Goal: Task Accomplishment & Management: Manage account settings

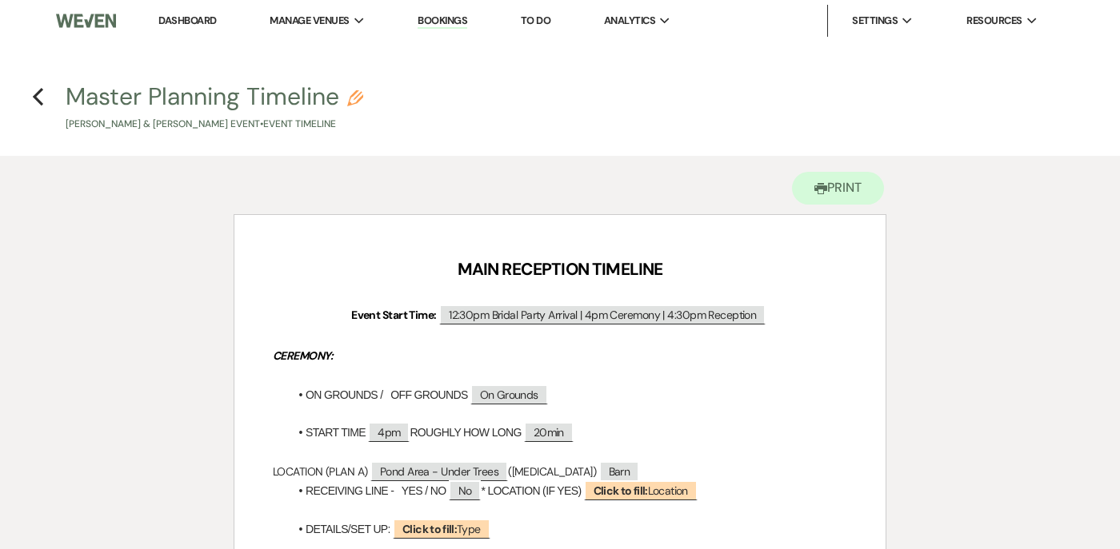
click at [171, 16] on link "Dashboard" at bounding box center [187, 21] width 58 height 14
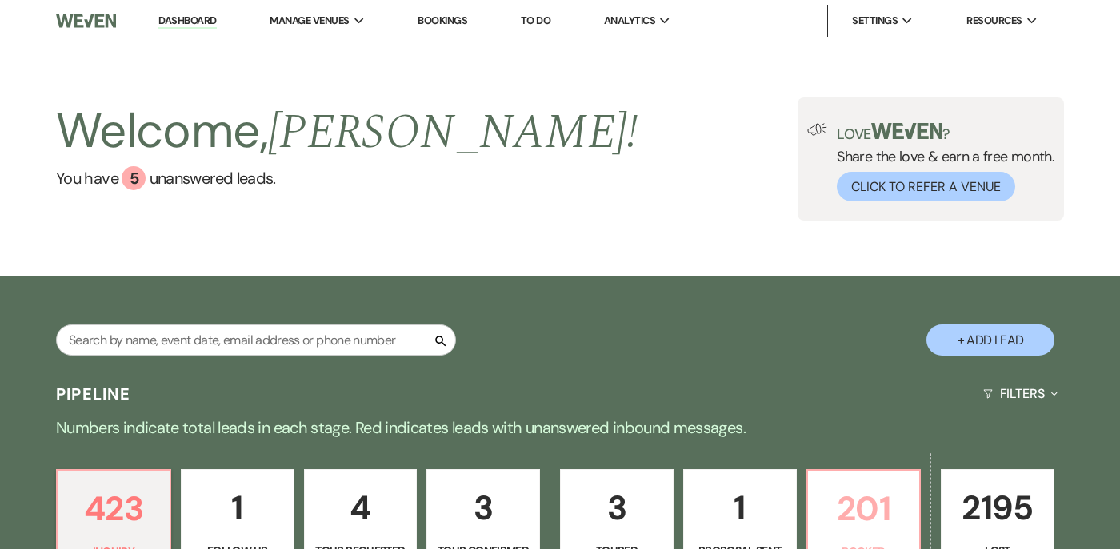
scroll to position [242, 0]
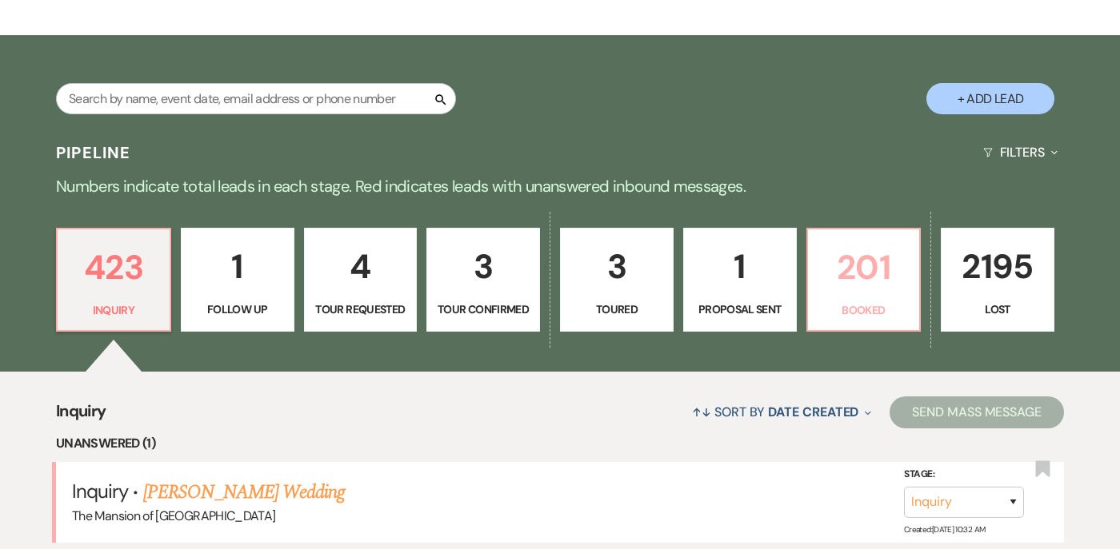
click at [695, 284] on p "201" at bounding box center [863, 268] width 93 height 54
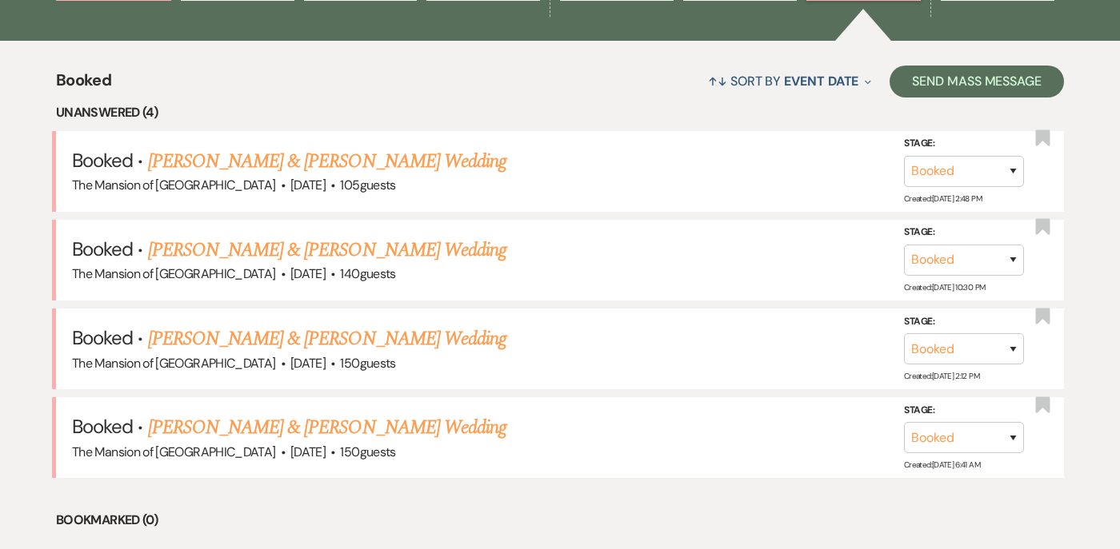
scroll to position [593, 0]
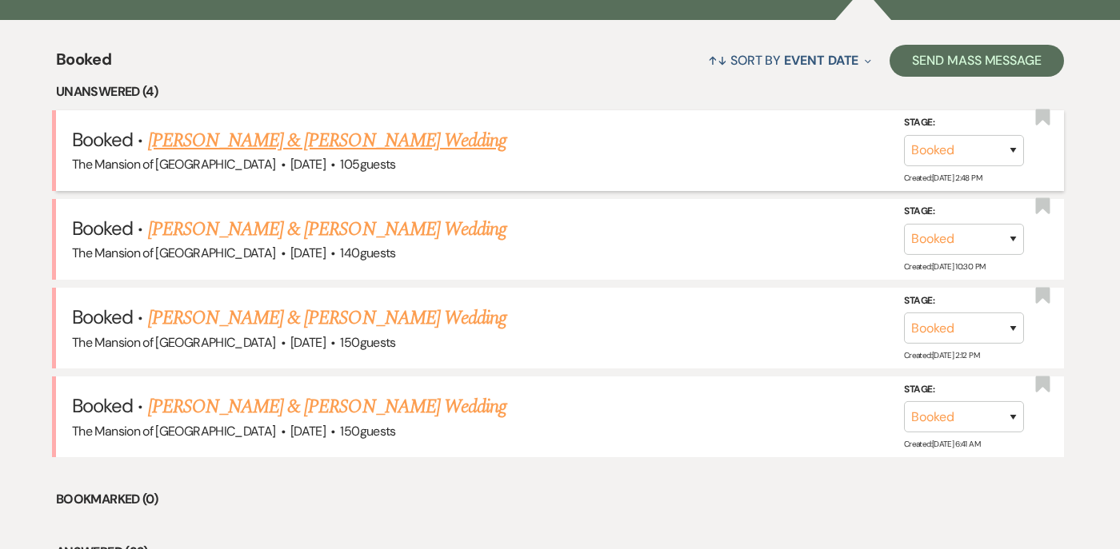
click at [290, 156] on span "[DATE]" at bounding box center [307, 164] width 35 height 17
click at [274, 140] on link "[PERSON_NAME] & [PERSON_NAME] Wedding" at bounding box center [327, 140] width 358 height 29
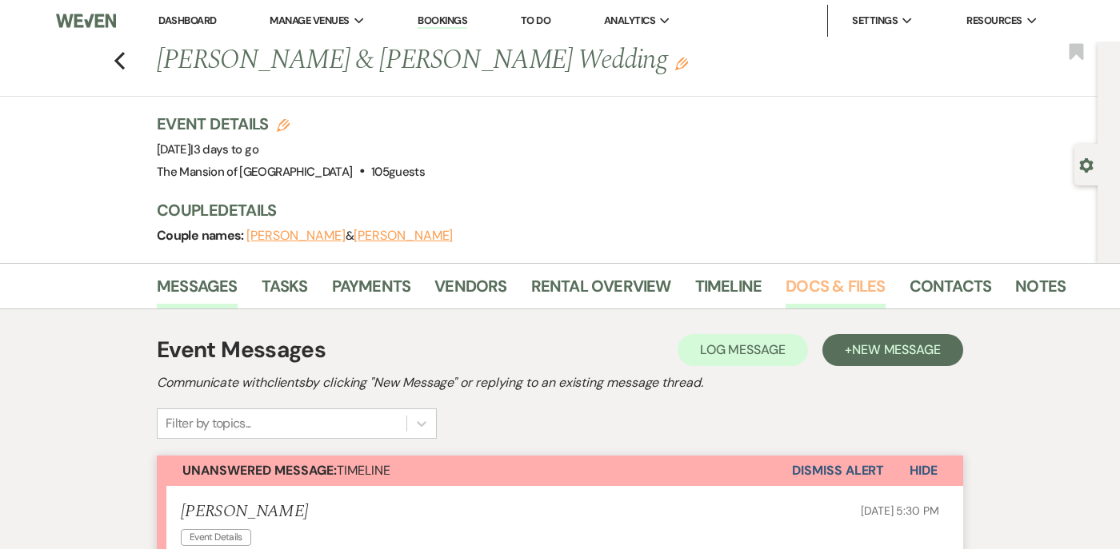
click at [695, 284] on link "Docs & Files" at bounding box center [834, 291] width 99 height 35
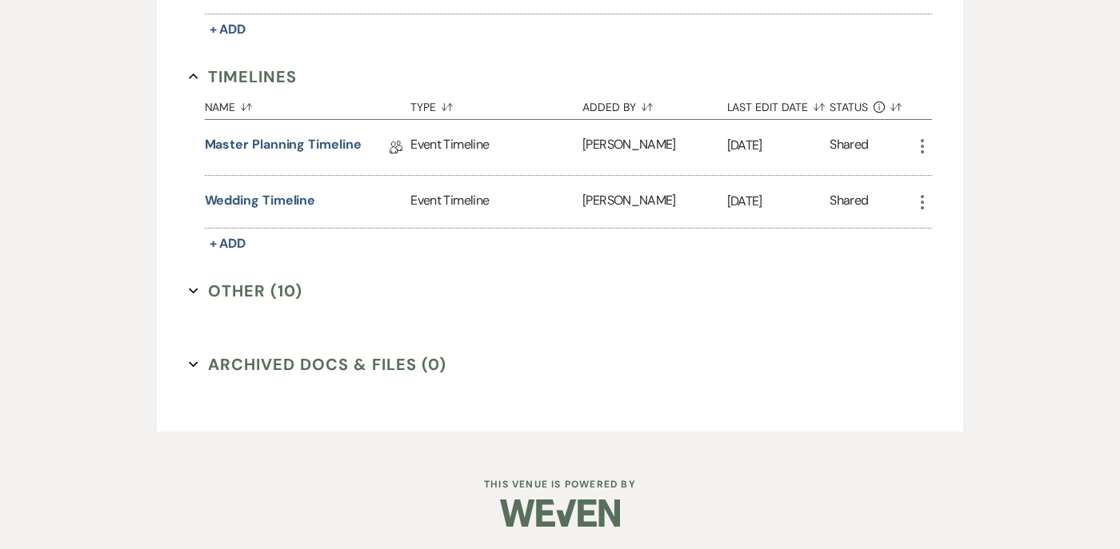
scroll to position [1315, 0]
click at [196, 290] on icon "Expand" at bounding box center [194, 290] width 10 height 10
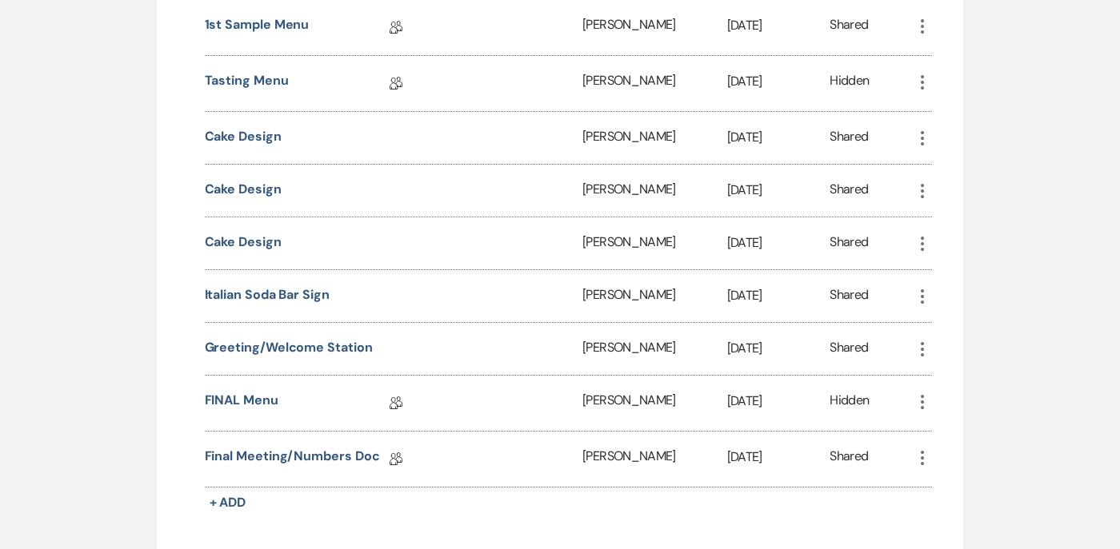
scroll to position [1708, 0]
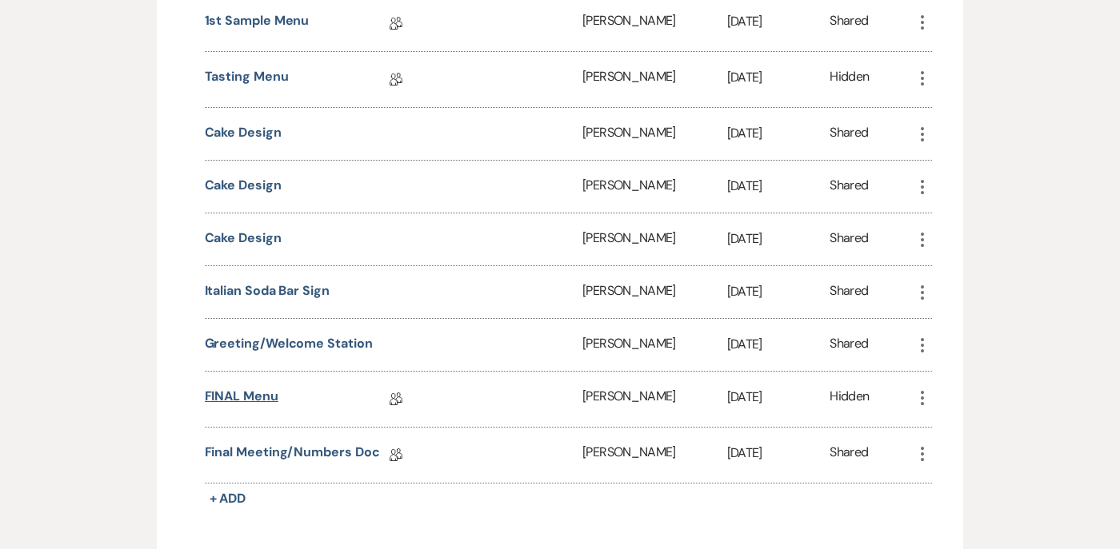
click at [256, 401] on link "FINAL Menu" at bounding box center [242, 399] width 74 height 25
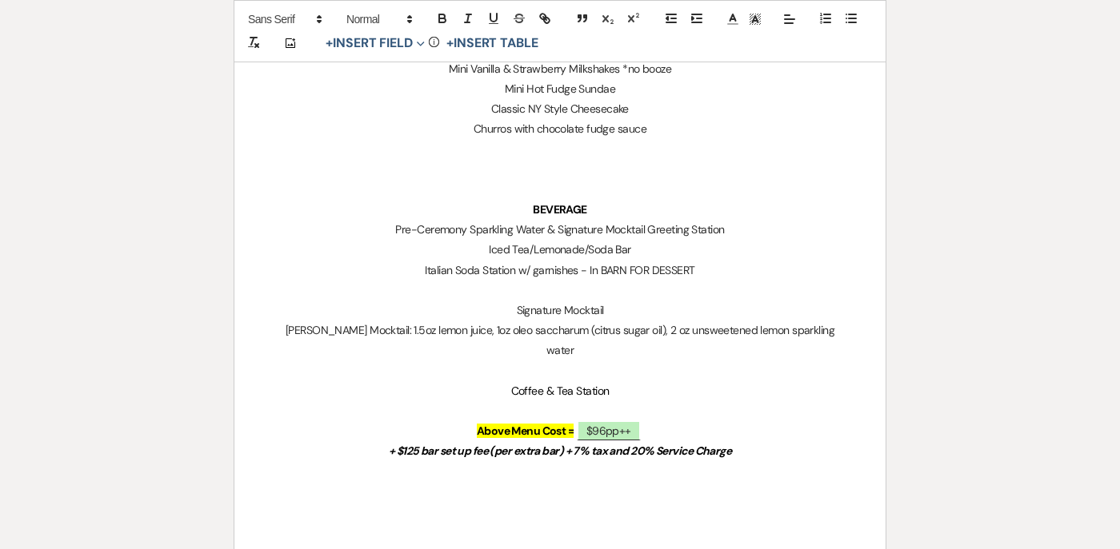
scroll to position [1449, 0]
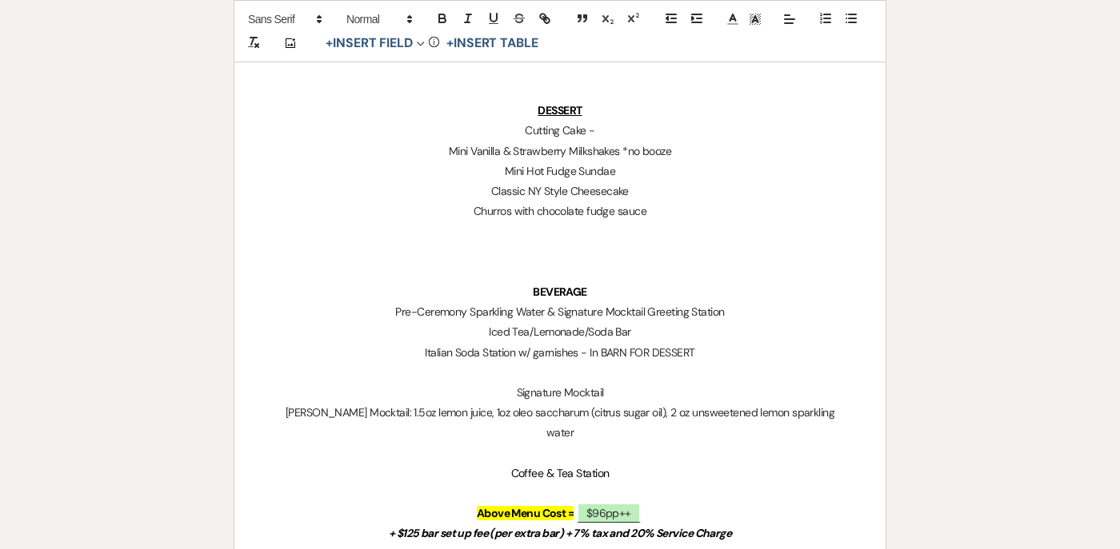
click at [606, 129] on p "Cutting Cake -" at bounding box center [560, 131] width 574 height 20
click at [675, 128] on p "Cutting Cake - Vanilla Bean Cake with whipped cream filling" at bounding box center [560, 131] width 574 height 20
click at [683, 128] on p "Cutting Cake - Vanilla Bean Cake with whipped cream and straeberry filling" at bounding box center [560, 131] width 574 height 20
click at [660, 130] on p "Cutting Cake - Vanilla Bean Cake with whipped cream and strawberry filling" at bounding box center [560, 131] width 574 height 20
click at [695, 131] on p "Cutting Cake - Vanilla Bean Cake with whipped cream and fresh strawberry filling" at bounding box center [560, 131] width 574 height 20
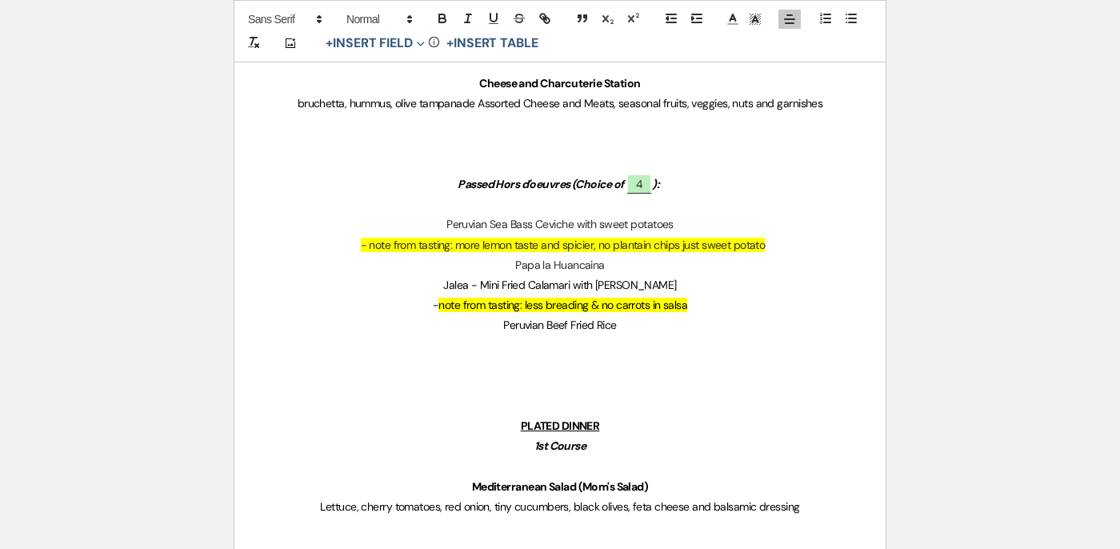
scroll to position [0, 0]
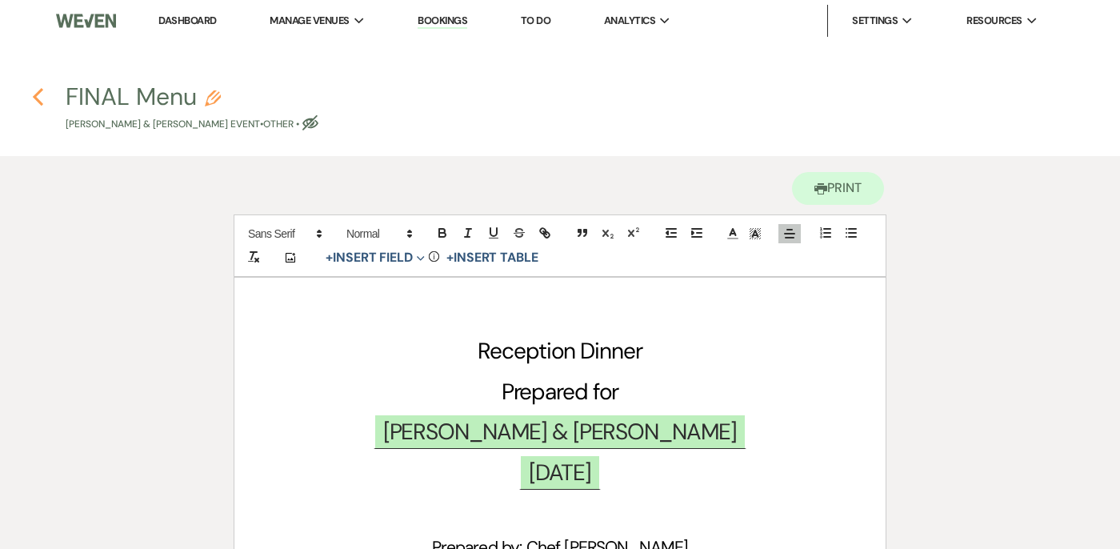
click at [42, 86] on button "Previous" at bounding box center [38, 96] width 12 height 21
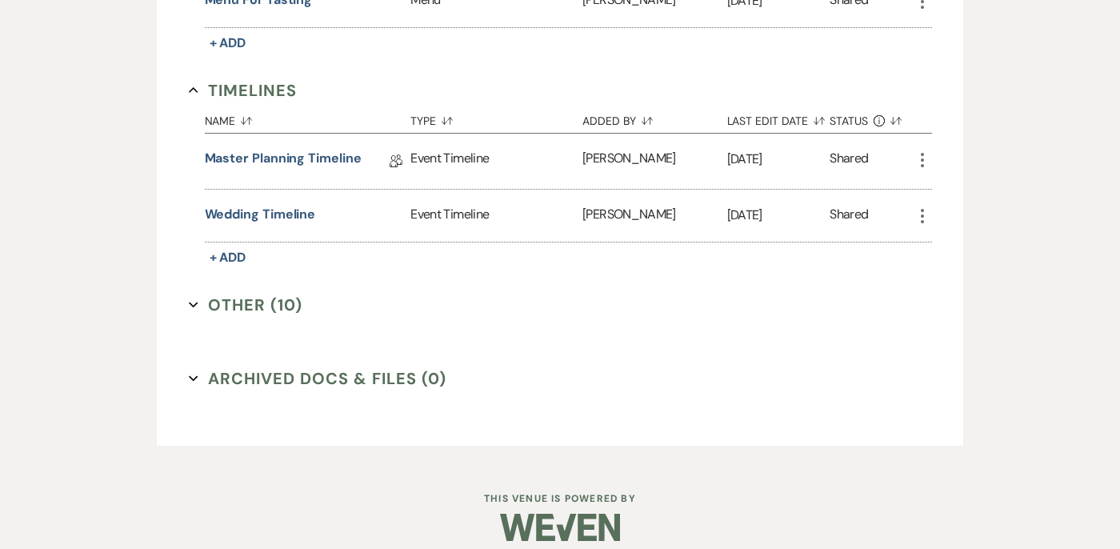
scroll to position [1316, 0]
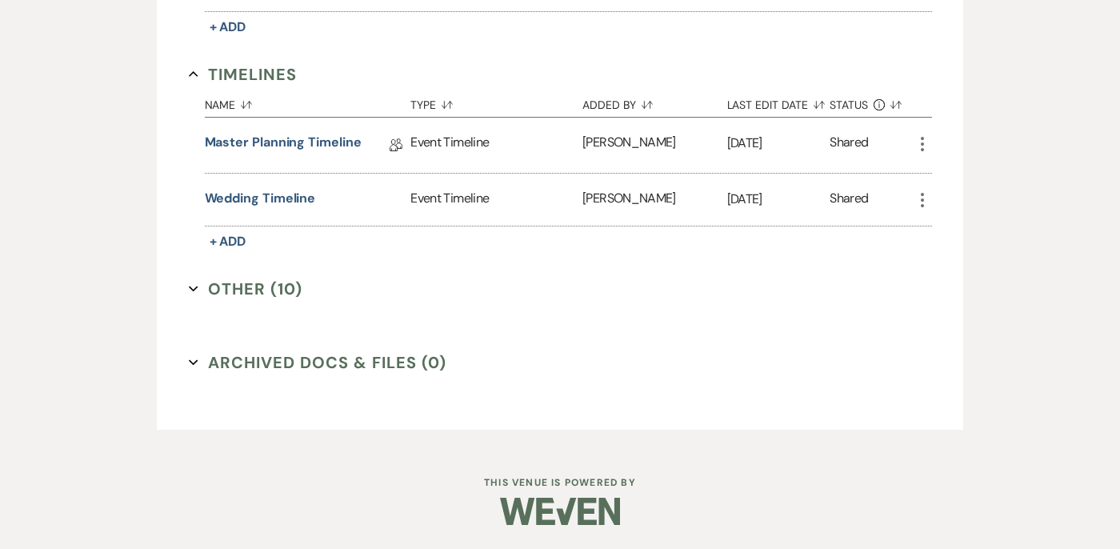
click at [190, 280] on button "Other (10) Expand" at bounding box center [246, 289] width 114 height 24
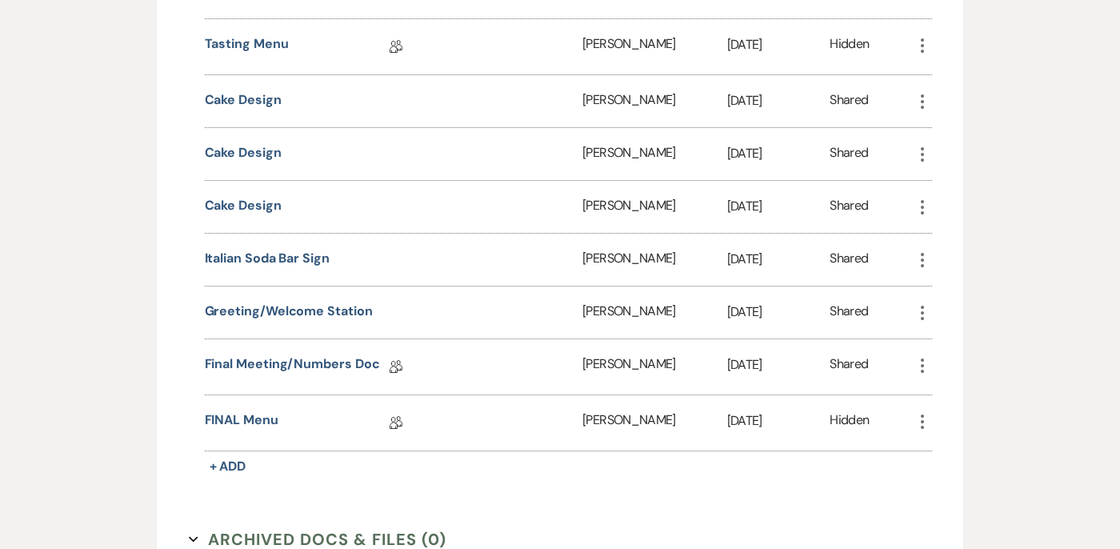
scroll to position [1747, 0]
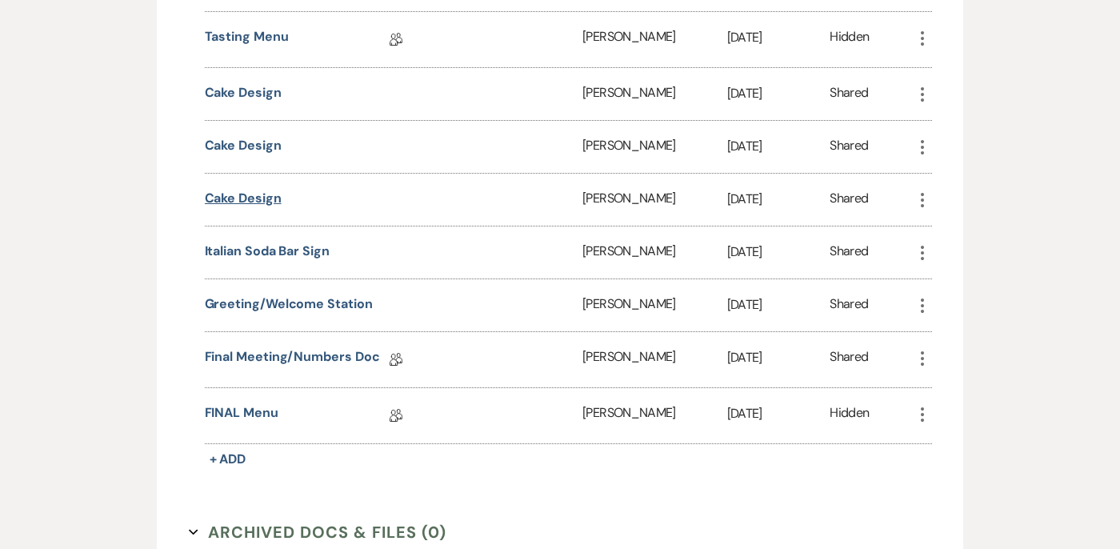
click at [239, 202] on button "Cake Design" at bounding box center [243, 198] width 77 height 19
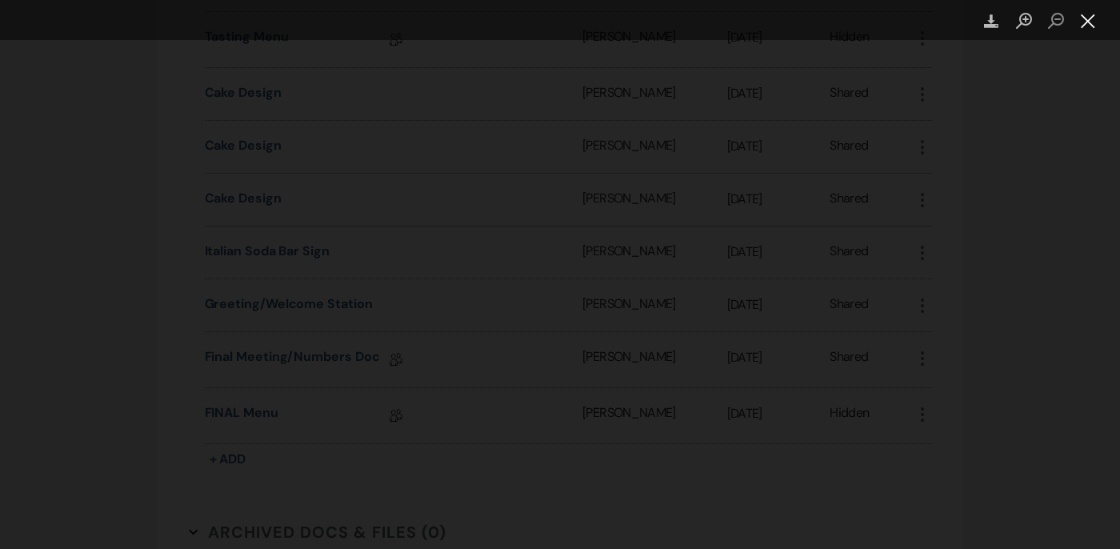
click at [695, 20] on button "Close lightbox" at bounding box center [1088, 21] width 32 height 28
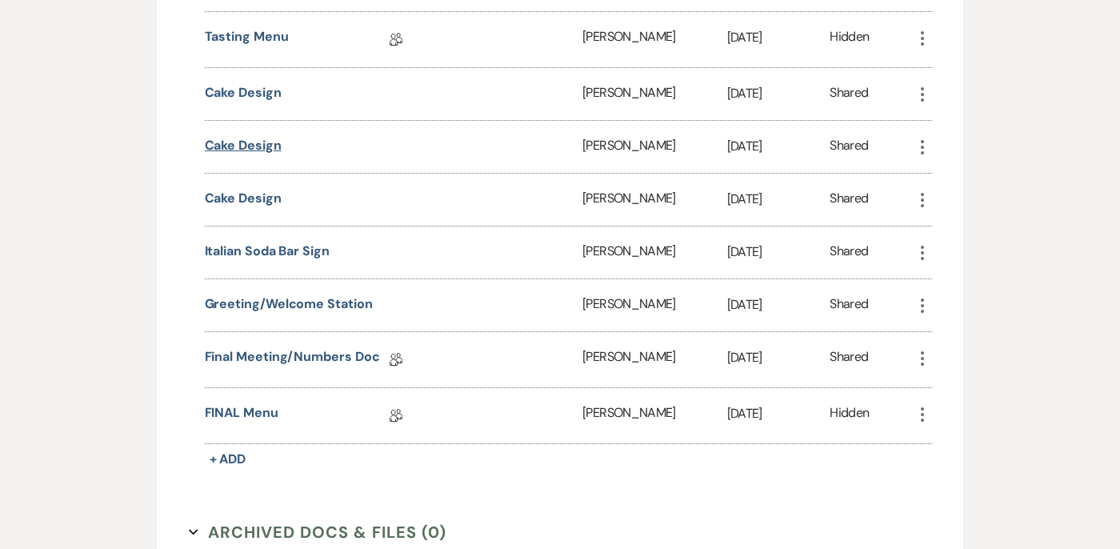
click at [268, 154] on button "Cake Design" at bounding box center [243, 145] width 77 height 19
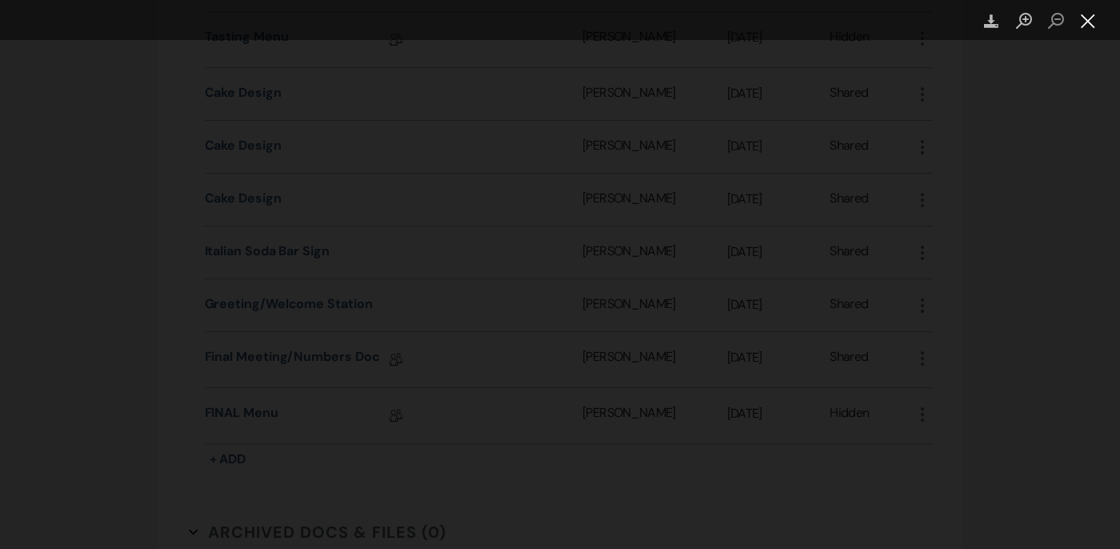
click at [695, 21] on button "Close lightbox" at bounding box center [1088, 21] width 32 height 28
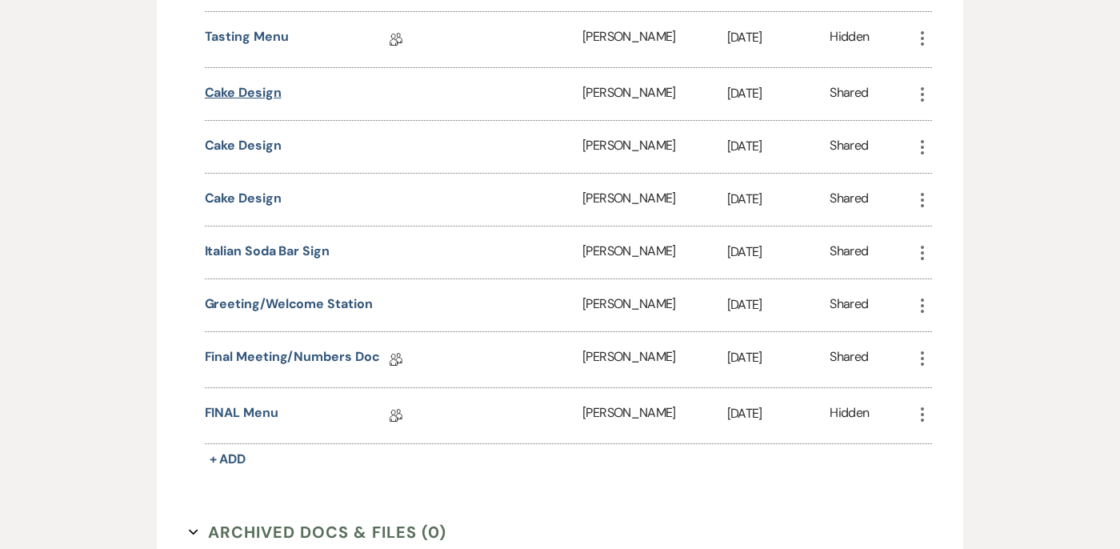
click at [261, 85] on button "Cake Design" at bounding box center [243, 92] width 77 height 19
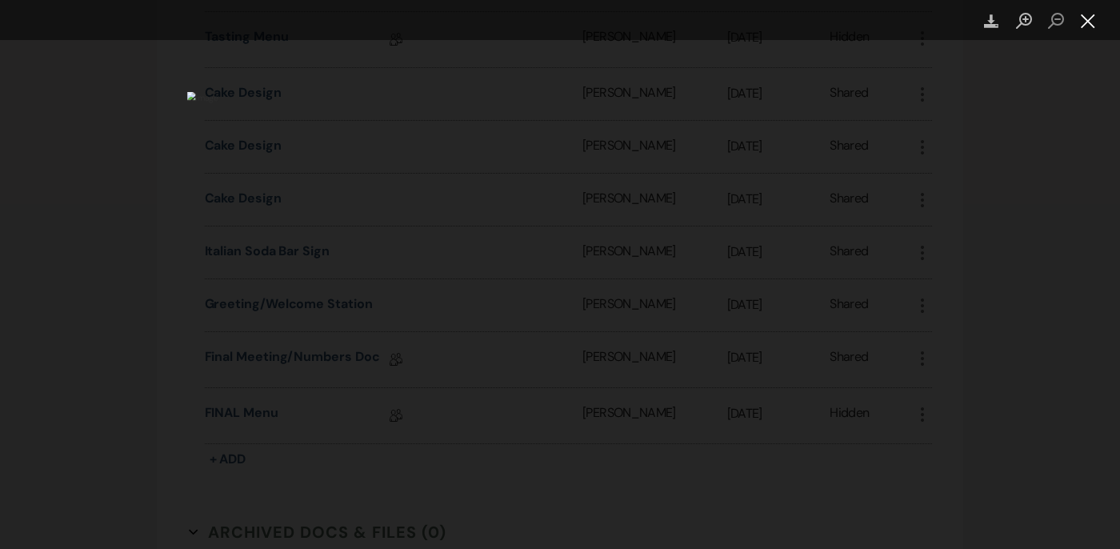
click at [695, 26] on button "Close lightbox" at bounding box center [1088, 21] width 32 height 28
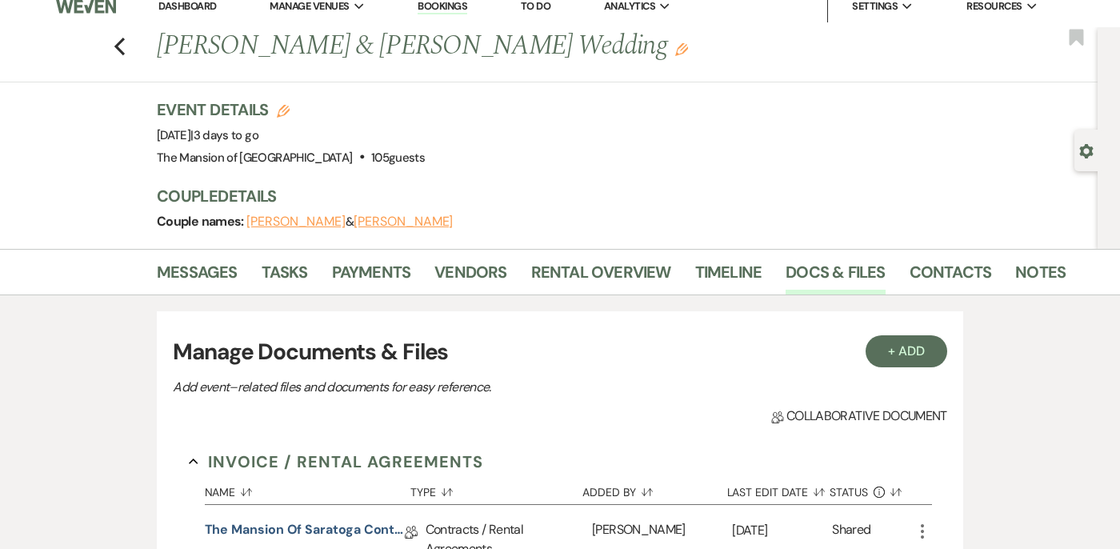
scroll to position [0, 0]
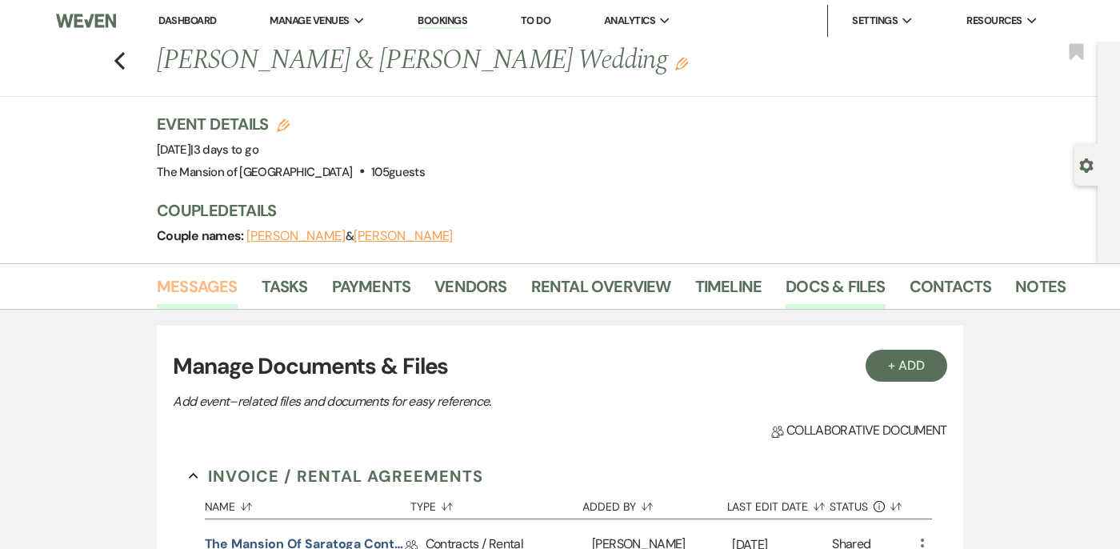
click at [182, 290] on link "Messages" at bounding box center [197, 291] width 81 height 35
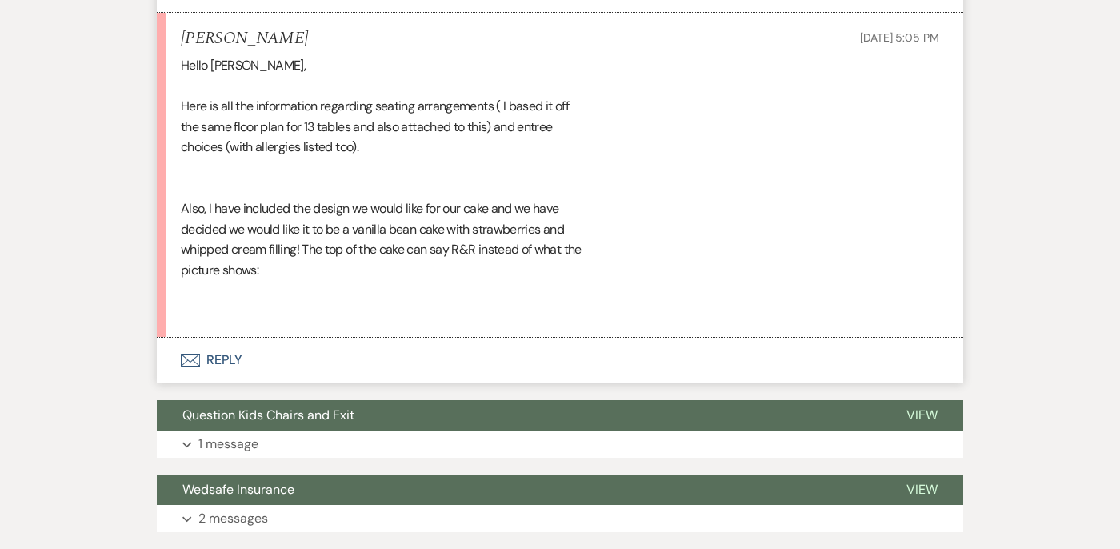
scroll to position [15551, 0]
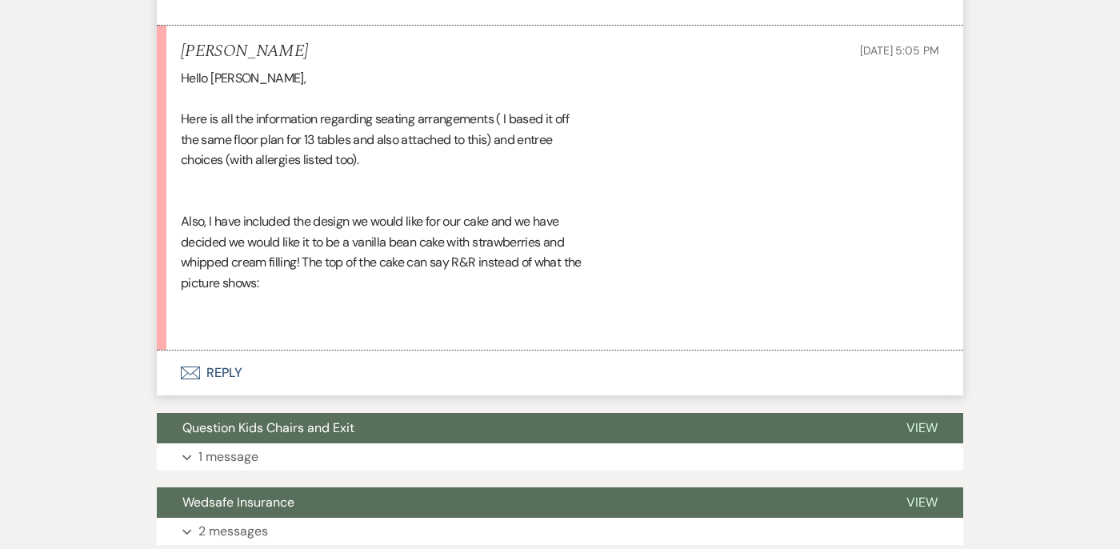
click at [328, 395] on button "Envelope Reply" at bounding box center [560, 372] width 806 height 45
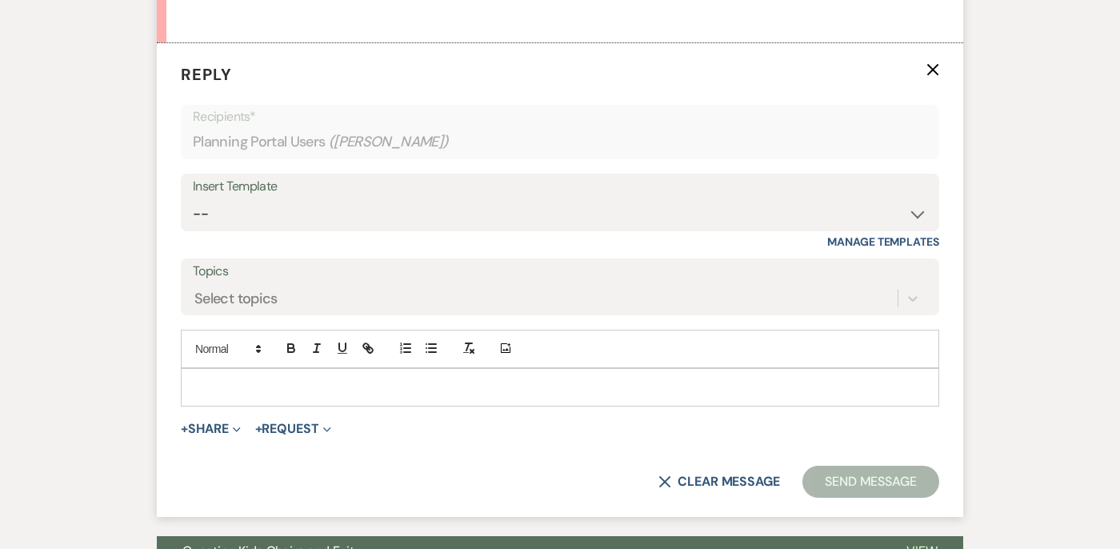
scroll to position [15863, 0]
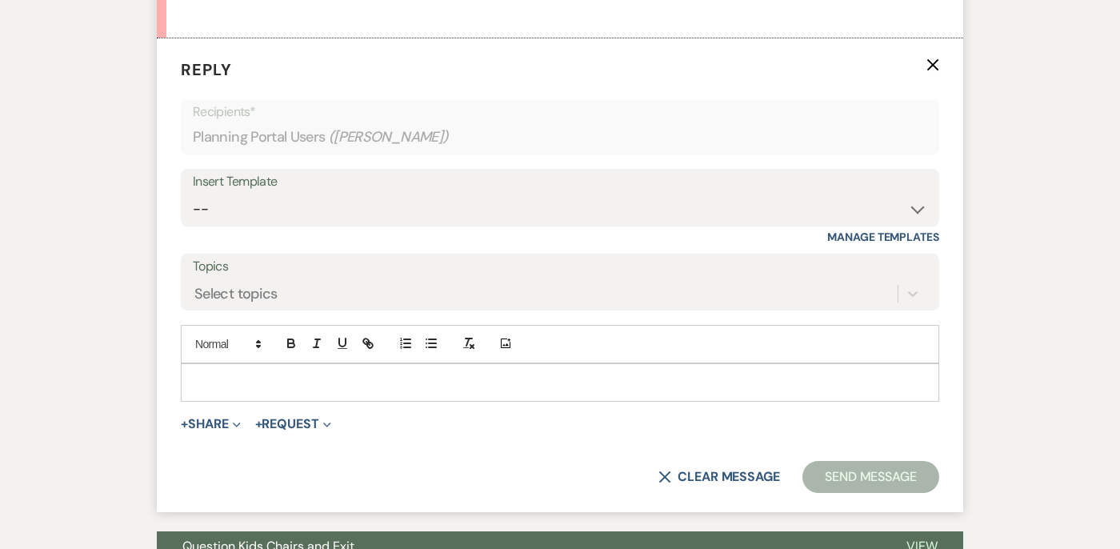
click at [334, 391] on p at bounding box center [560, 382] width 733 height 18
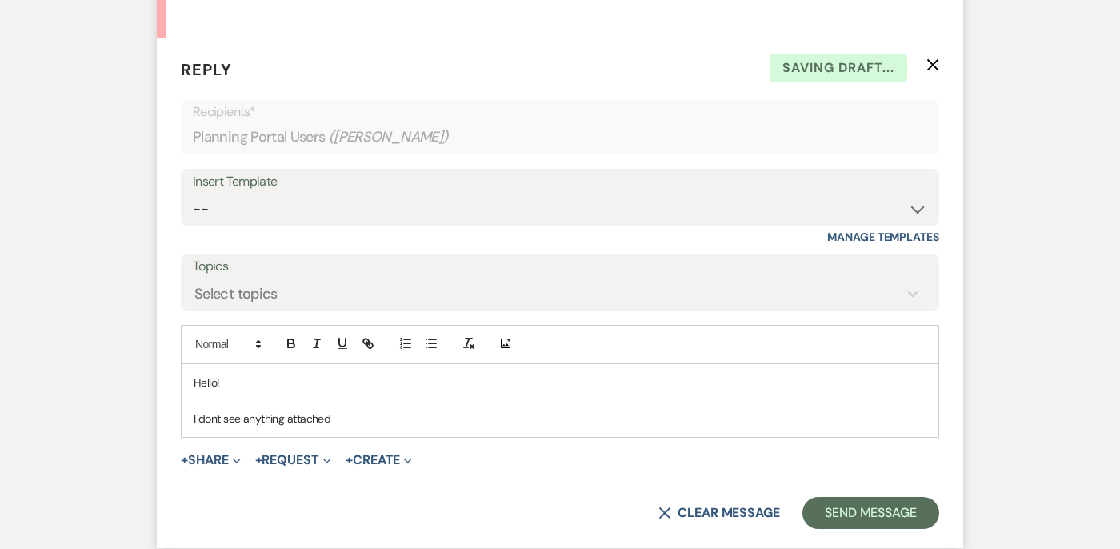
click at [217, 427] on p "I dont see anything attached" at bounding box center [560, 418] width 733 height 18
click at [348, 427] on p "I don't see anything attached" at bounding box center [560, 418] width 733 height 18
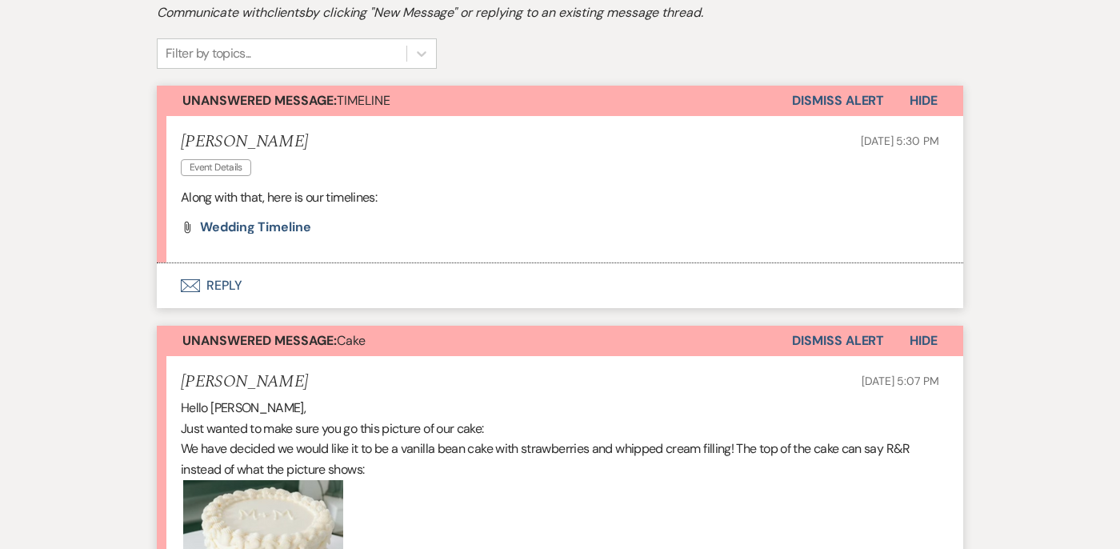
scroll to position [371, 0]
click at [695, 98] on button "Dismiss Alert" at bounding box center [838, 100] width 92 height 30
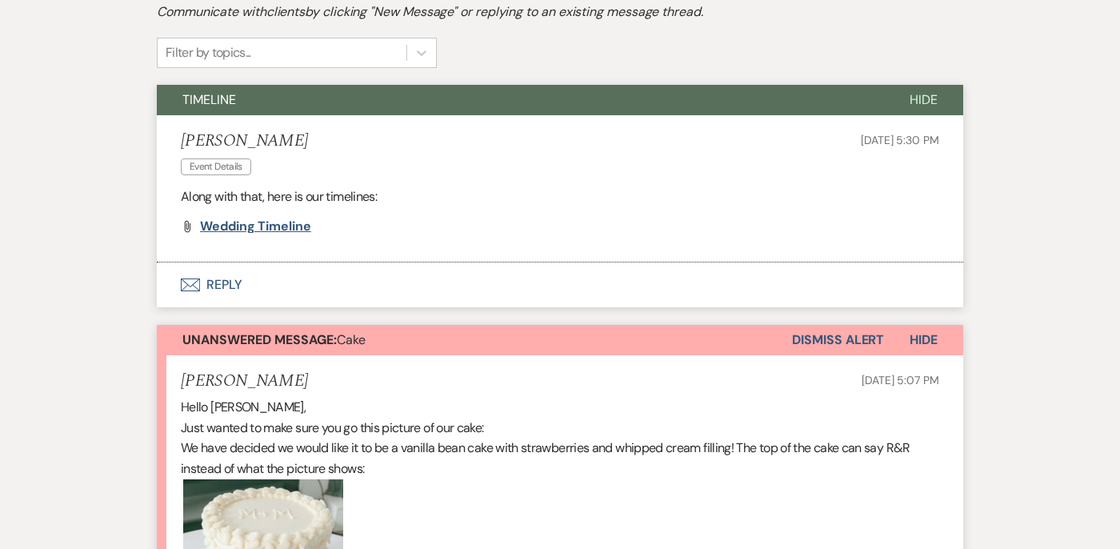
click at [270, 230] on span "Wedding Timeline" at bounding box center [255, 226] width 111 height 17
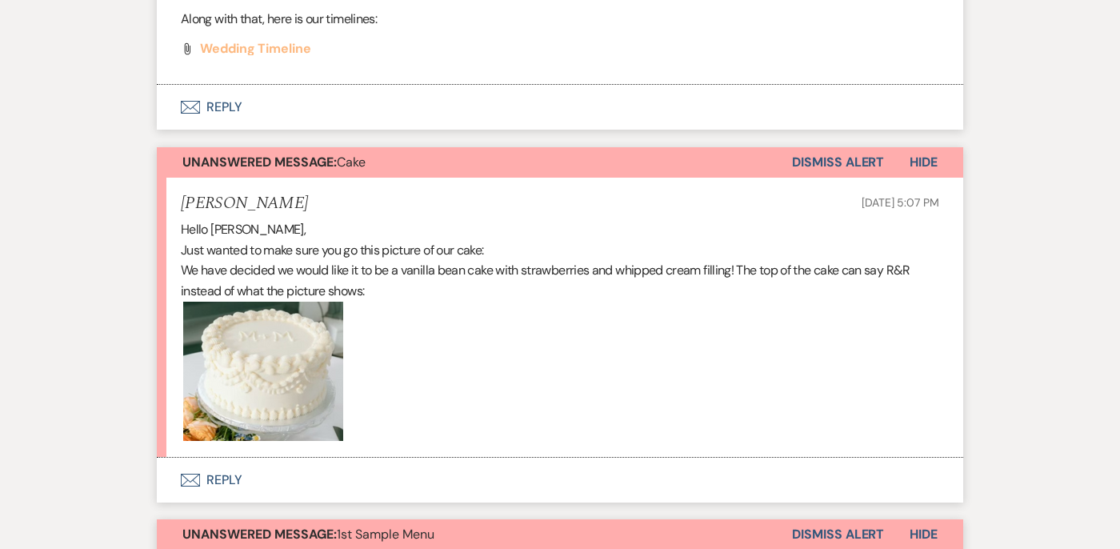
scroll to position [653, 0]
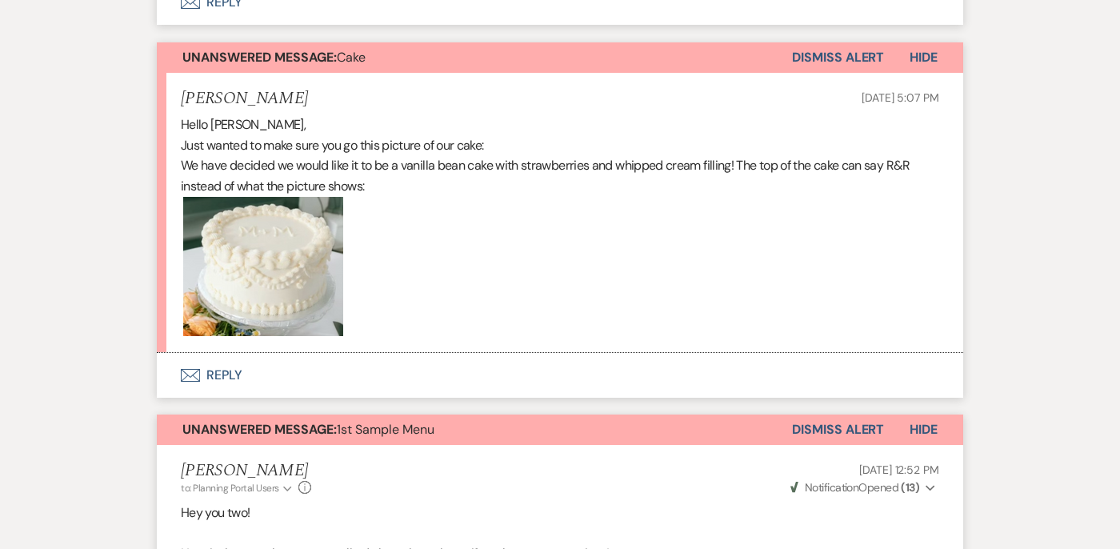
drag, startPoint x: 246, startPoint y: 262, endPoint x: 251, endPoint y: 25, distance: 237.6
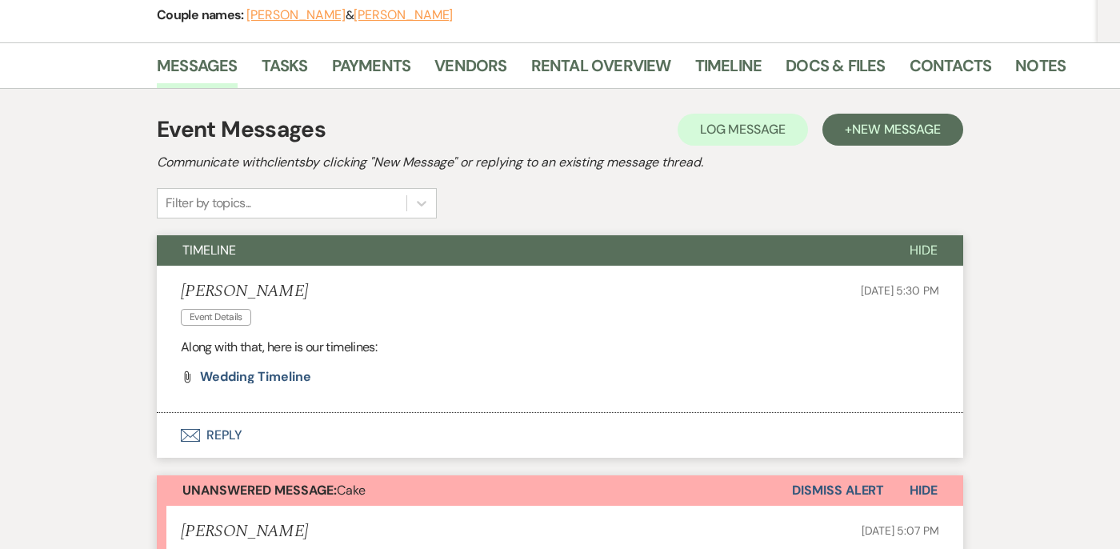
scroll to position [0, 0]
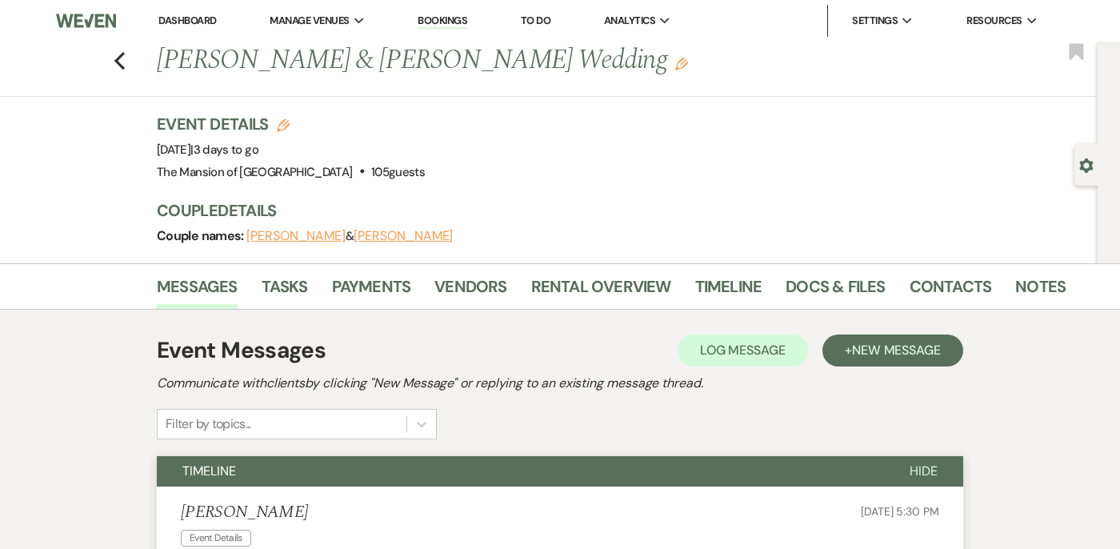
click at [172, 16] on link "Dashboard" at bounding box center [187, 21] width 58 height 14
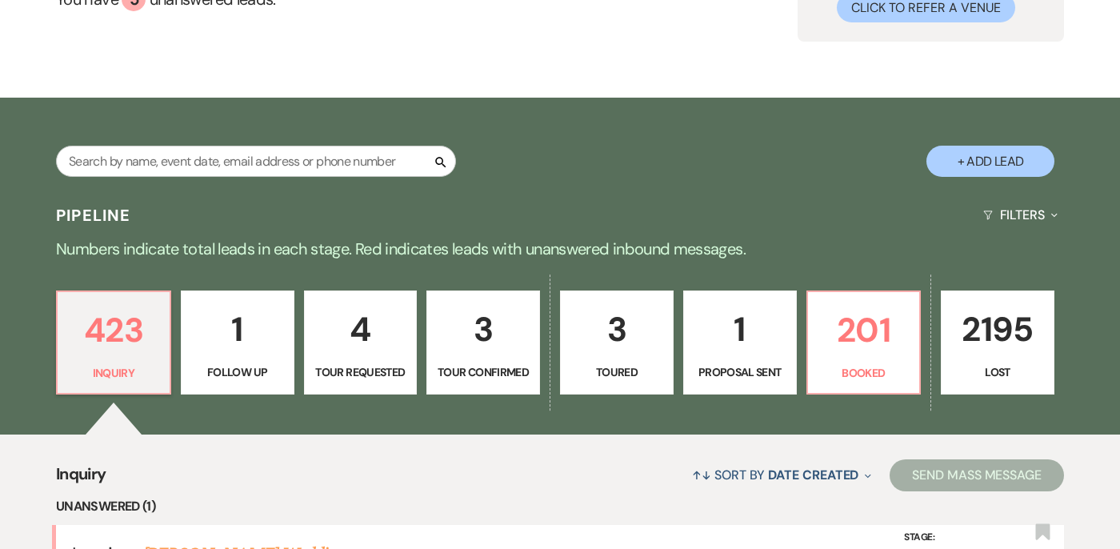
scroll to position [180, 0]
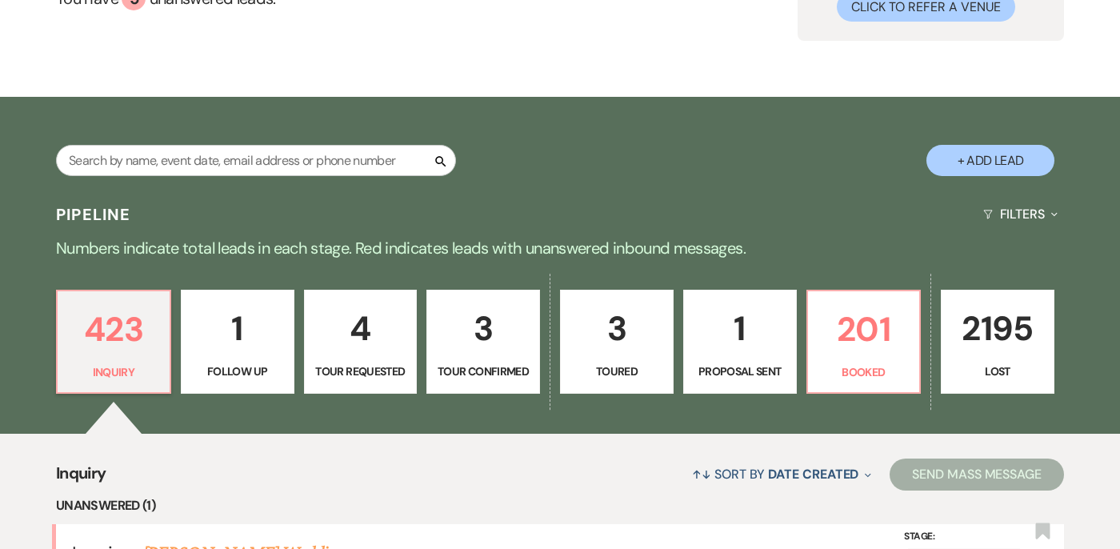
click at [695, 393] on div "423 Inquiry 1 Follow Up 4 Tour Requested 3 Tour Confirmed 3 Toured 1 Proposal S…" at bounding box center [560, 351] width 1120 height 163
click at [695, 354] on p "201" at bounding box center [863, 329] width 93 height 54
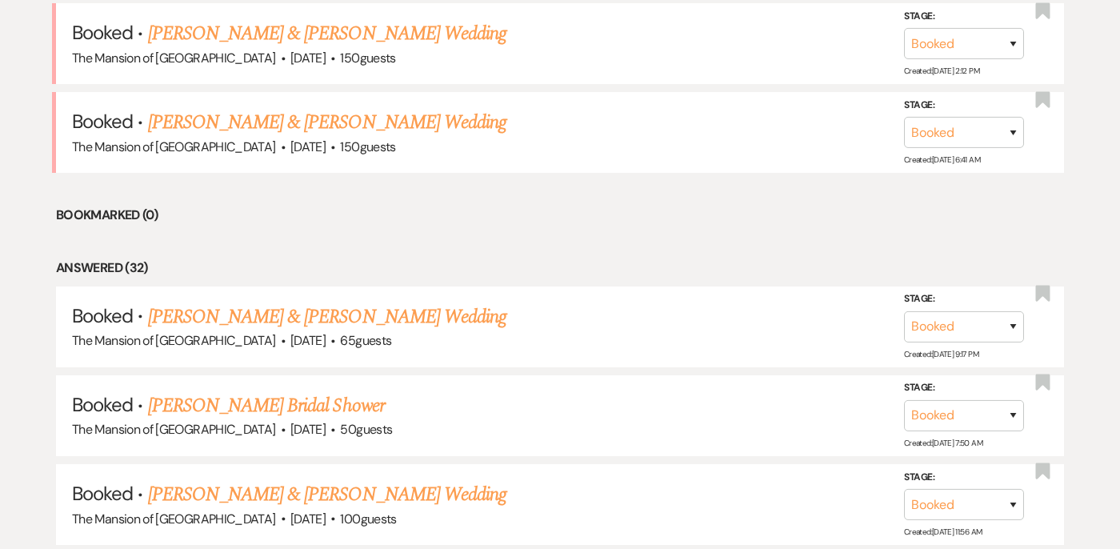
scroll to position [877, 0]
click at [406, 310] on link "[PERSON_NAME] & [PERSON_NAME] Wedding" at bounding box center [327, 317] width 358 height 29
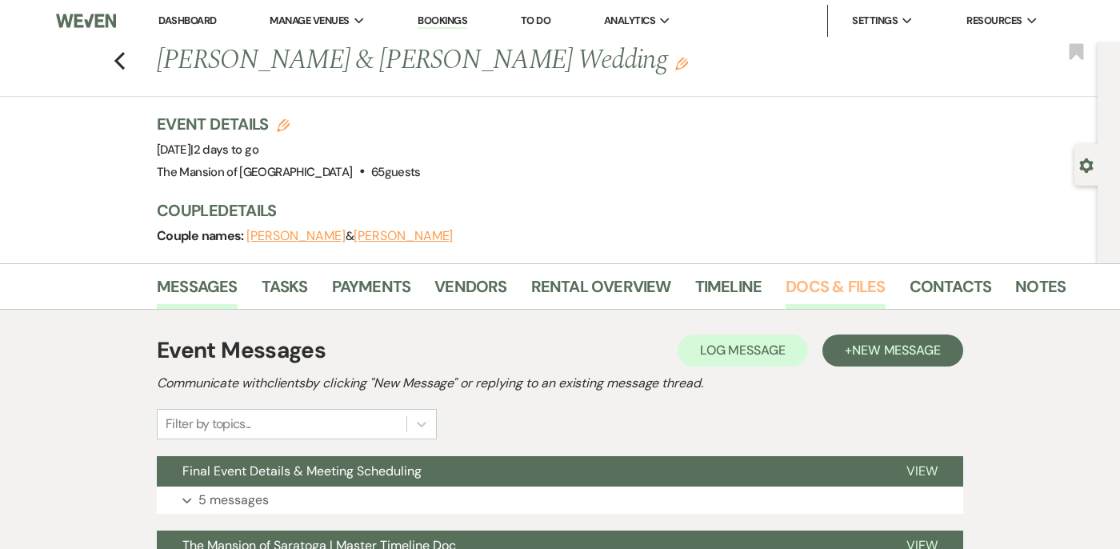
click at [695, 282] on link "Docs & Files" at bounding box center [834, 291] width 99 height 35
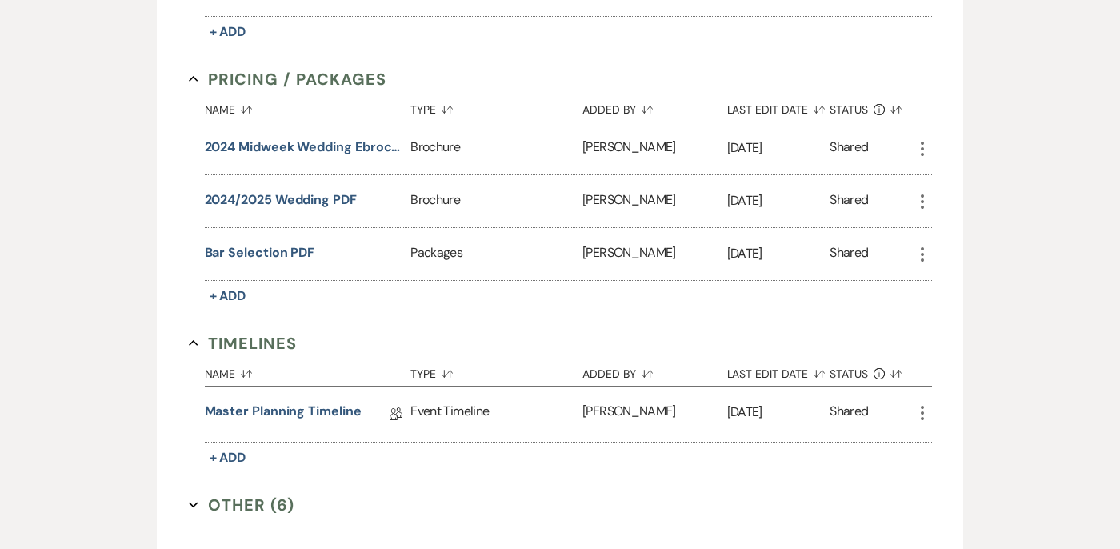
scroll to position [827, 0]
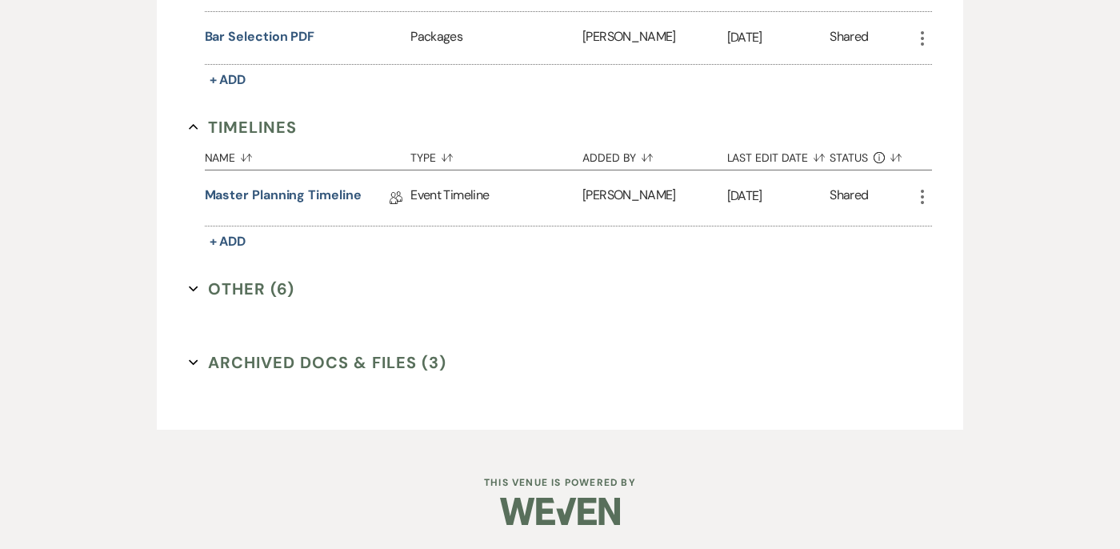
click at [190, 296] on button "Other (6) Expand" at bounding box center [242, 289] width 106 height 24
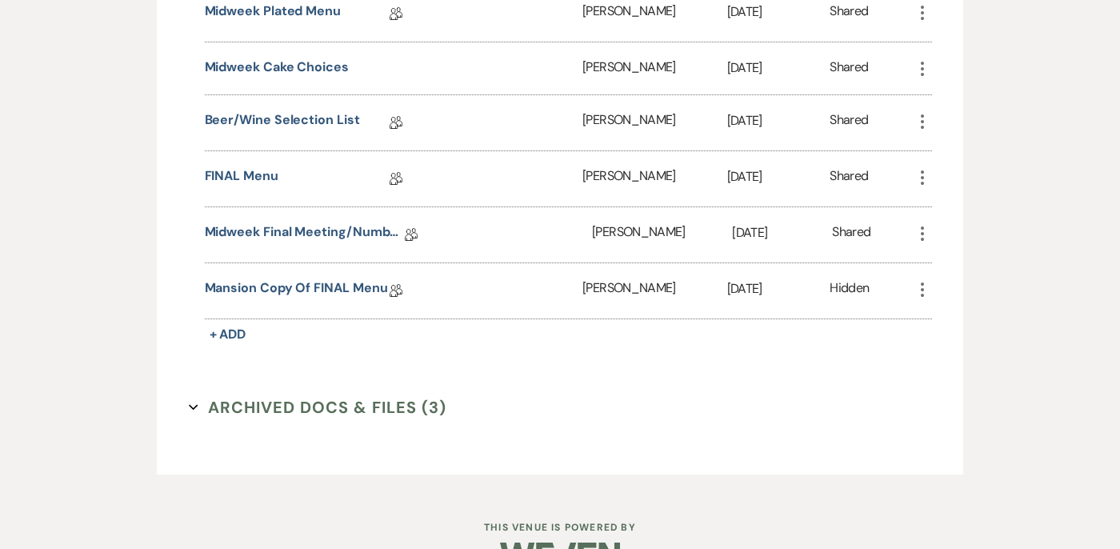
scroll to position [1180, 0]
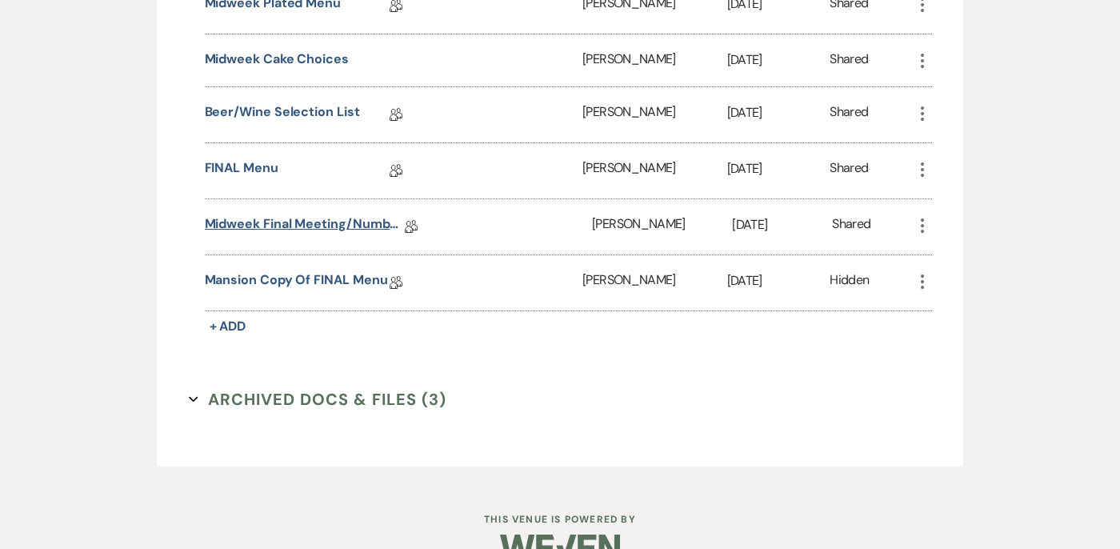
click at [322, 225] on link "Midweek Final Meeting/Numbers Doc" at bounding box center [305, 226] width 200 height 25
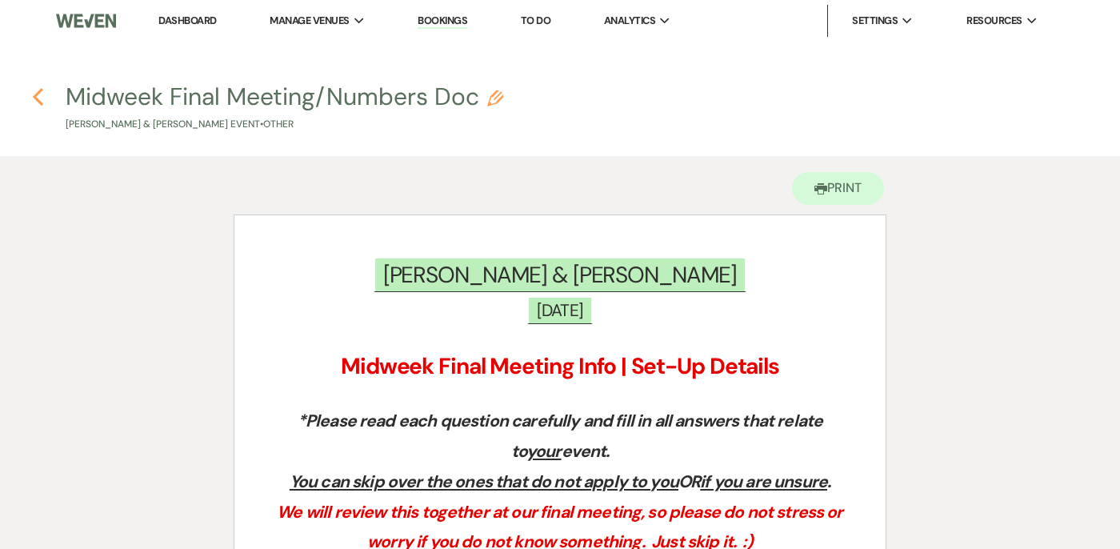
click at [34, 101] on icon "Previous" at bounding box center [38, 96] width 12 height 19
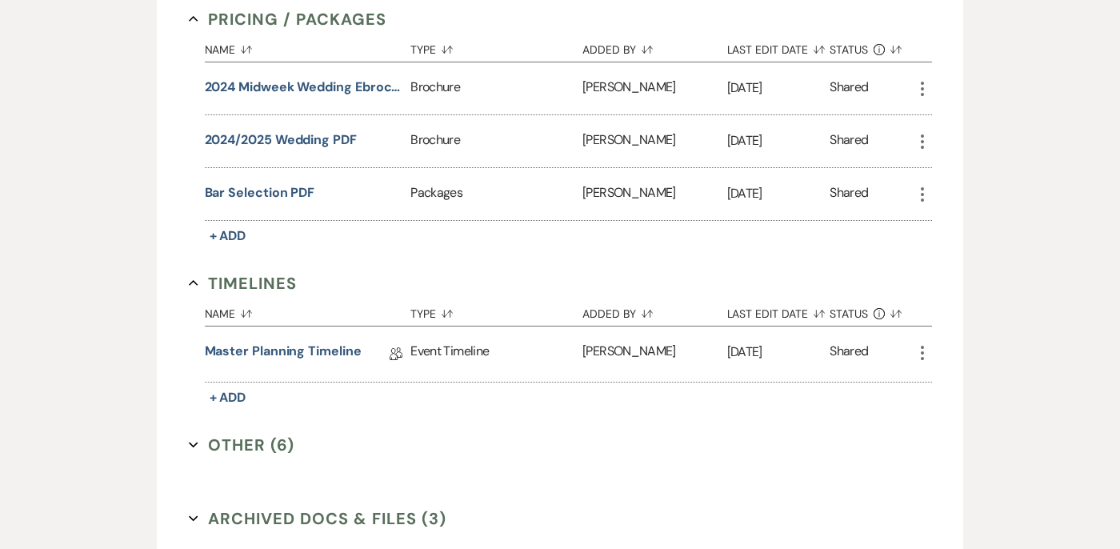
scroll to position [827, 0]
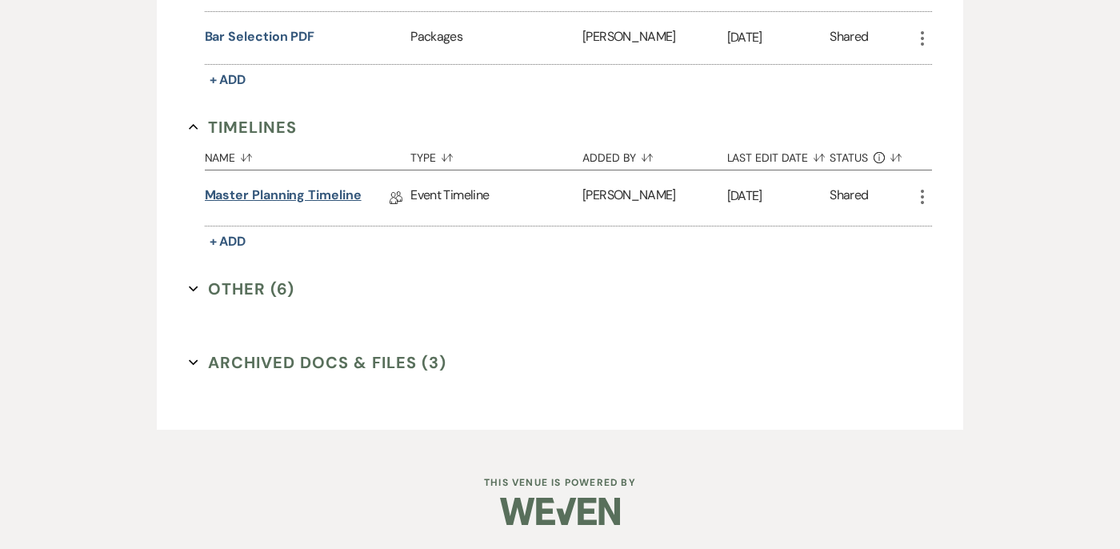
click at [284, 186] on link "Master Planning Timeline" at bounding box center [283, 198] width 157 height 25
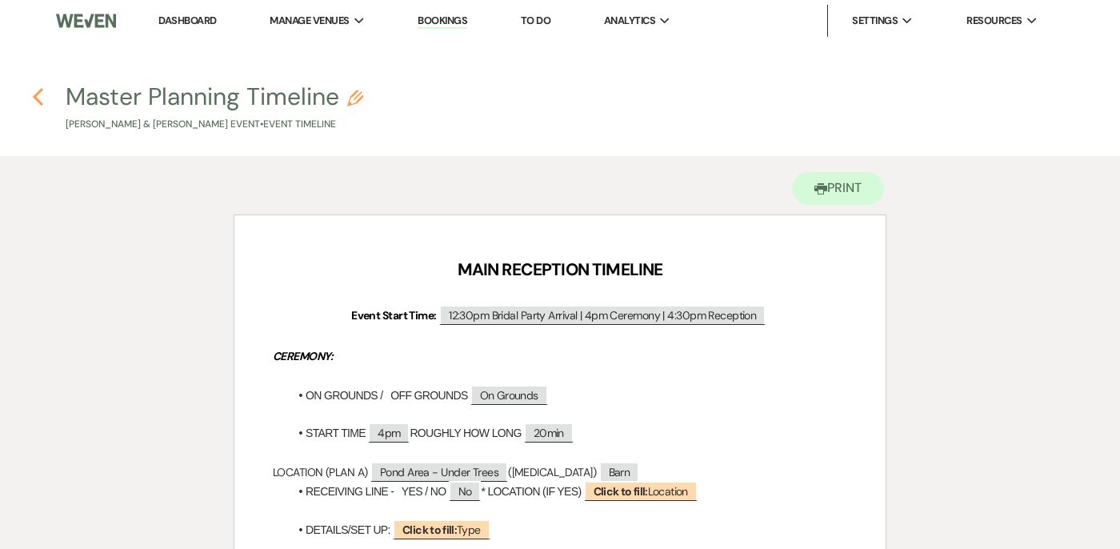
click at [36, 94] on use "button" at bounding box center [38, 97] width 10 height 18
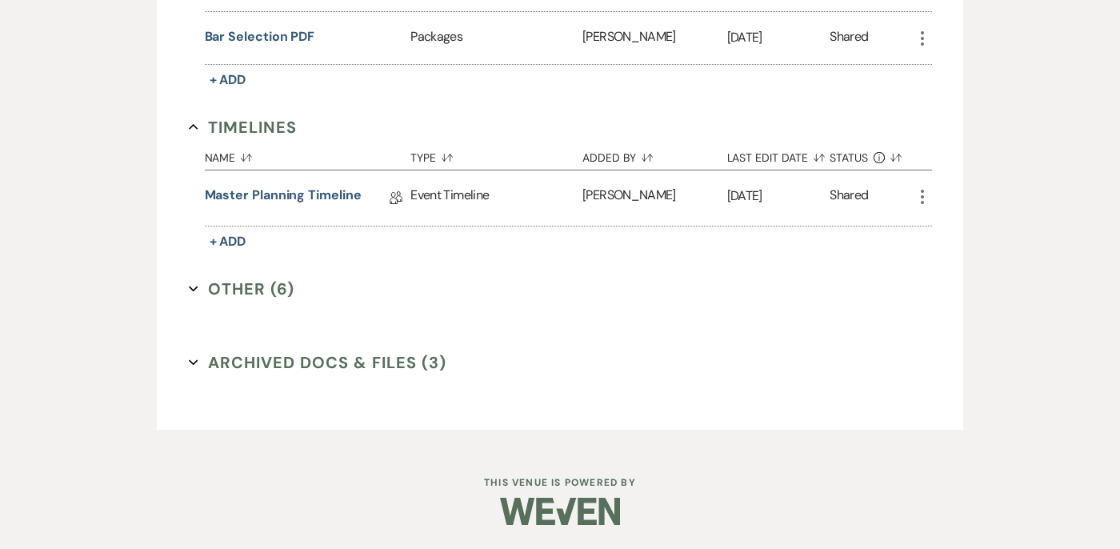
scroll to position [821, 0]
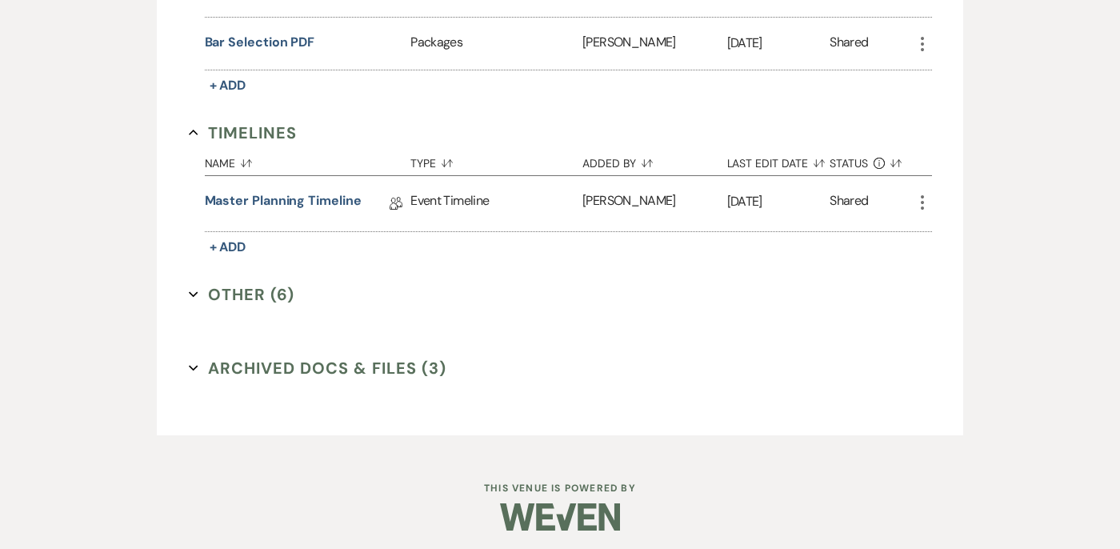
click at [190, 296] on icon "Expand" at bounding box center [194, 295] width 10 height 10
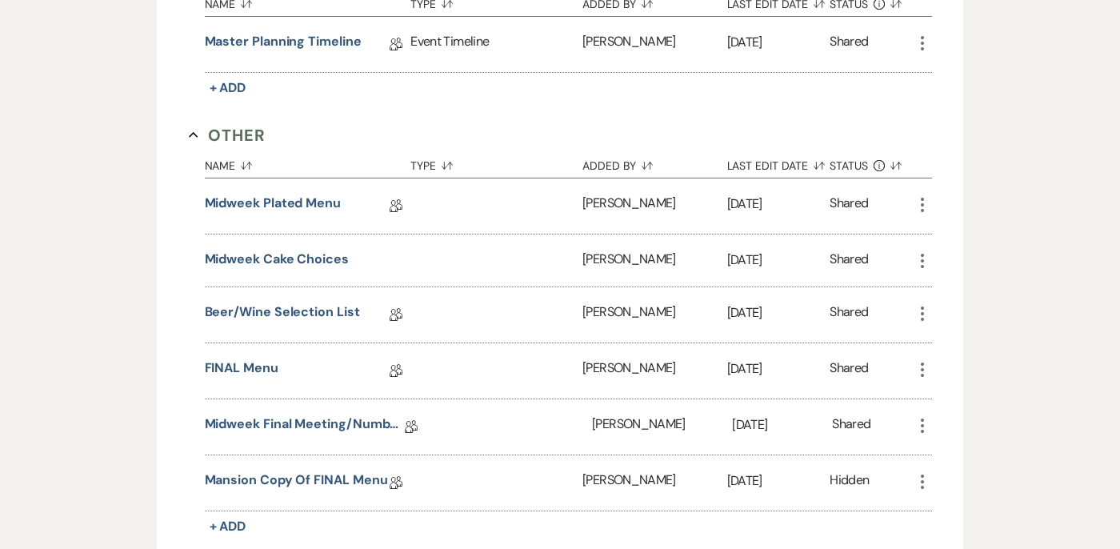
scroll to position [1104, 0]
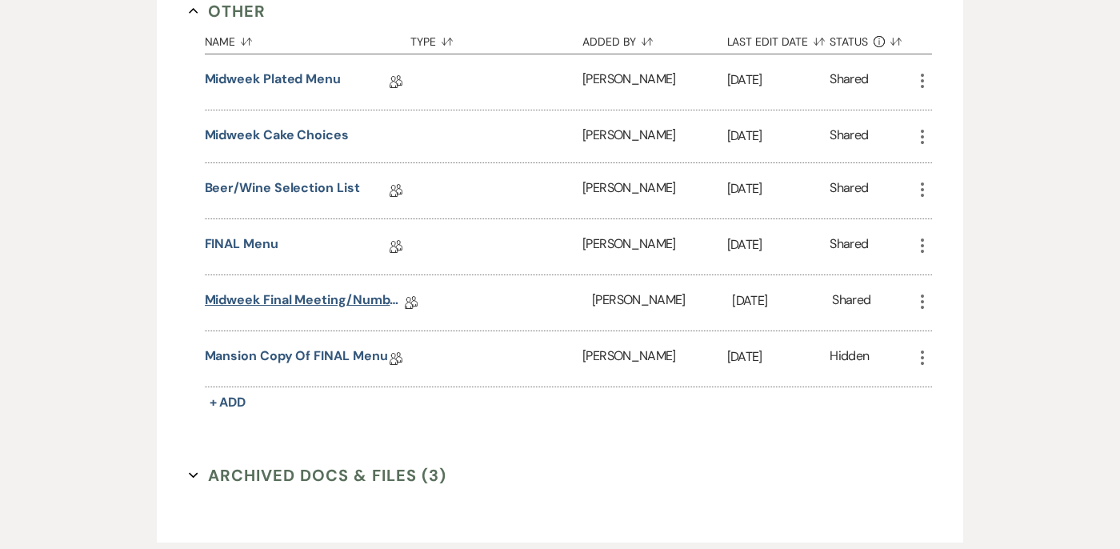
click at [231, 302] on link "Midweek Final Meeting/Numbers Doc" at bounding box center [305, 302] width 200 height 25
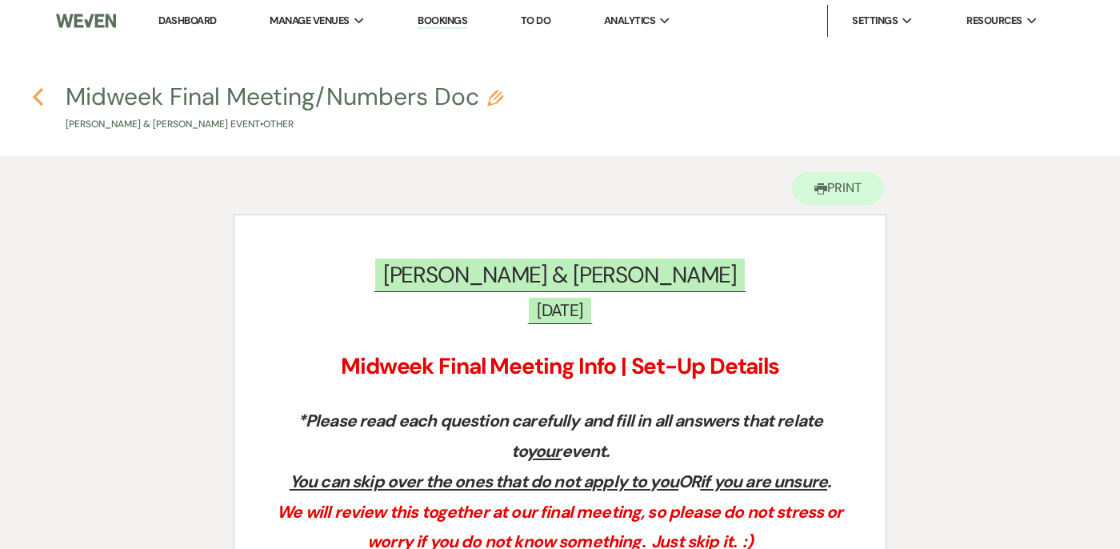
click at [34, 94] on use "button" at bounding box center [38, 97] width 10 height 18
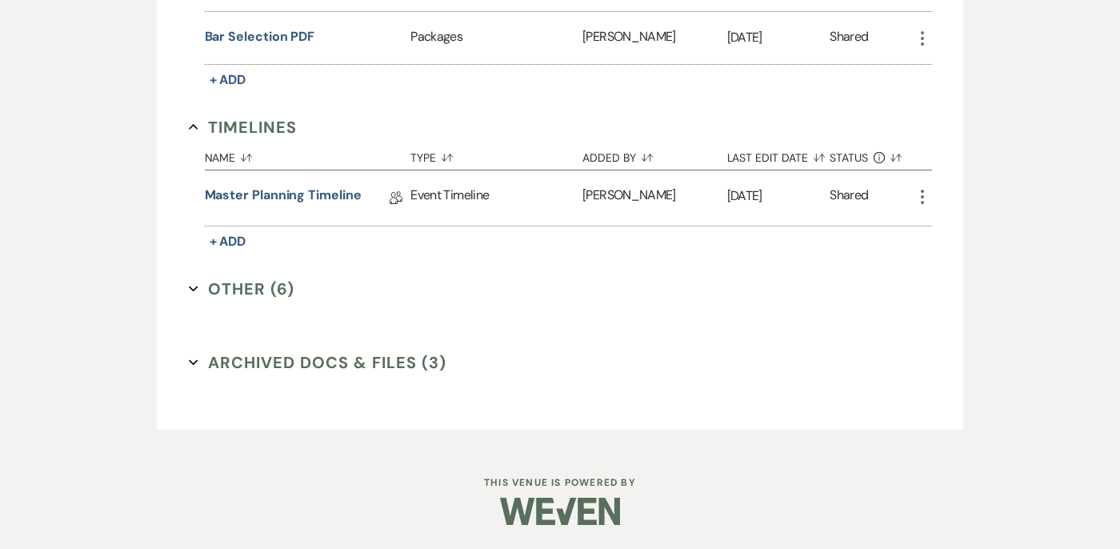
click at [194, 290] on icon "Expand" at bounding box center [194, 289] width 10 height 10
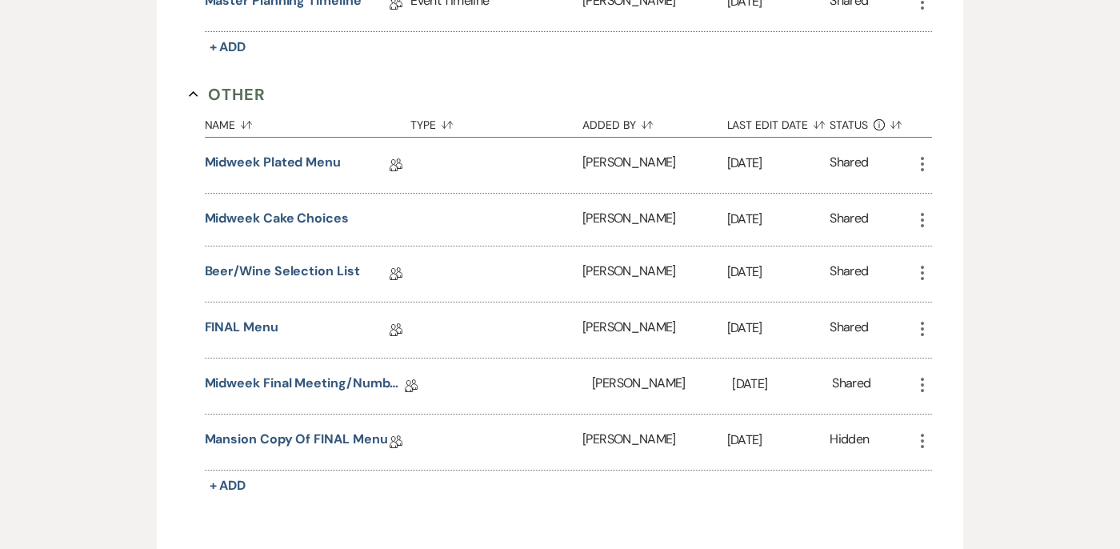
scroll to position [1023, 0]
click at [289, 377] on link "Midweek Final Meeting/Numbers Doc" at bounding box center [305, 384] width 200 height 25
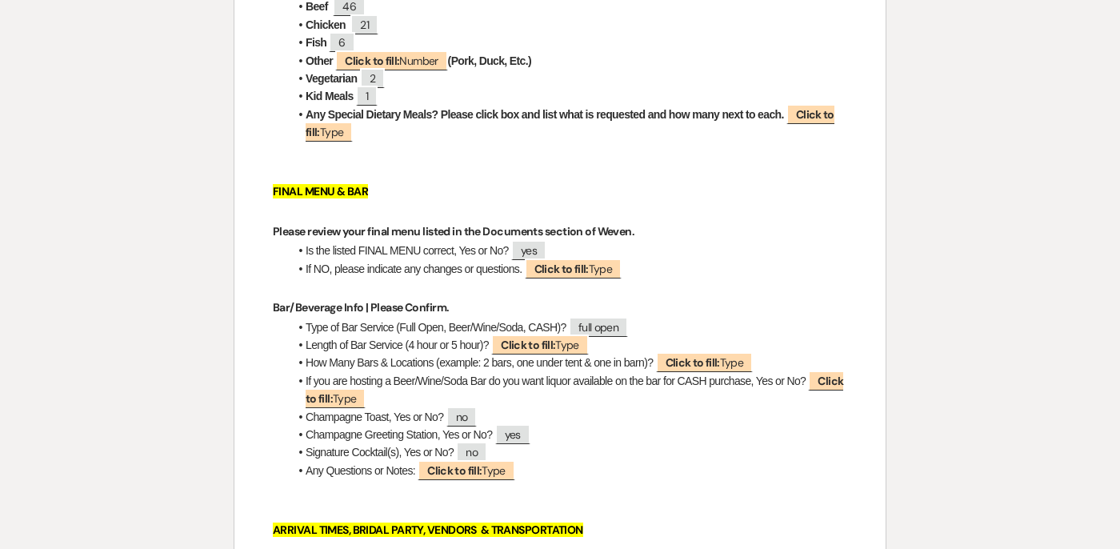
scroll to position [1072, 0]
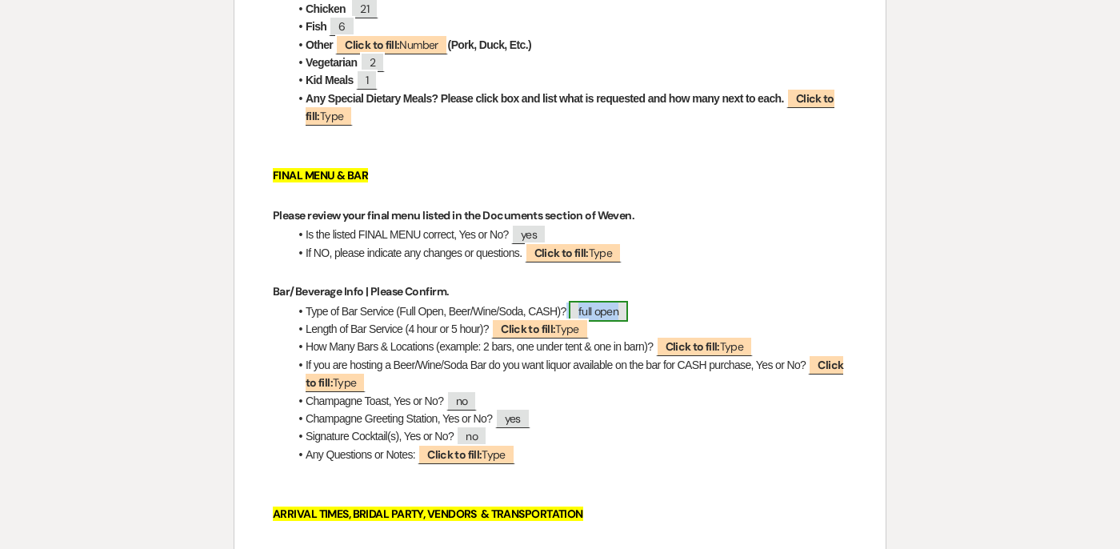
click at [589, 307] on span "full open" at bounding box center [598, 311] width 59 height 21
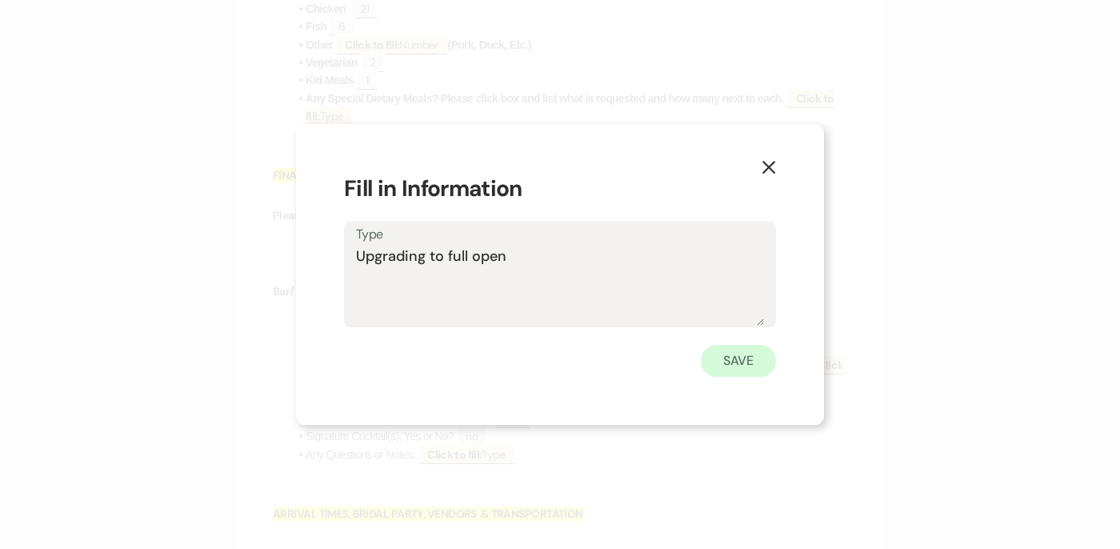
type textarea "Upgrading to full open"
click at [695, 366] on button "Save" at bounding box center [738, 361] width 75 height 32
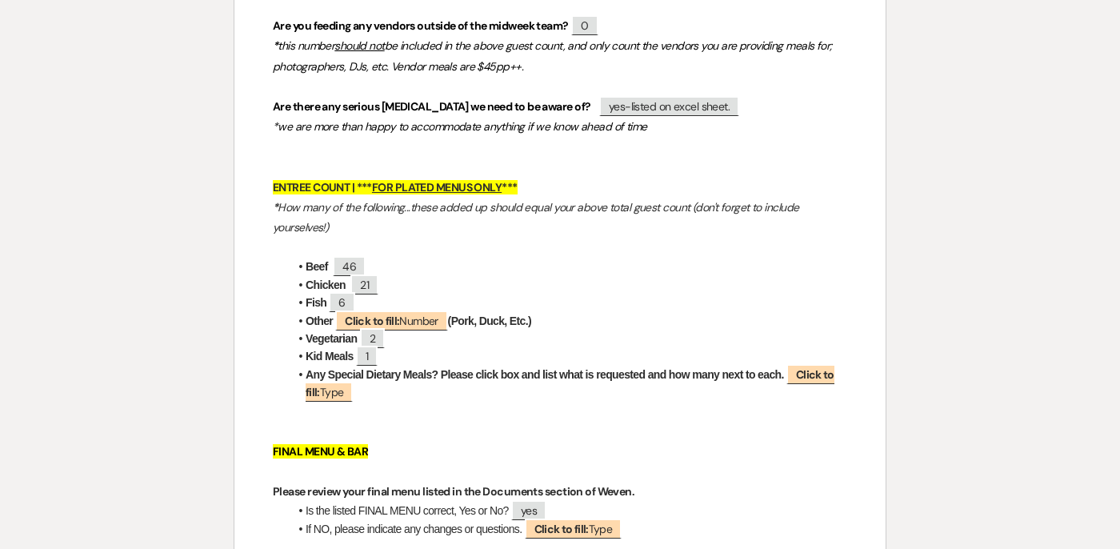
scroll to position [0, 0]
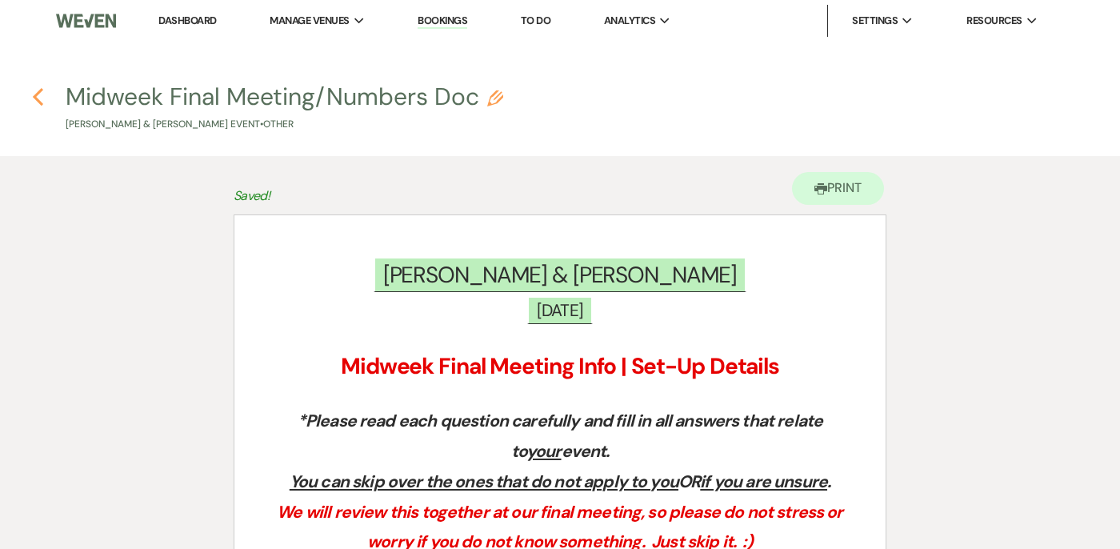
click at [39, 94] on icon "Previous" at bounding box center [38, 96] width 12 height 19
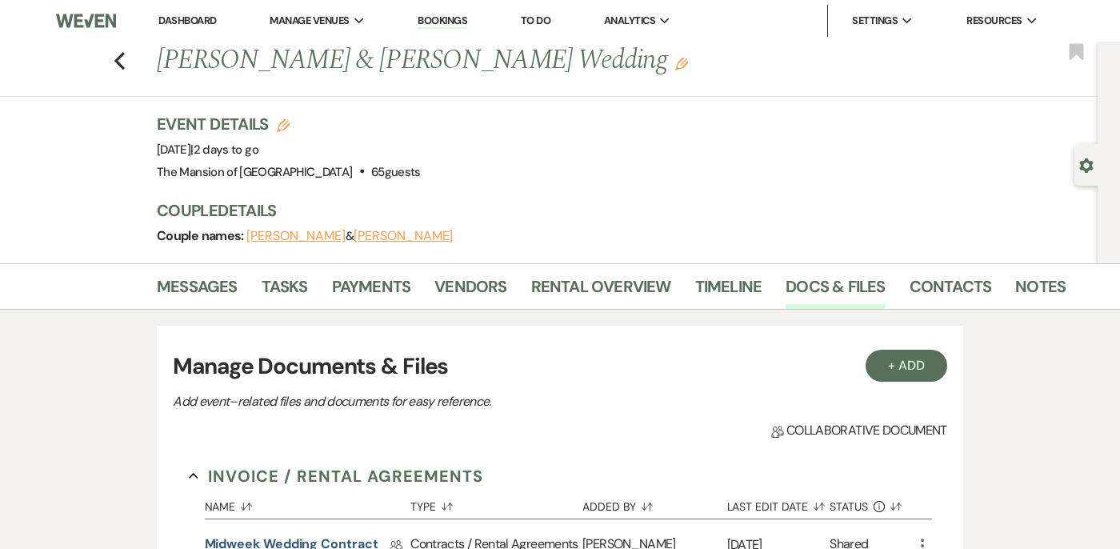
scroll to position [827, 0]
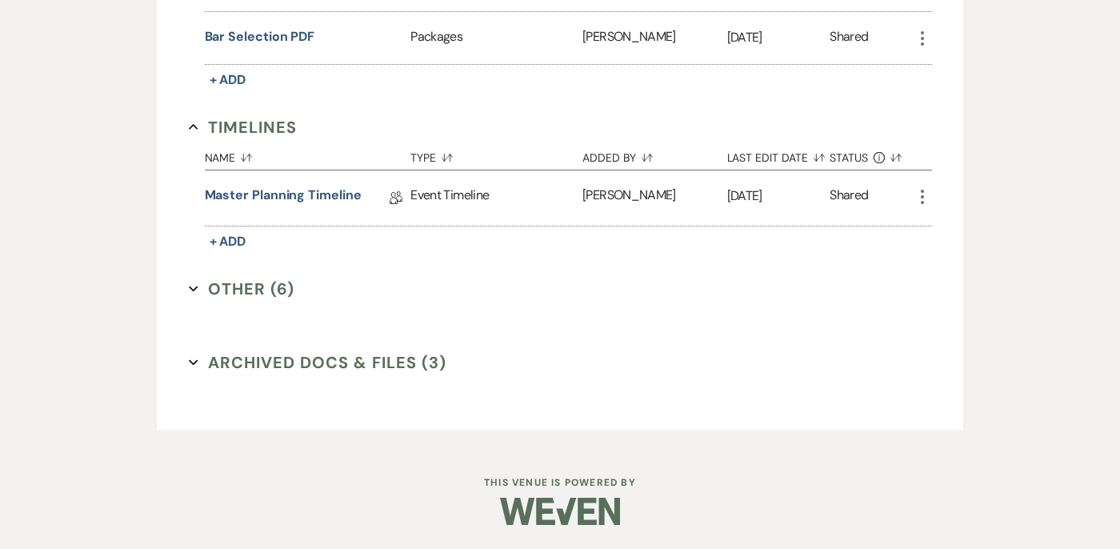
click at [189, 286] on use "button" at bounding box center [193, 289] width 9 height 6
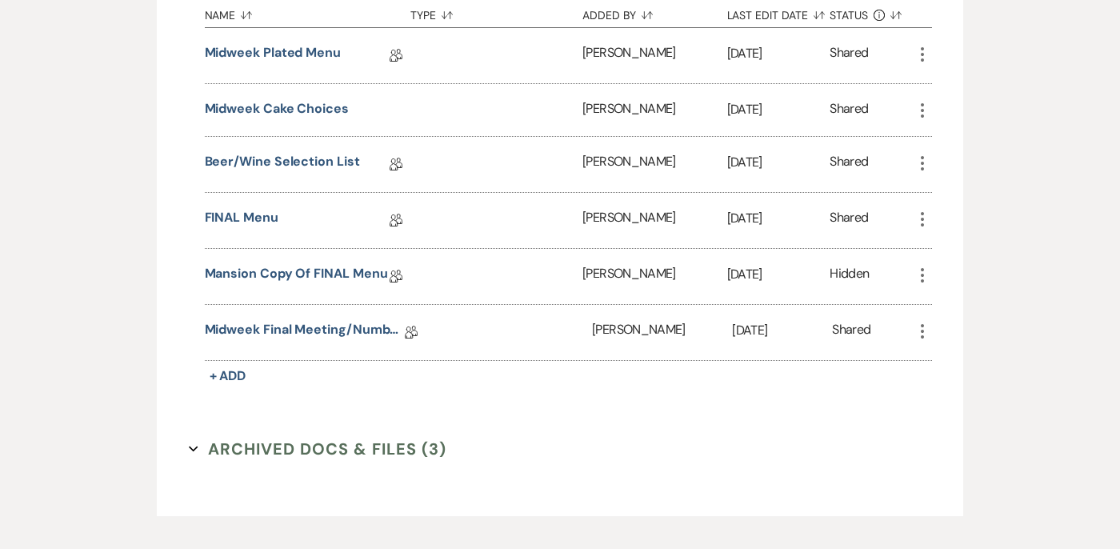
scroll to position [1217, 0]
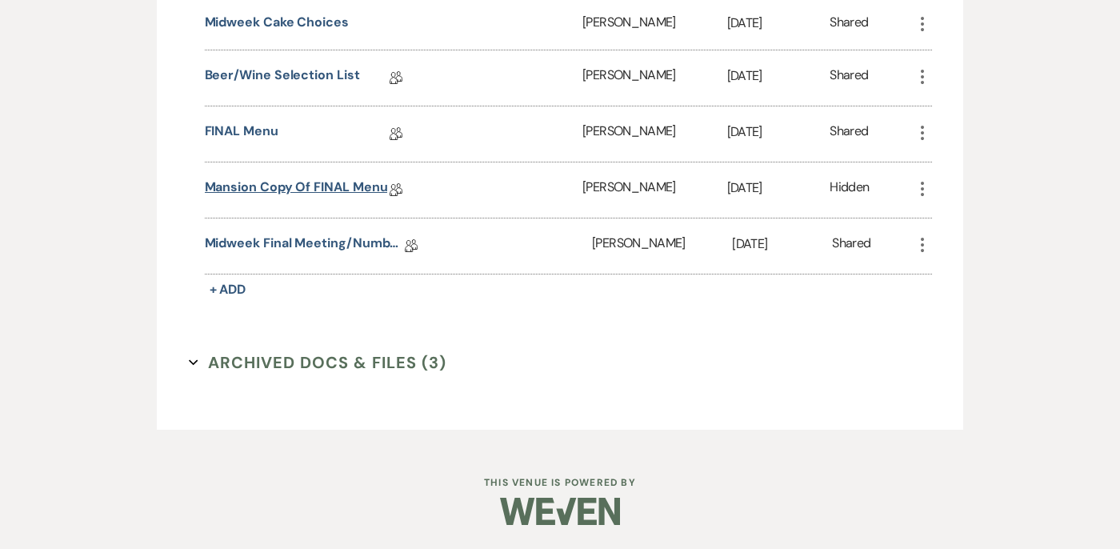
click at [257, 188] on link "Mansion Copy of FINAL Menu" at bounding box center [296, 190] width 183 height 25
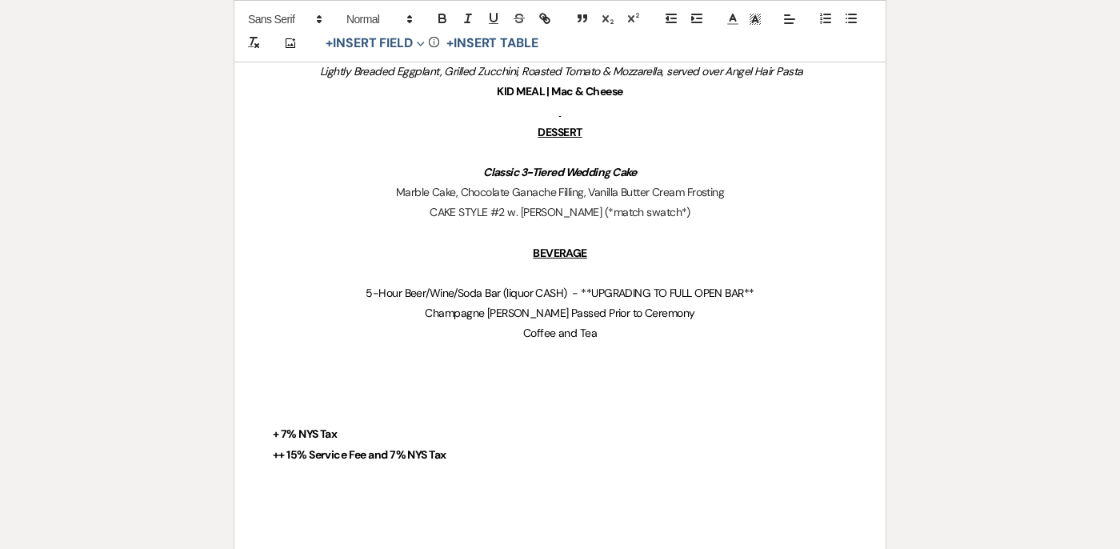
scroll to position [1199, 0]
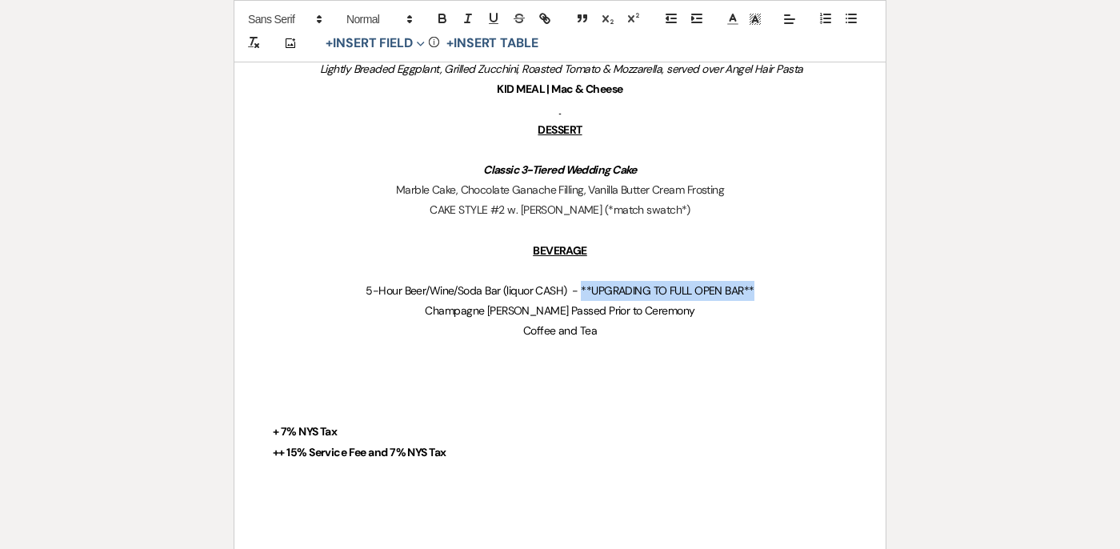
drag, startPoint x: 761, startPoint y: 285, endPoint x: 580, endPoint y: 289, distance: 180.8
click at [580, 289] on p "5-Hour Beer/Wine/Soda Bar (liquor CASH) - **UPGRADING TO FULL OPEN BAR**" at bounding box center [560, 291] width 574 height 20
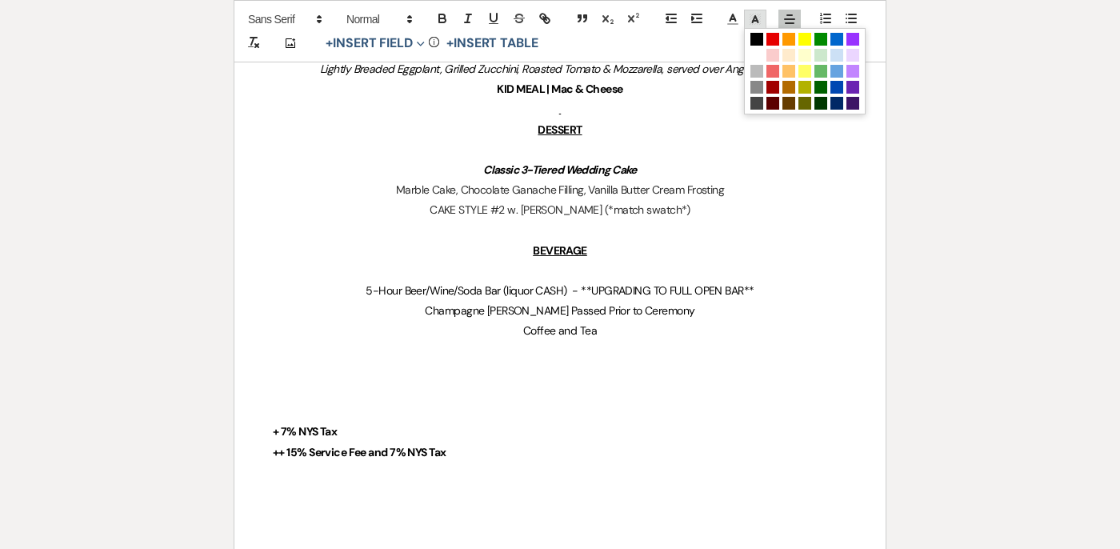
click at [695, 16] on polyline at bounding box center [756, 19] width 6 height 6
click at [695, 42] on span at bounding box center [804, 39] width 13 height 13
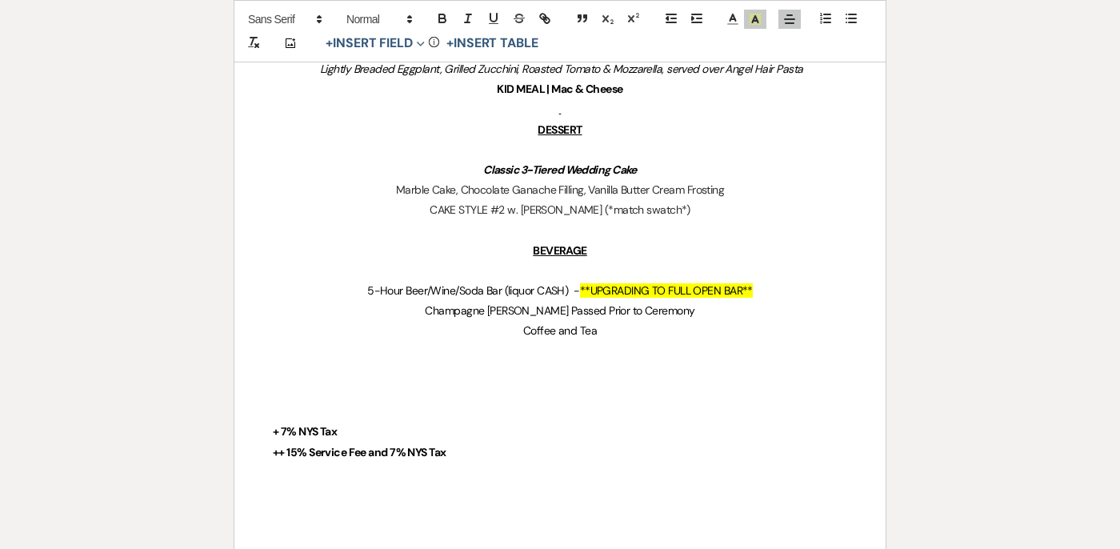
click at [695, 282] on p "5-Hour Beer/Wine/Soda Bar (liquor CASH) - **UPGRADING TO FULL OPEN BAR**" at bounding box center [560, 291] width 574 height 20
drag, startPoint x: 572, startPoint y: 291, endPoint x: 402, endPoint y: 294, distance: 169.6
click at [402, 294] on span "5-Hour Beer/Wine/Soda Bar (liquor CASH) -" at bounding box center [473, 290] width 212 height 14
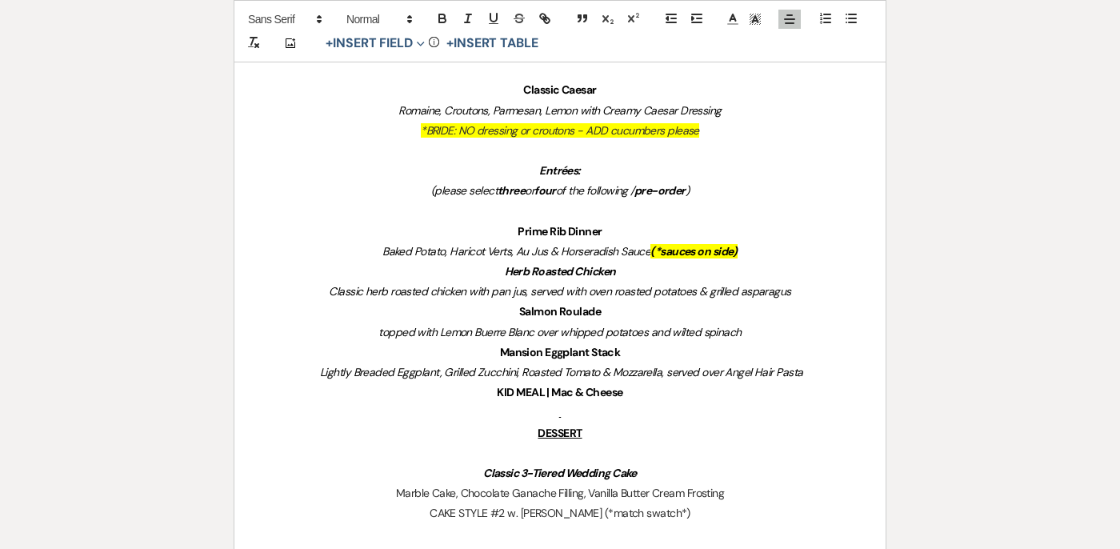
scroll to position [890, 0]
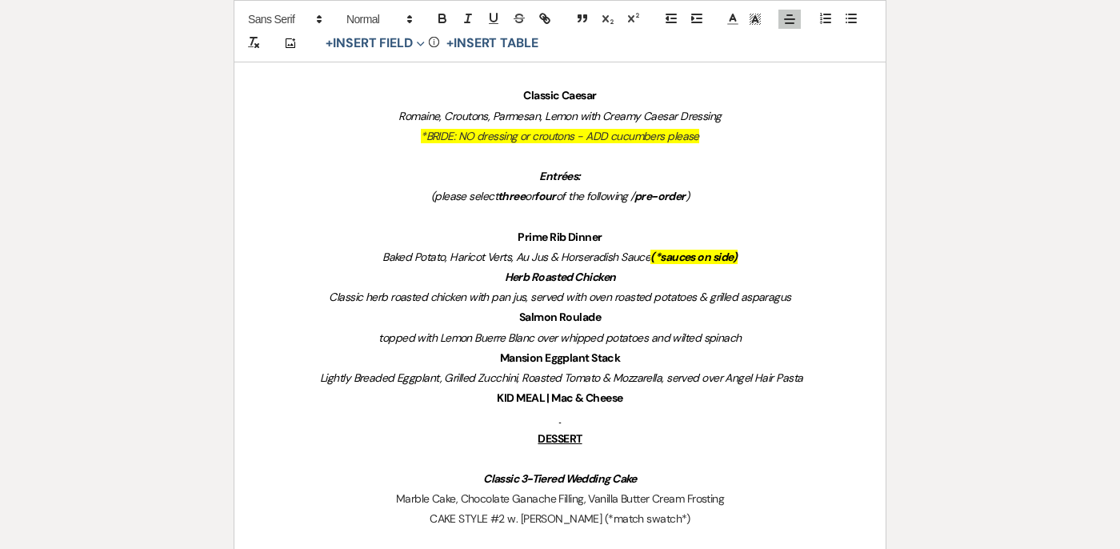
click at [607, 237] on p "Prime Rib Dinner" at bounding box center [560, 237] width 574 height 20
click at [629, 280] on p "Herb Roasted Chicken" at bounding box center [560, 277] width 574 height 20
click at [632, 328] on p "topped with Lemon Buerre Blanc over whipped potatoes and wilted spinach" at bounding box center [560, 338] width 574 height 20
click at [627, 315] on p "Salmon Roulade" at bounding box center [560, 317] width 574 height 20
click at [637, 398] on p "KID MEAL | Mac & Cheese" at bounding box center [560, 398] width 574 height 20
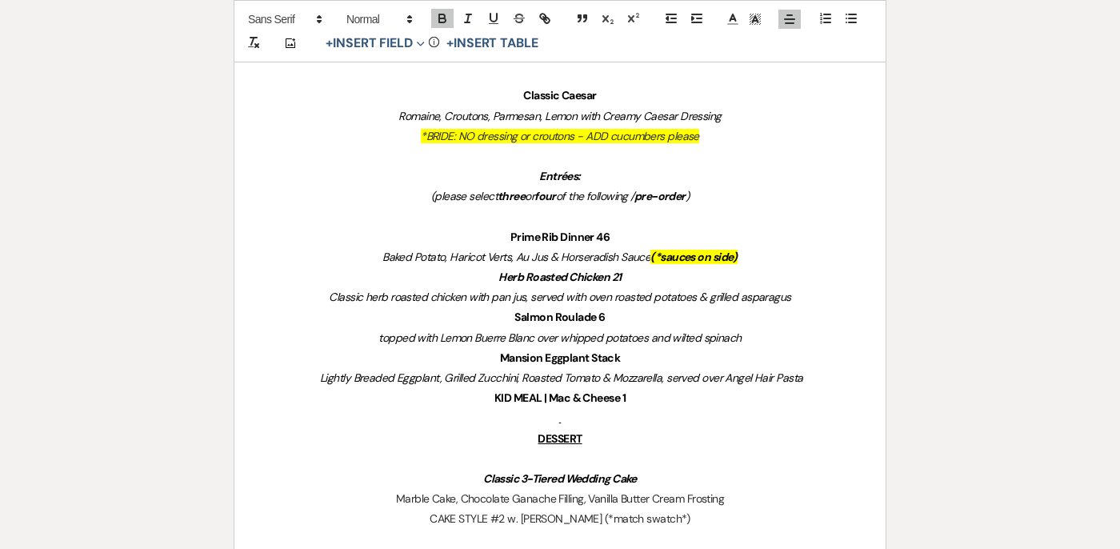
click at [659, 370] on em "Lightly Breaded Eggplant, Grilled Zucchini, Roasted Tomato & Mozzarella, served…" at bounding box center [561, 377] width 482 height 14
click at [597, 238] on strong "Prime Rib Dinner 46" at bounding box center [559, 237] width 99 height 14
click at [621, 235] on p "Prime Rib Dinner (46" at bounding box center [560, 237] width 574 height 20
click at [615, 270] on em "Herb Roasted Chicken 21" at bounding box center [559, 277] width 122 height 14
click at [629, 271] on p "Herb Roasted Chicken (21" at bounding box center [560, 277] width 574 height 20
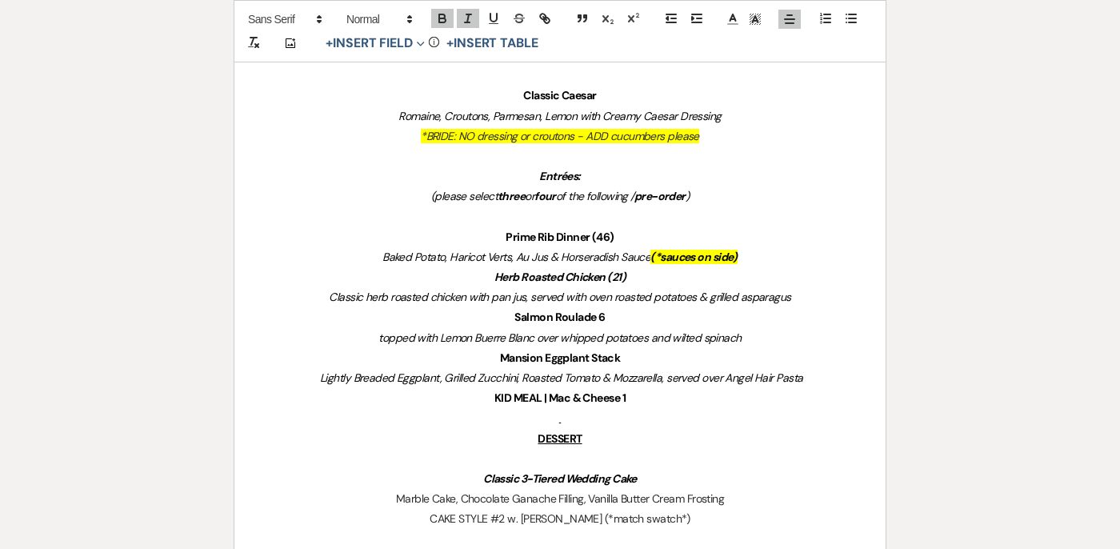
click at [599, 315] on strong "Salmon Roulade 6" at bounding box center [559, 317] width 90 height 14
click at [609, 317] on p "Salmon Roulade (6" at bounding box center [560, 317] width 574 height 20
click at [626, 355] on p "Mansion Eggplant Stack" at bounding box center [560, 358] width 574 height 20
click at [623, 396] on strong "KID MEAL | Mac & Cheese 1" at bounding box center [559, 397] width 131 height 14
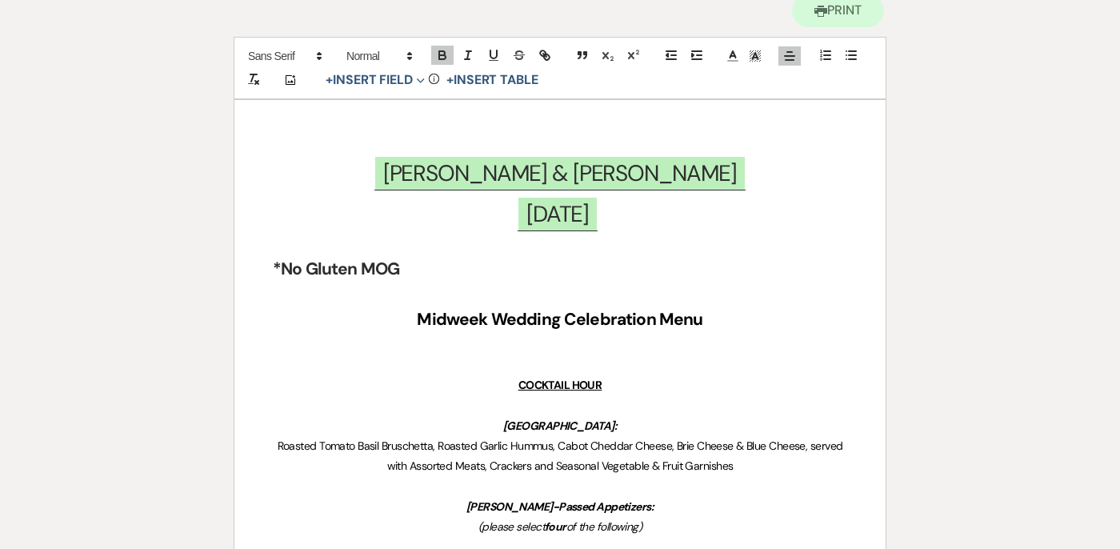
scroll to position [0, 0]
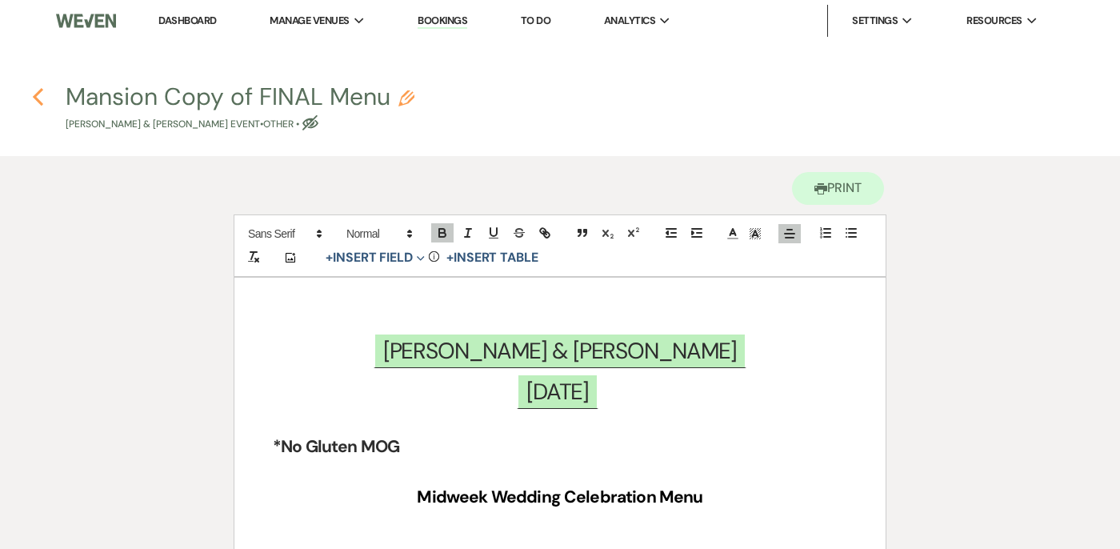
click at [34, 94] on use "button" at bounding box center [38, 97] width 10 height 18
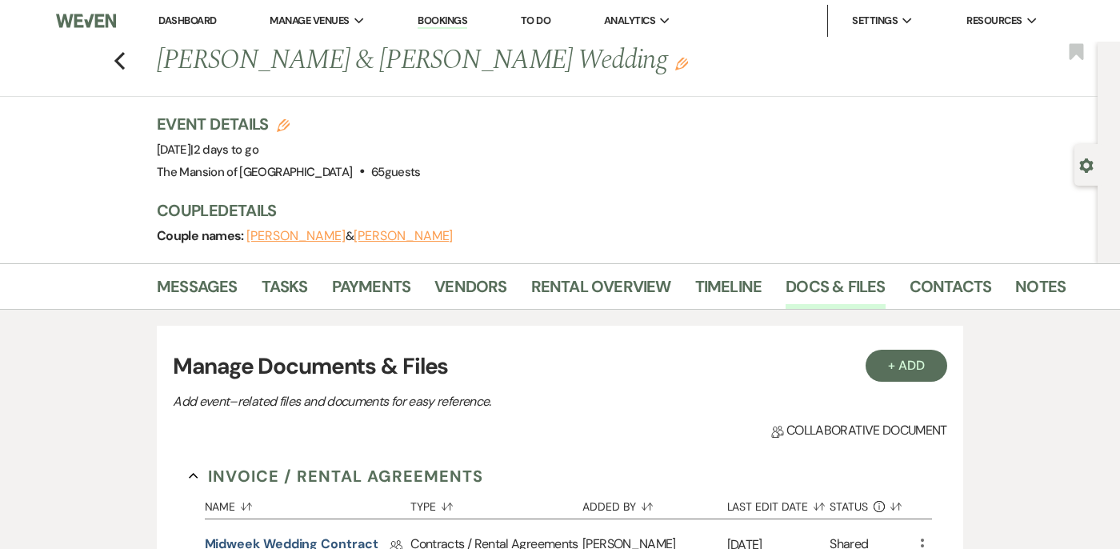
scroll to position [827, 0]
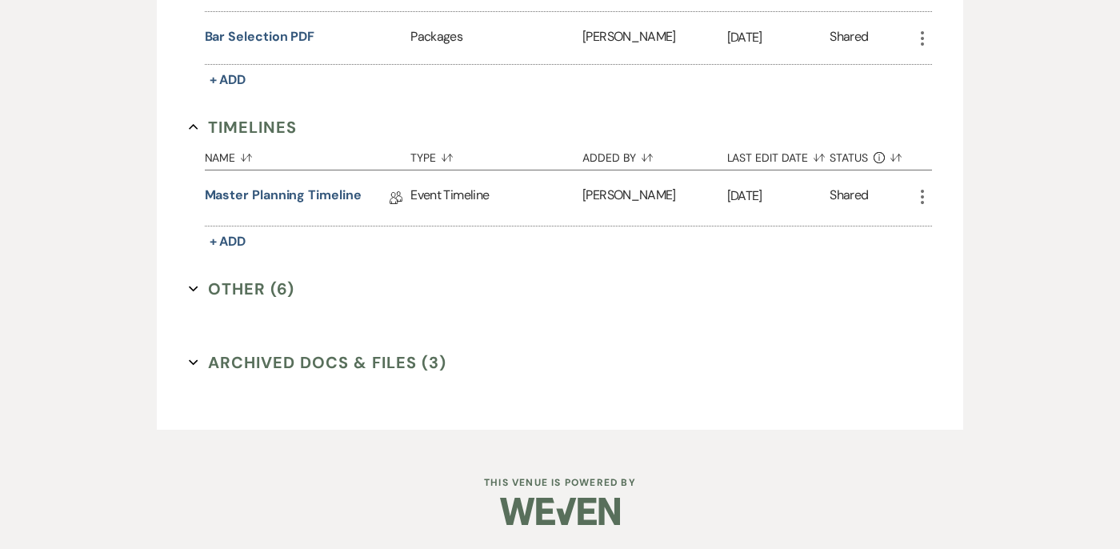
click at [186, 290] on div "Invoice / Rental Agreements Collapse Name Sort Default Type Sort Default Added …" at bounding box center [560, 17] width 774 height 793
click at [291, 190] on link "Master Planning Timeline" at bounding box center [283, 198] width 157 height 25
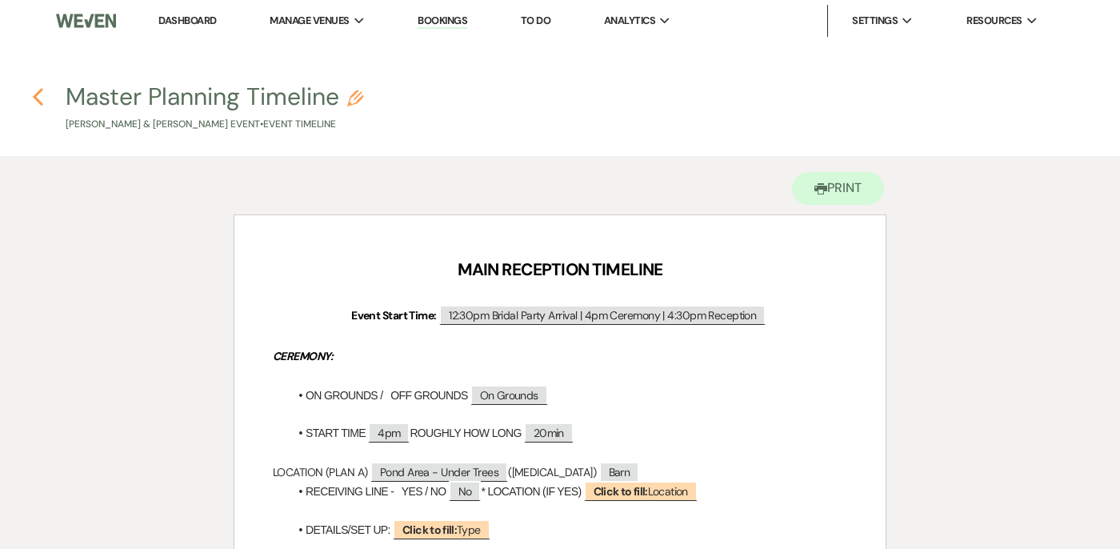
click at [37, 90] on icon "Previous" at bounding box center [38, 96] width 12 height 19
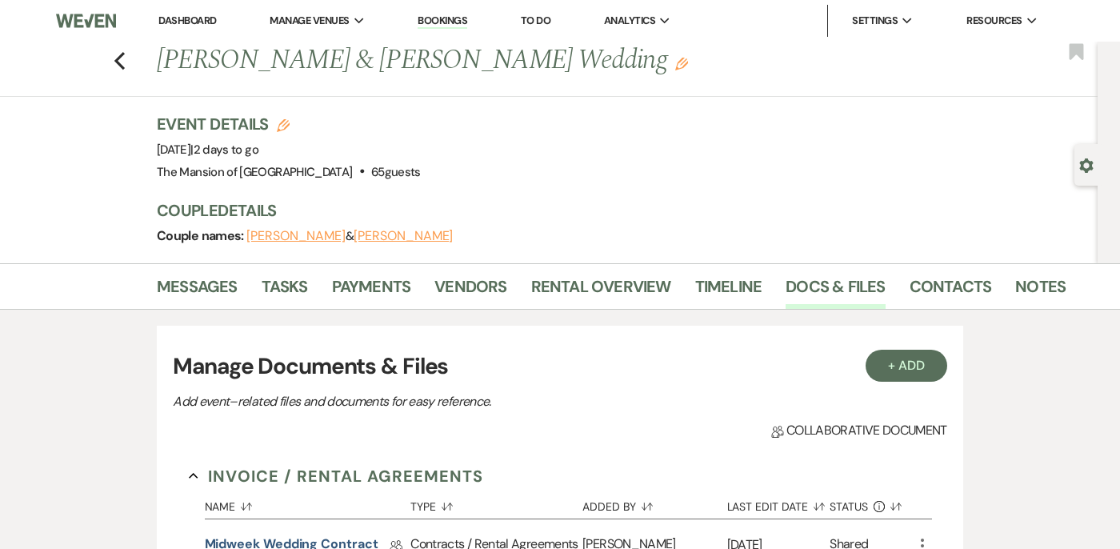
scroll to position [827, 0]
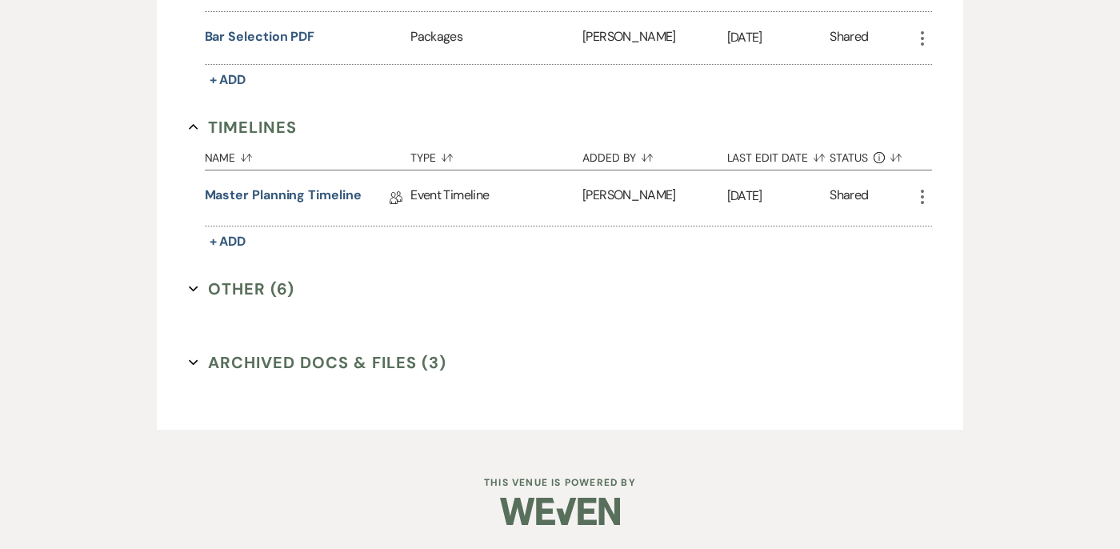
click at [194, 284] on icon "Expand" at bounding box center [194, 289] width 10 height 10
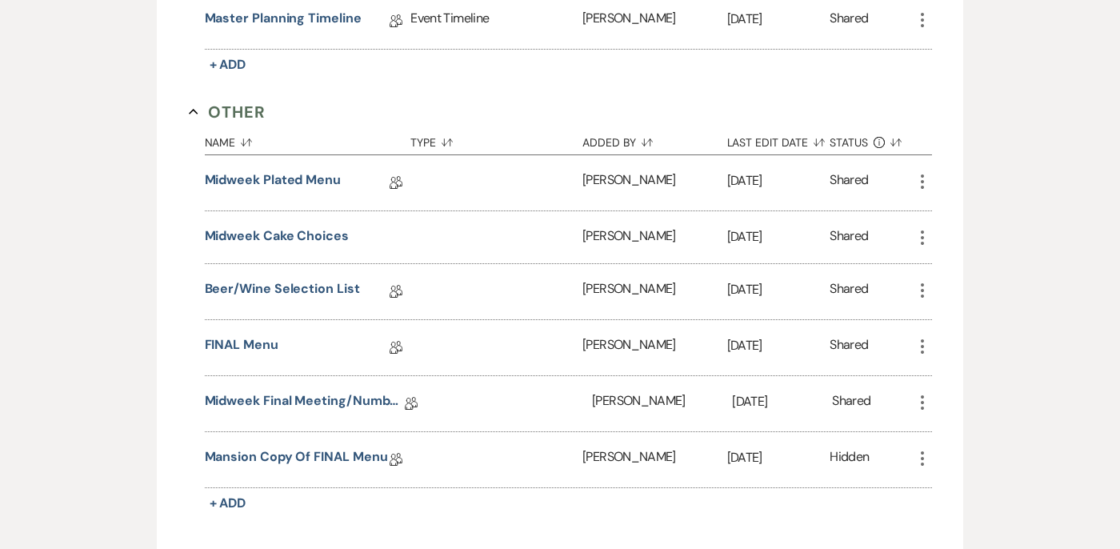
scroll to position [1042, 0]
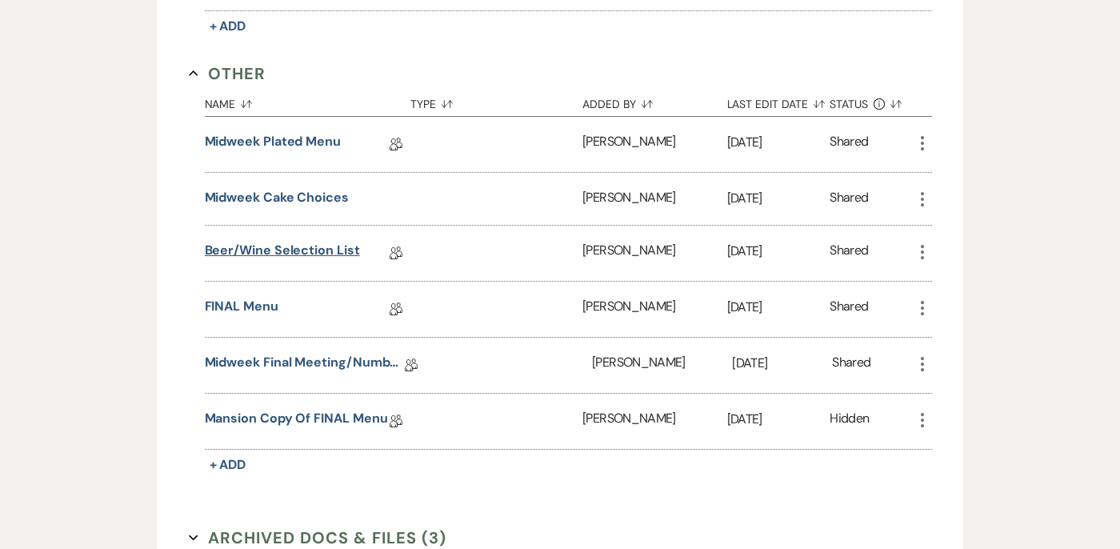
click at [299, 256] on link "Beer/Wine Selection List" at bounding box center [282, 253] width 155 height 25
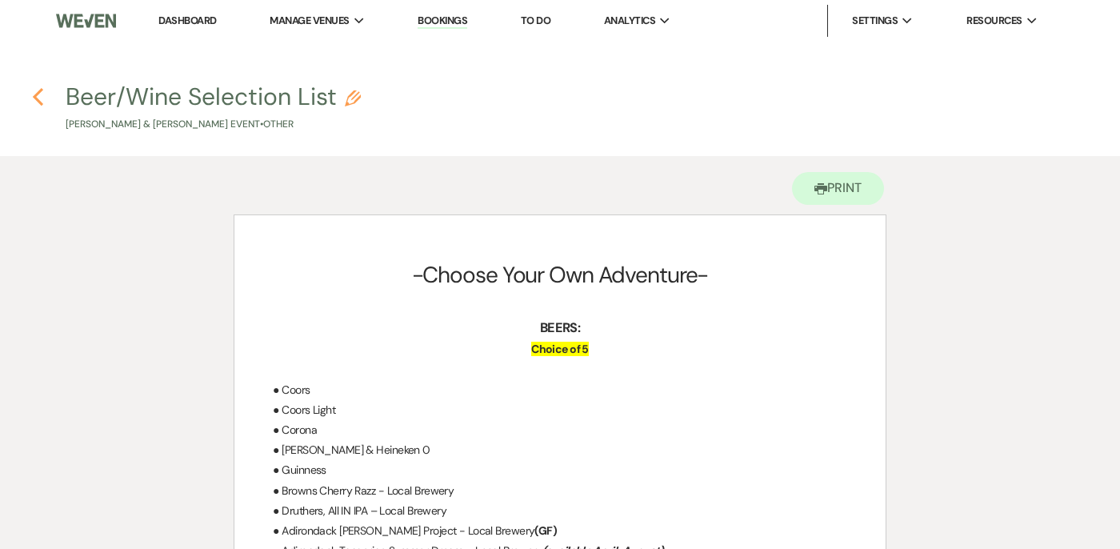
click at [33, 91] on icon "Previous" at bounding box center [38, 96] width 12 height 19
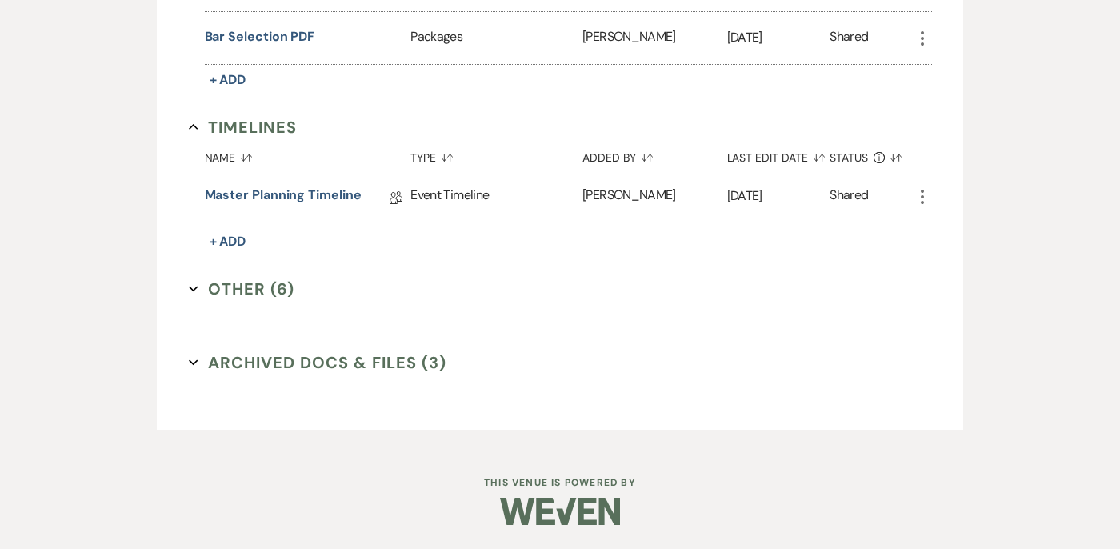
click at [190, 286] on icon "Expand" at bounding box center [194, 289] width 10 height 10
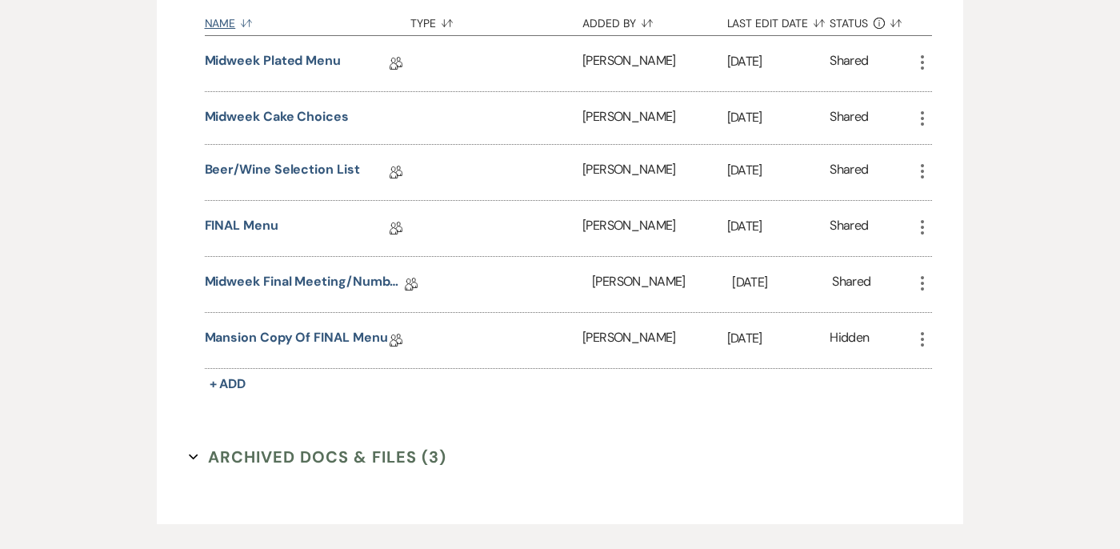
scroll to position [1124, 0]
click at [253, 334] on link "Mansion Copy of FINAL Menu" at bounding box center [296, 338] width 183 height 25
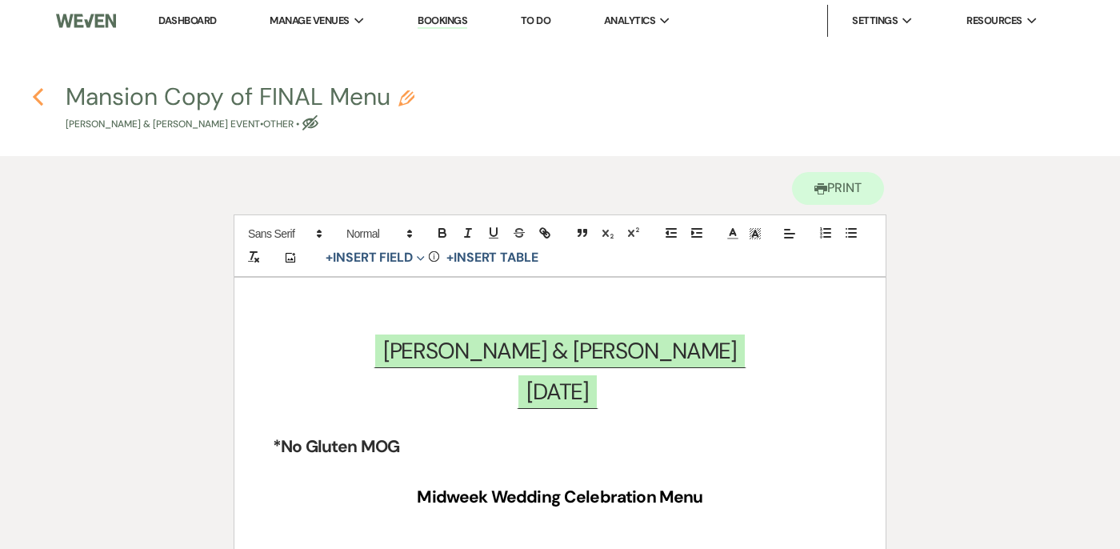
click at [38, 94] on use "button" at bounding box center [38, 97] width 10 height 18
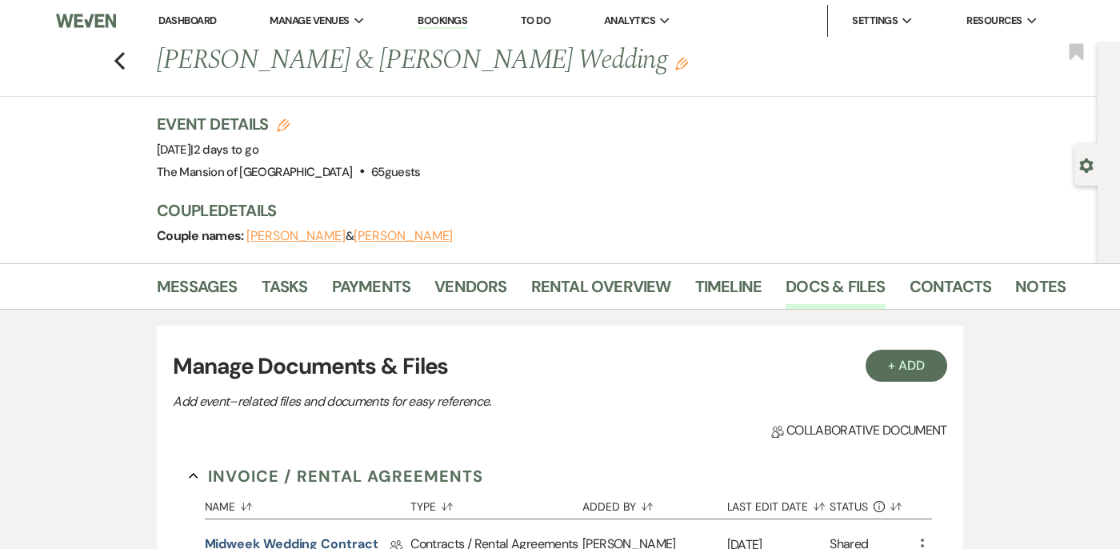
scroll to position [827, 0]
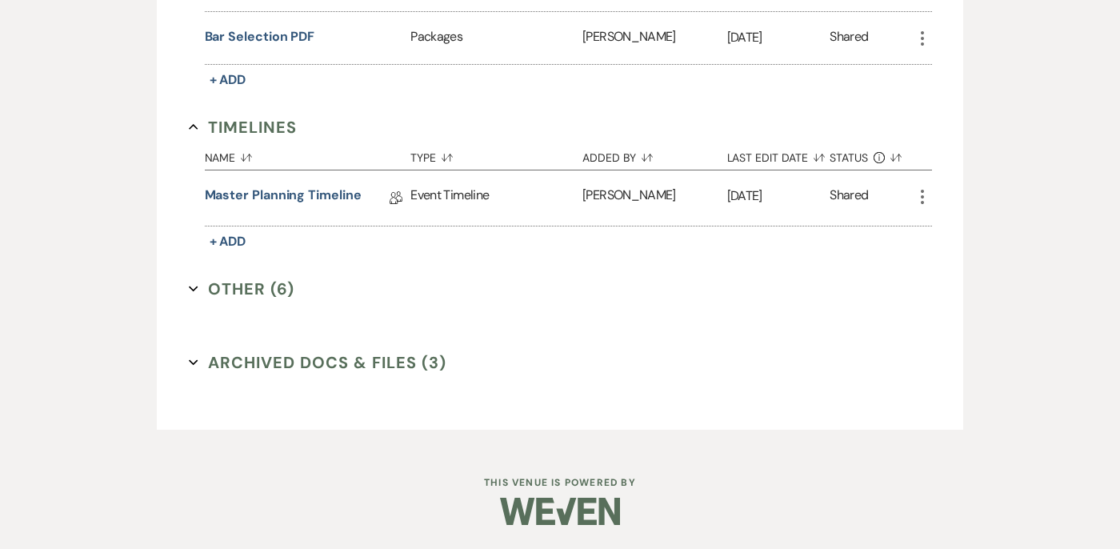
click at [193, 284] on icon "Expand" at bounding box center [194, 289] width 10 height 10
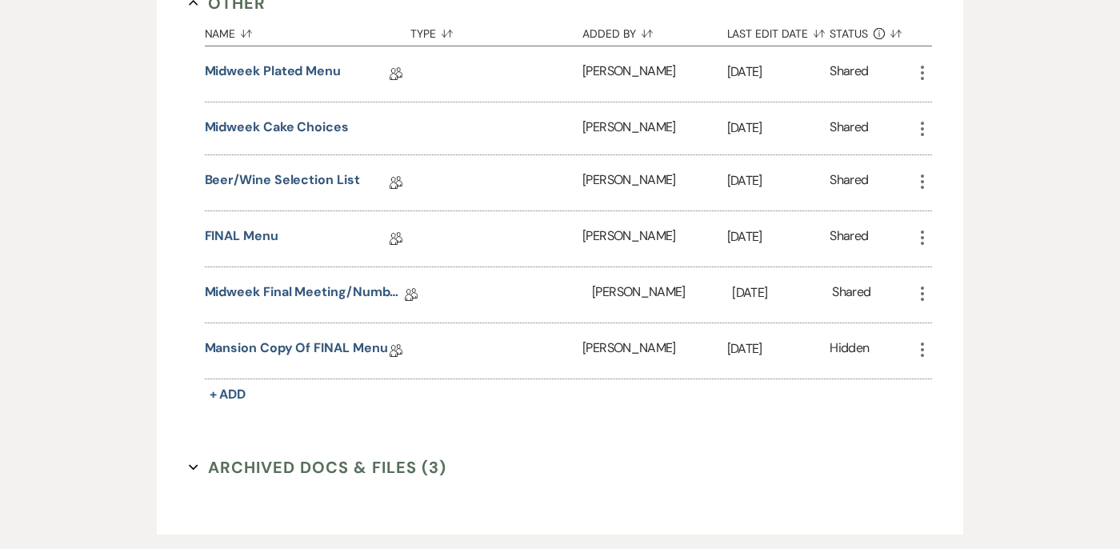
scroll to position [1113, 0]
click at [274, 295] on link "Midweek Final Meeting/Numbers Doc" at bounding box center [305, 294] width 200 height 25
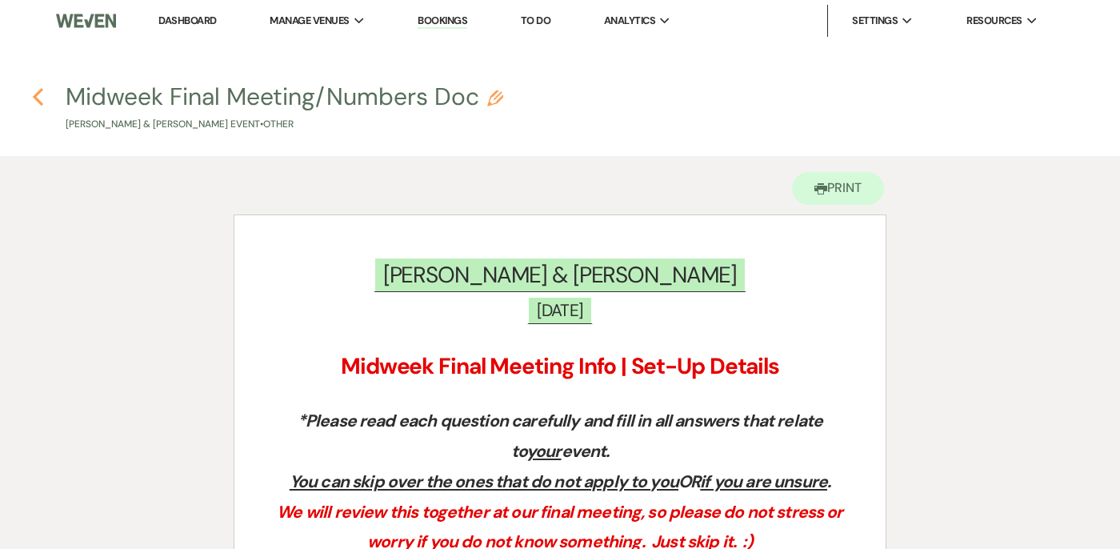
click at [42, 95] on icon "Previous" at bounding box center [38, 96] width 12 height 19
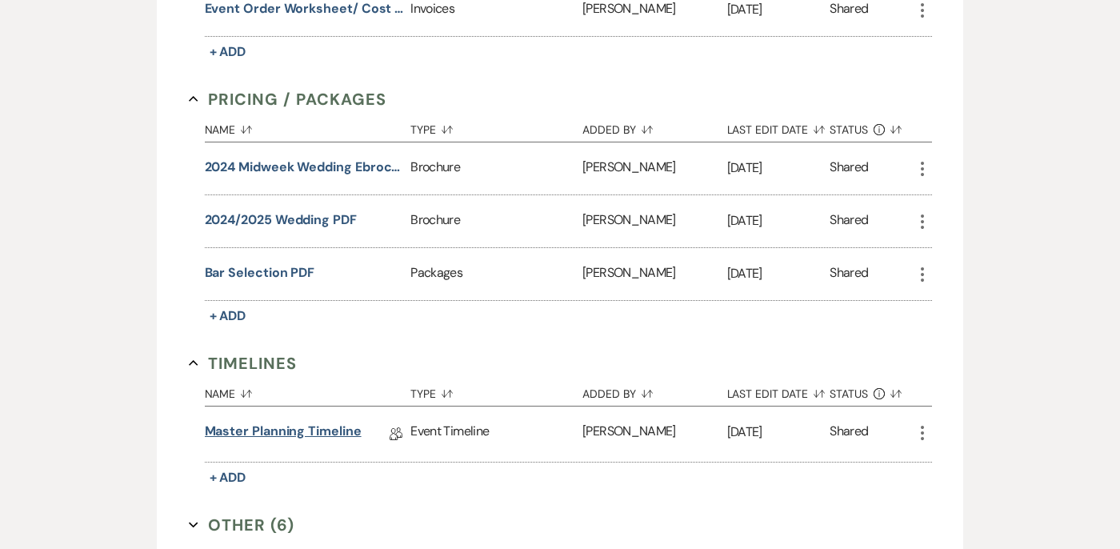
scroll to position [602, 0]
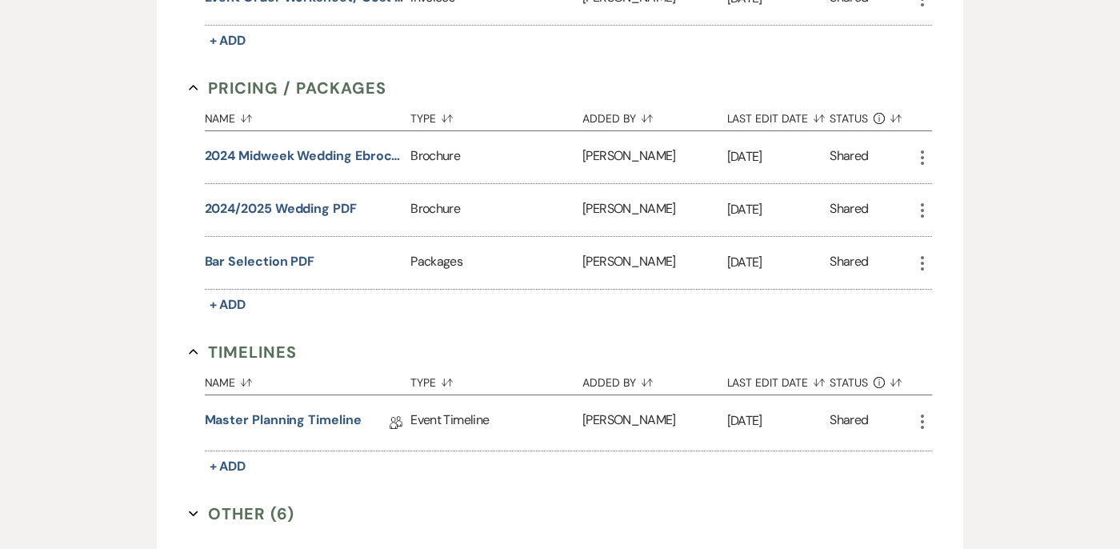
click at [193, 520] on button "Other (6) Expand" at bounding box center [242, 513] width 106 height 24
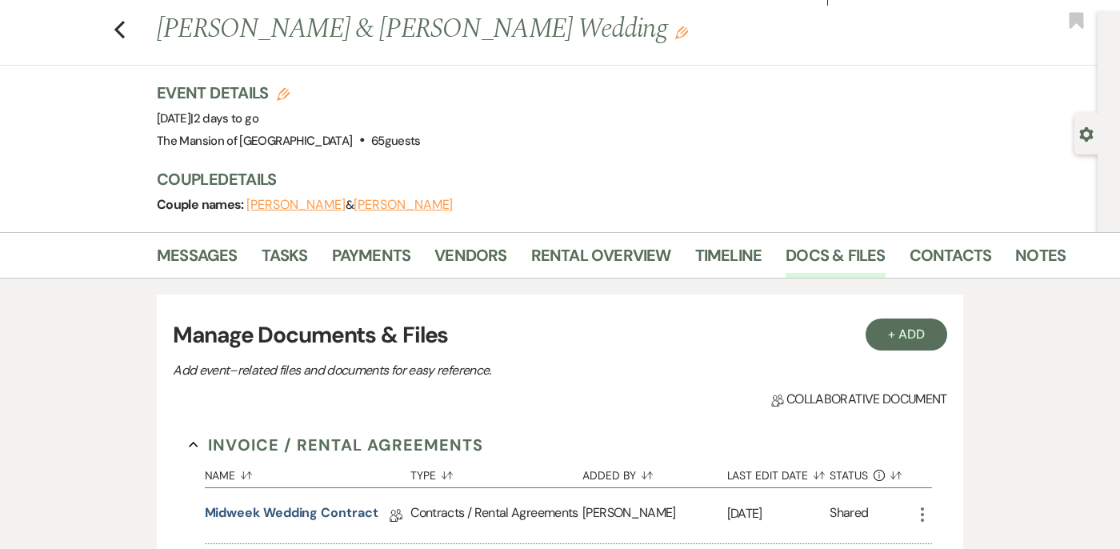
scroll to position [0, 0]
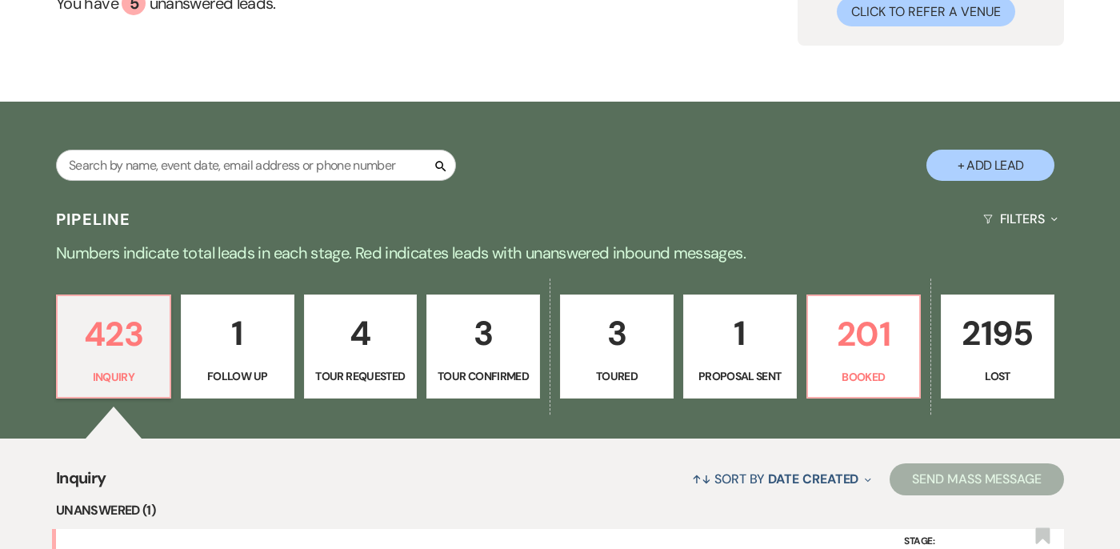
scroll to position [249, 0]
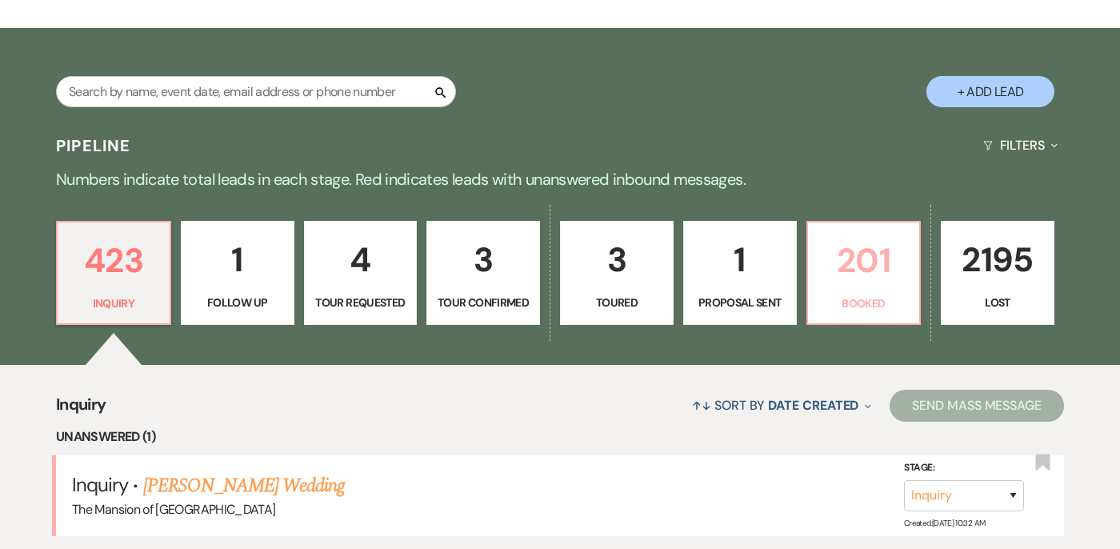
click at [829, 287] on link "201 Booked" at bounding box center [863, 273] width 115 height 104
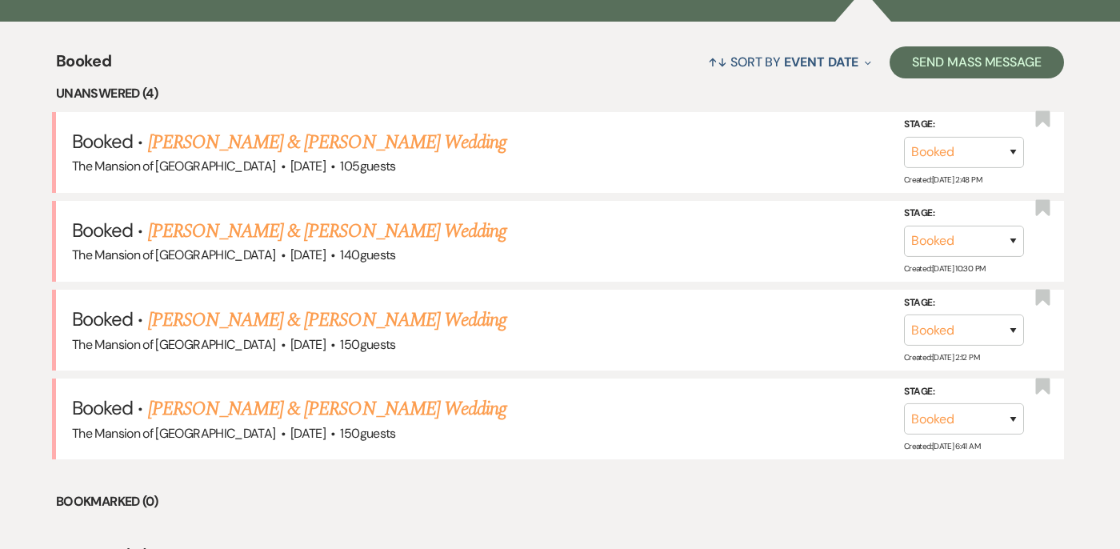
scroll to position [593, 0]
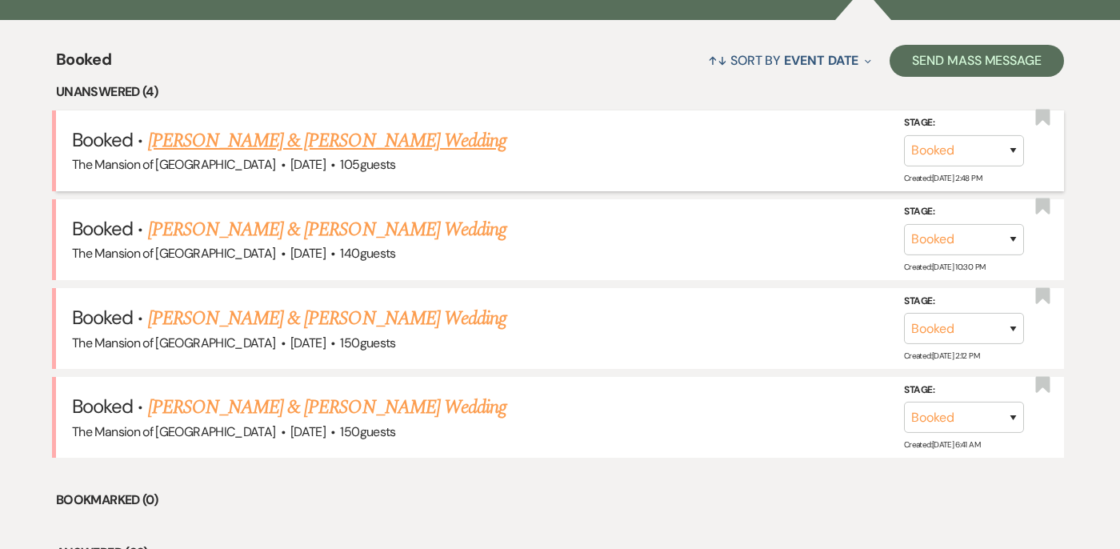
click at [322, 132] on link "[PERSON_NAME] & [PERSON_NAME] Wedding" at bounding box center [327, 140] width 358 height 29
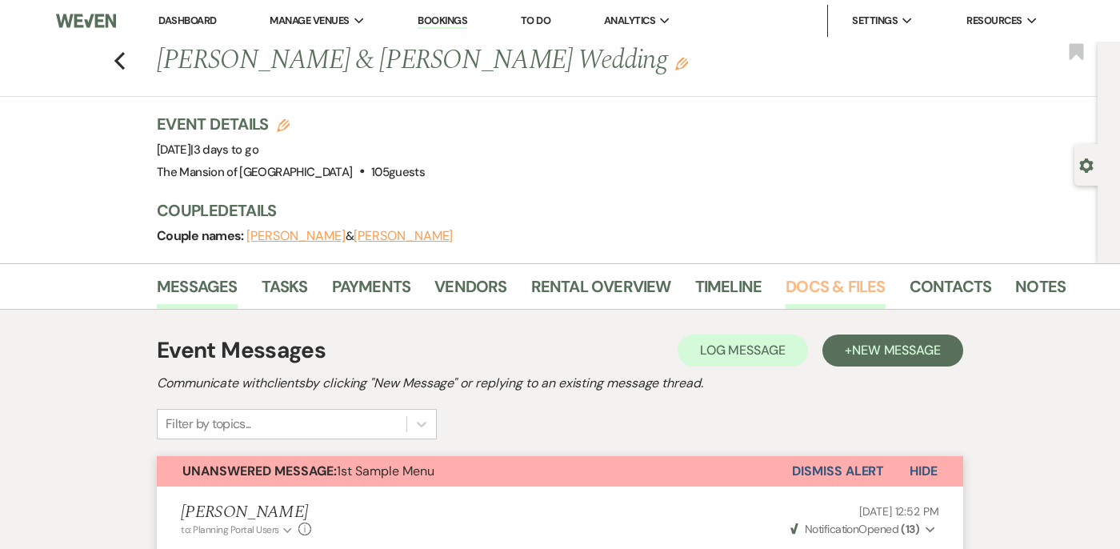
click at [791, 278] on link "Docs & Files" at bounding box center [834, 291] width 99 height 35
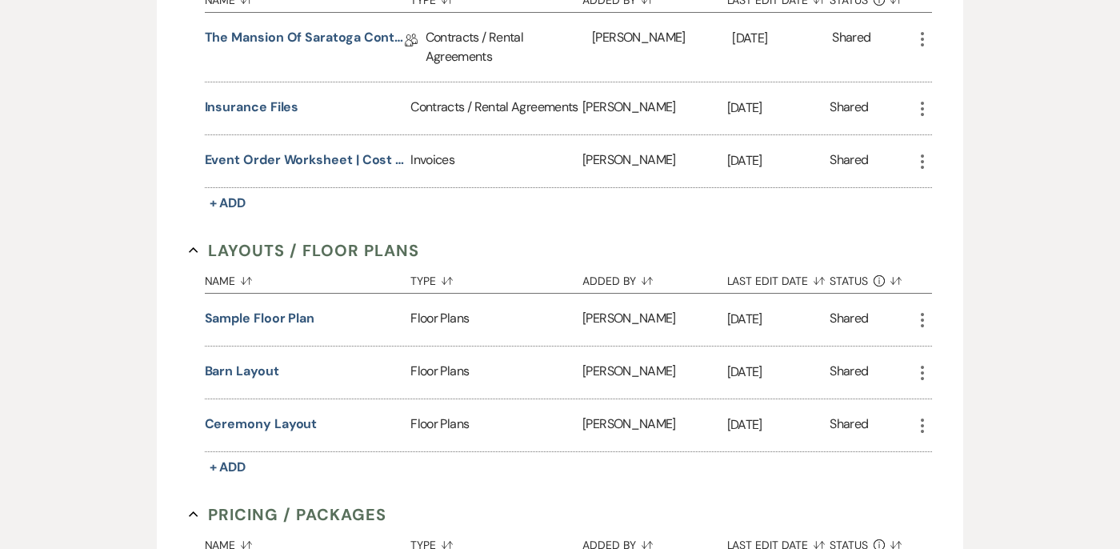
scroll to position [1316, 0]
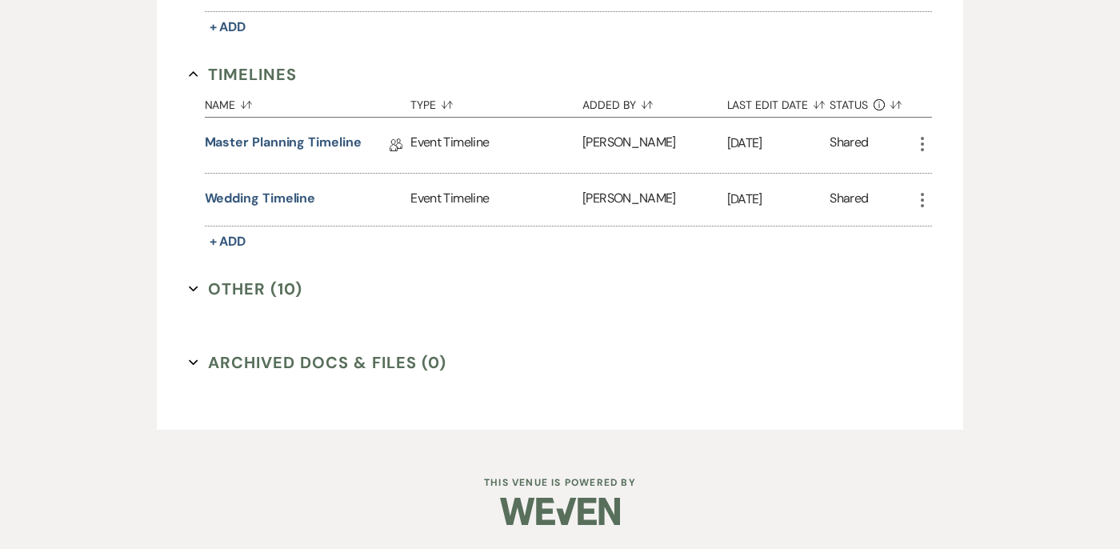
click at [194, 286] on icon "Expand" at bounding box center [194, 289] width 10 height 10
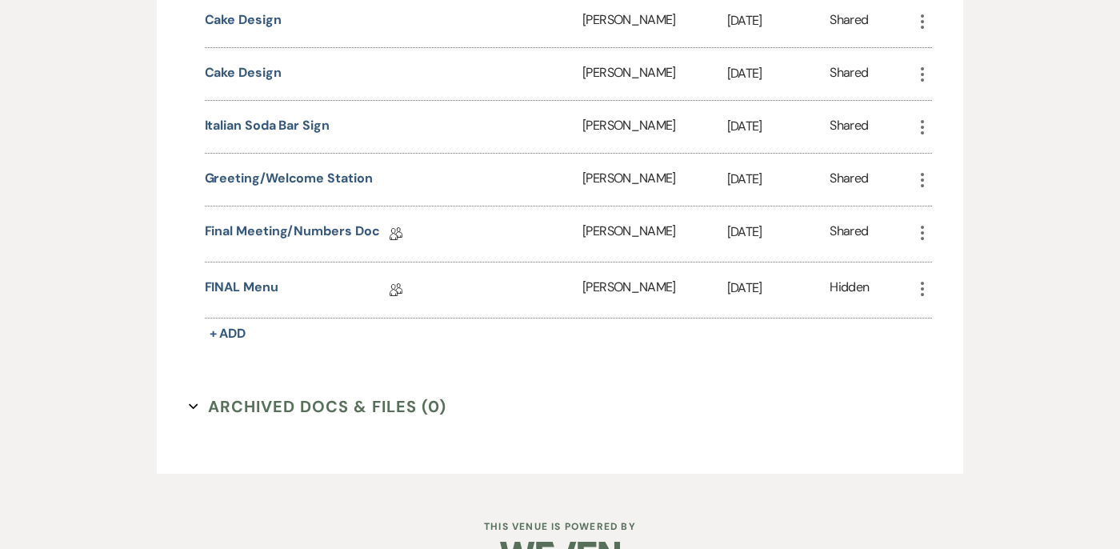
scroll to position [1875, 0]
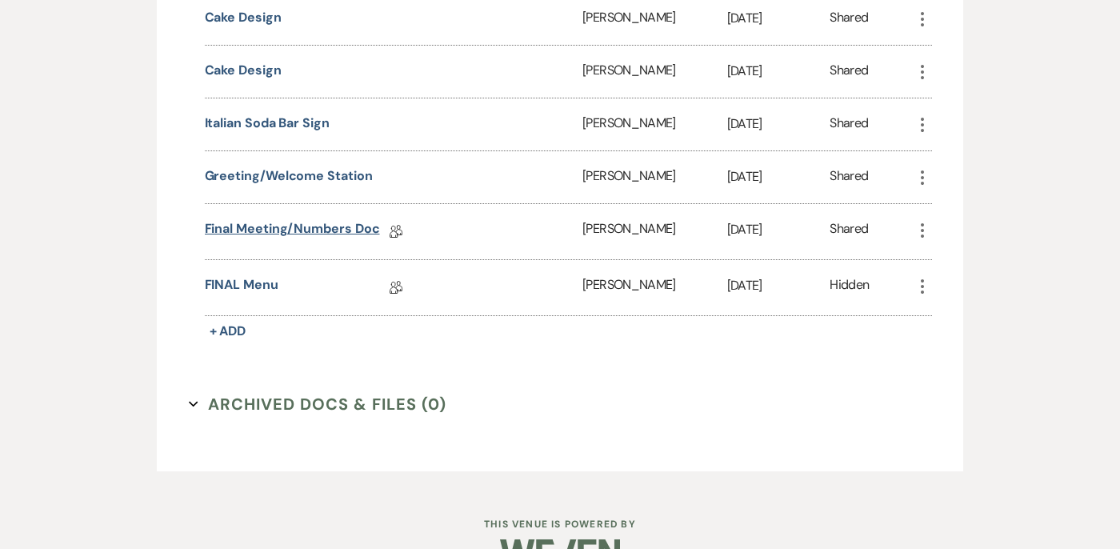
click at [264, 233] on link "Final Meeting/Numbers Doc" at bounding box center [292, 231] width 175 height 25
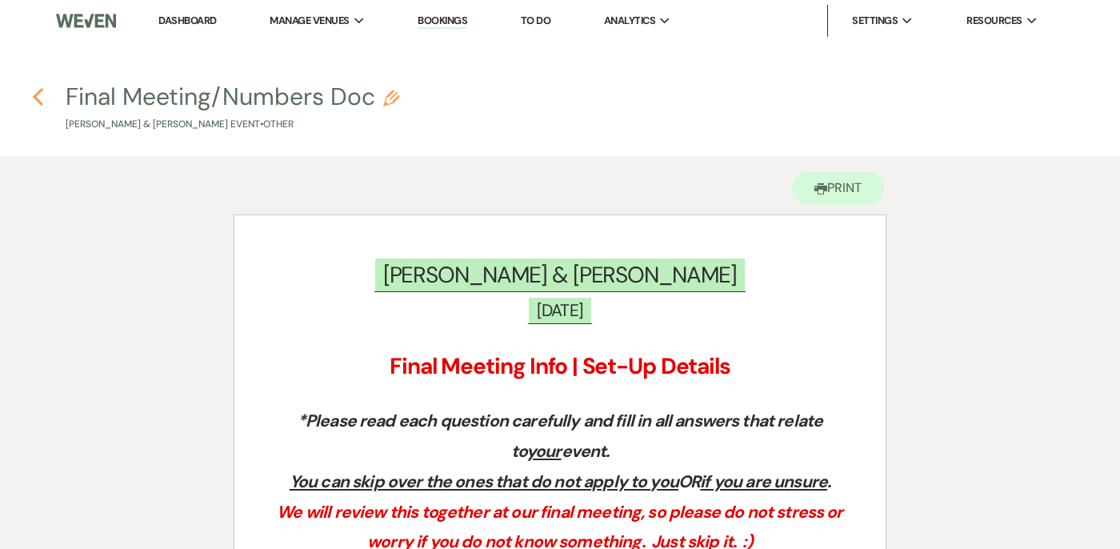
click at [34, 94] on icon "Previous" at bounding box center [38, 96] width 12 height 19
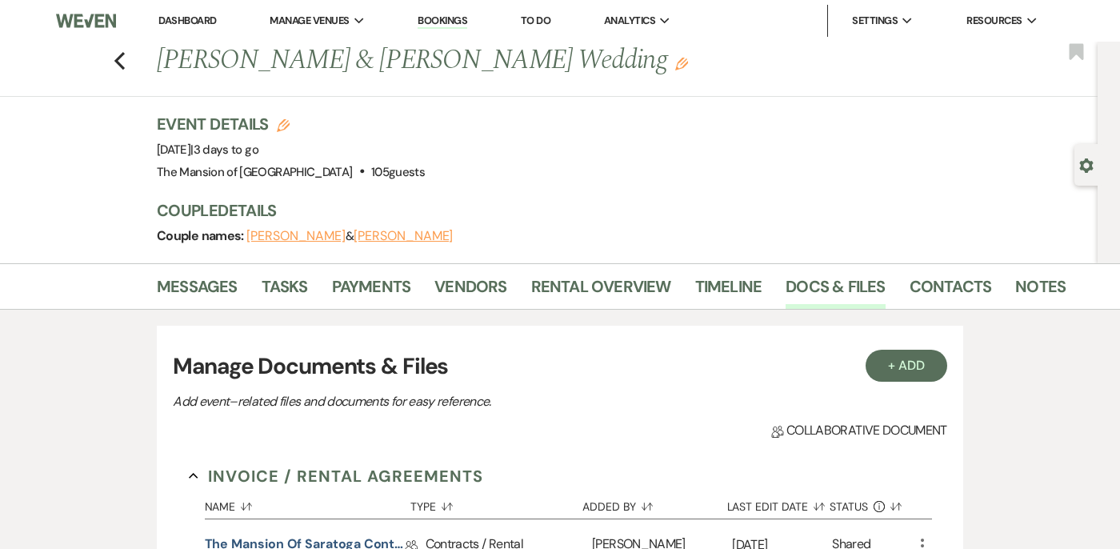
scroll to position [1316, 0]
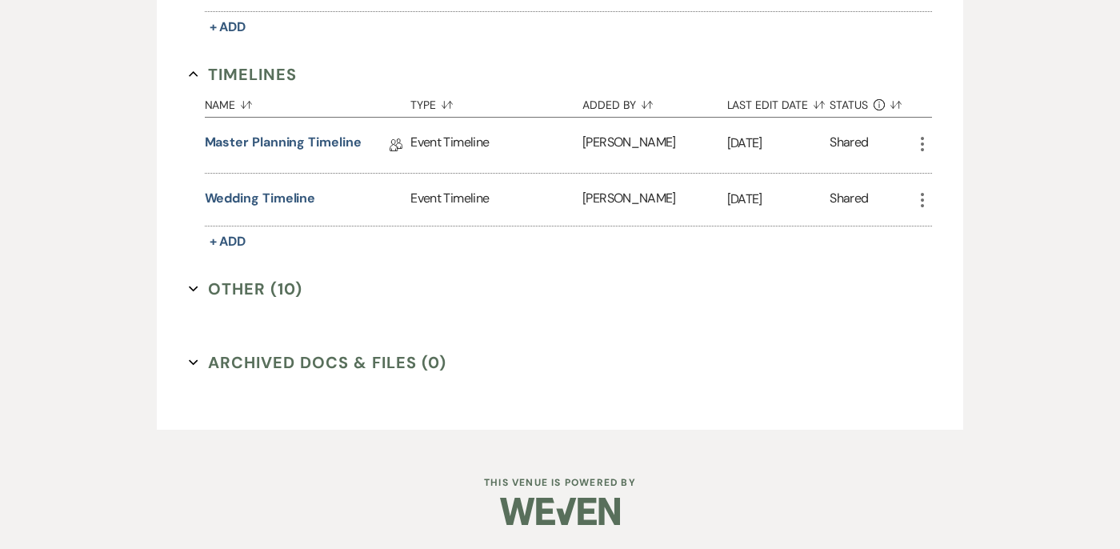
click at [197, 288] on icon "Expand" at bounding box center [194, 289] width 10 height 10
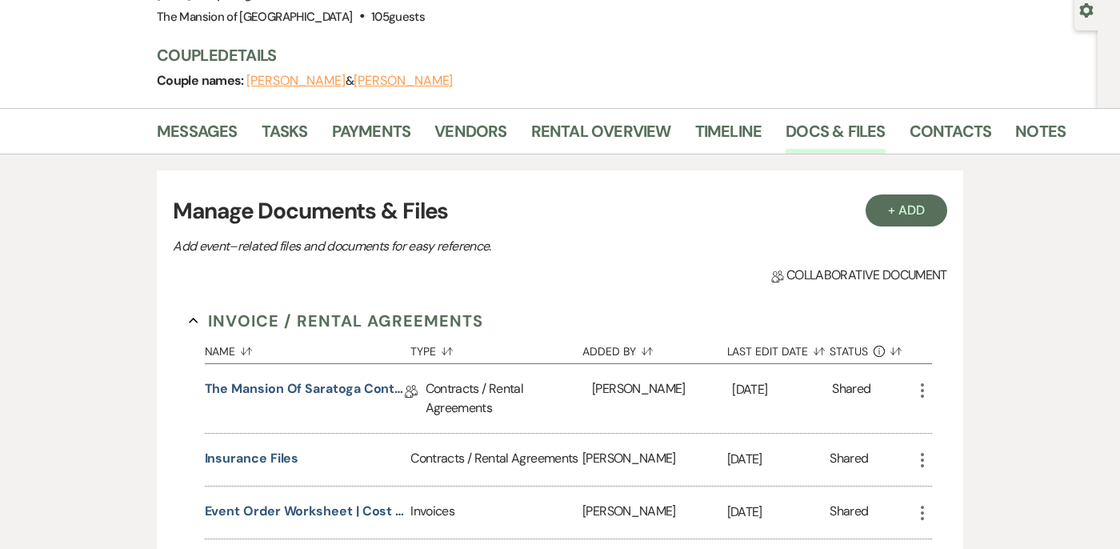
scroll to position [0, 0]
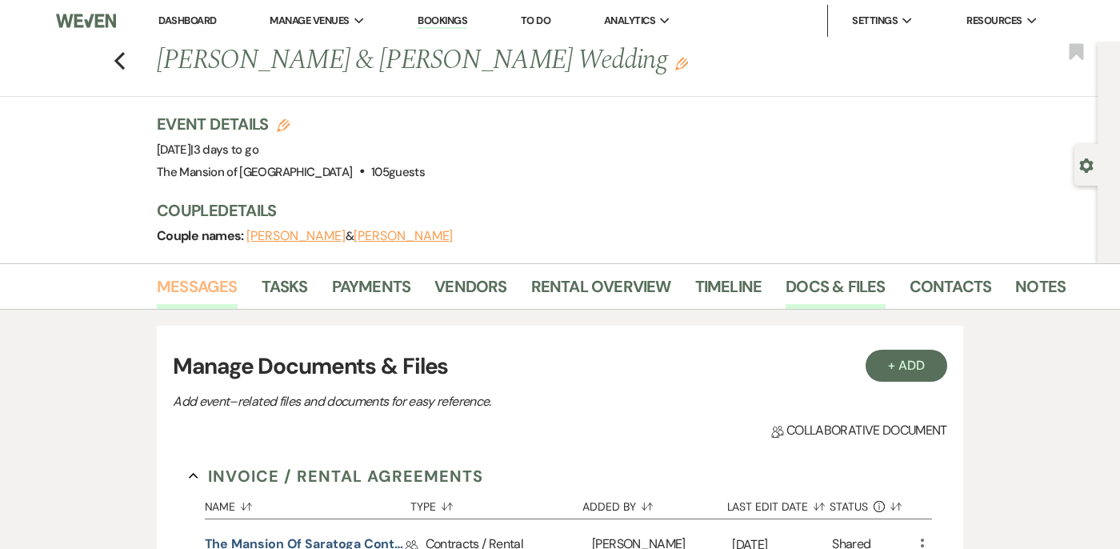
click at [170, 289] on link "Messages" at bounding box center [197, 291] width 81 height 35
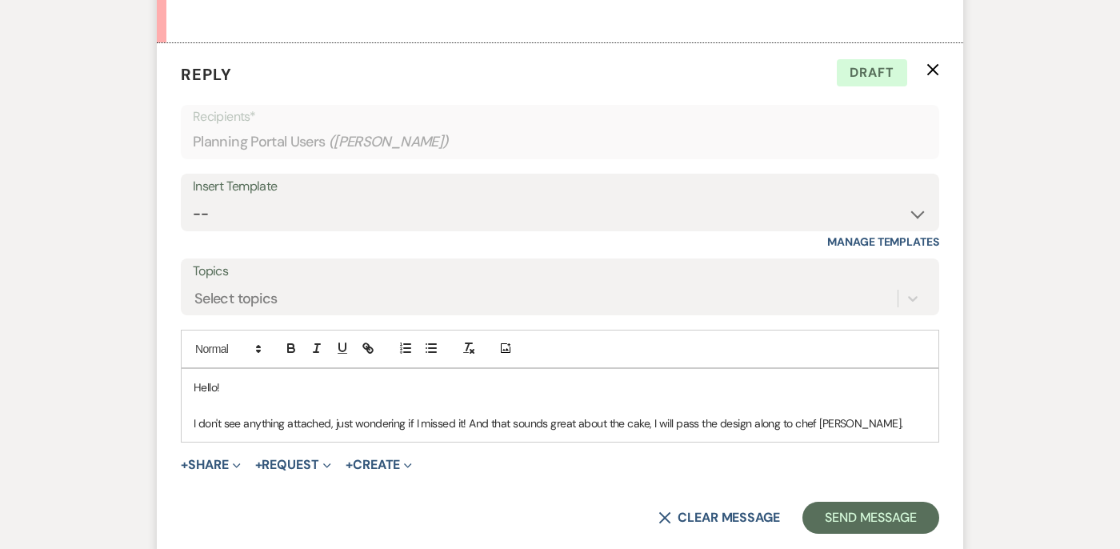
scroll to position [15377, 0]
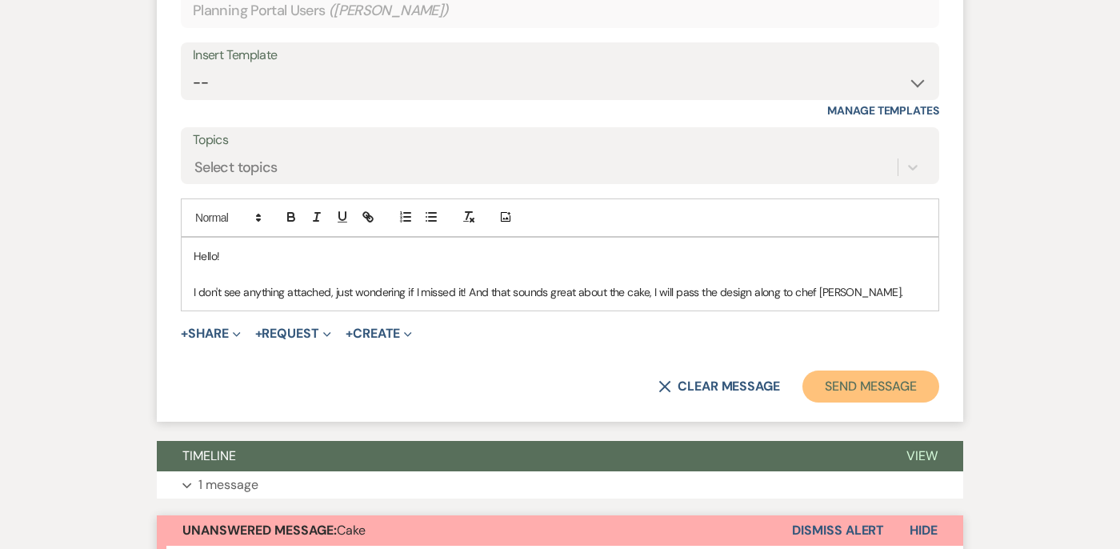
click at [858, 402] on button "Send Message" at bounding box center [870, 386] width 137 height 32
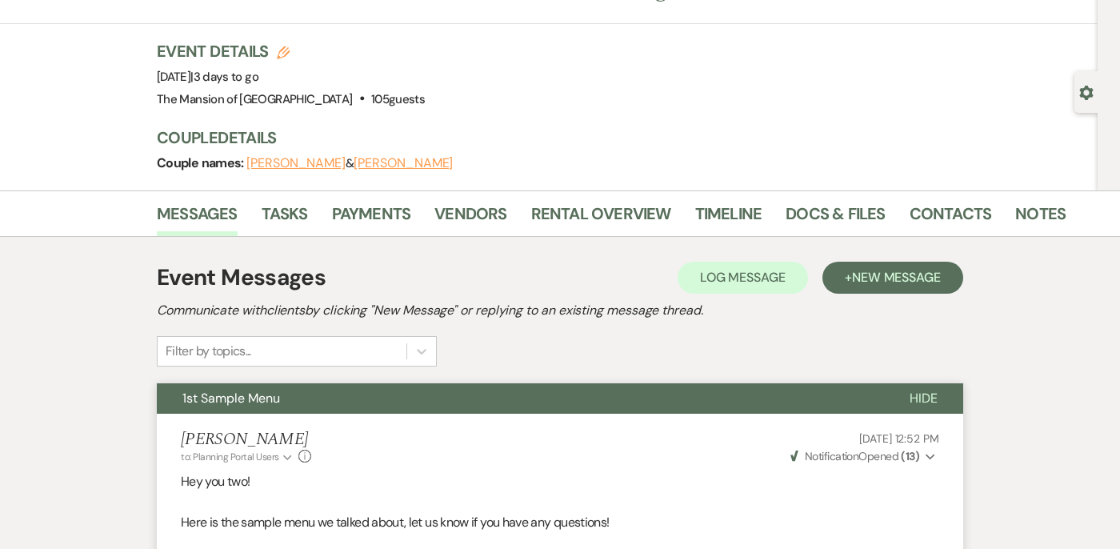
scroll to position [0, 0]
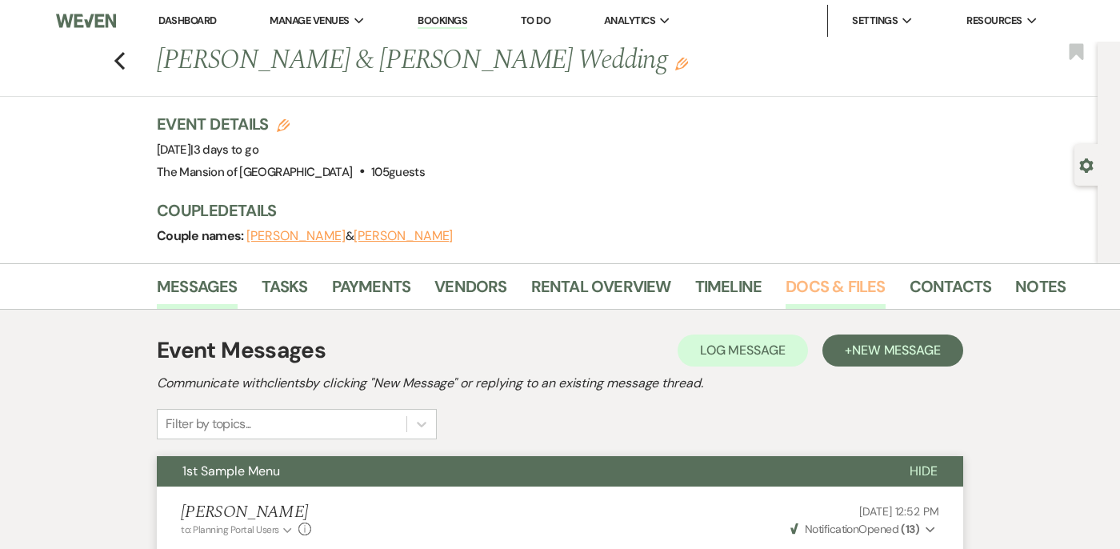
click at [815, 282] on link "Docs & Files" at bounding box center [834, 291] width 99 height 35
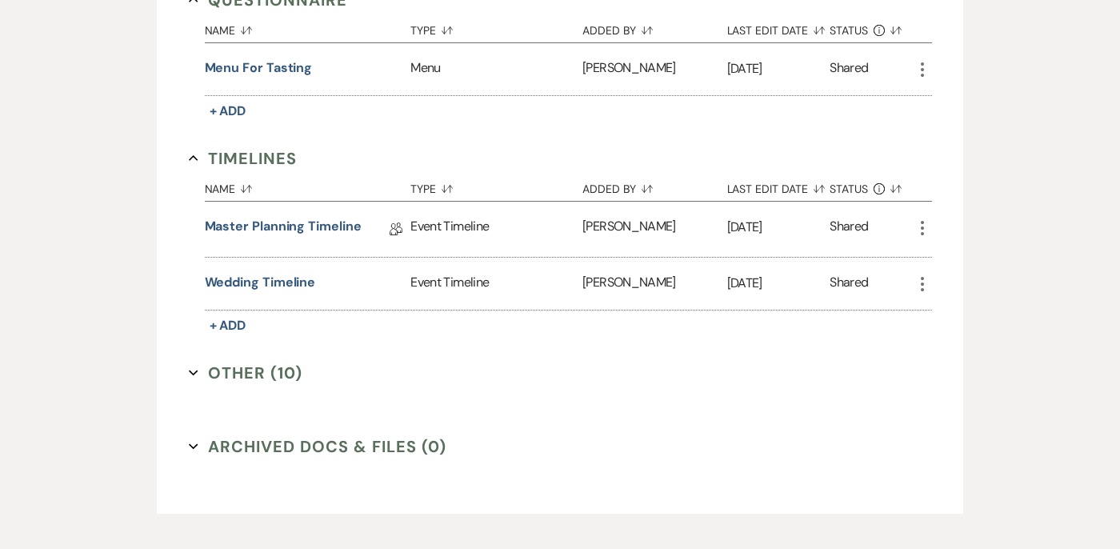
scroll to position [1233, 0]
click at [252, 216] on link "Master Planning Timeline" at bounding box center [283, 227] width 157 height 25
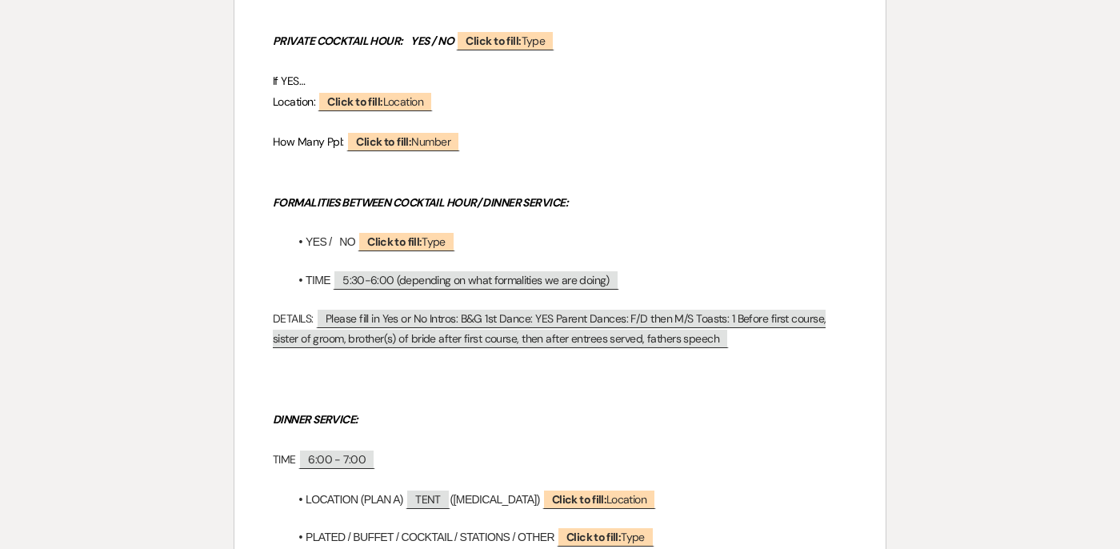
scroll to position [765, 0]
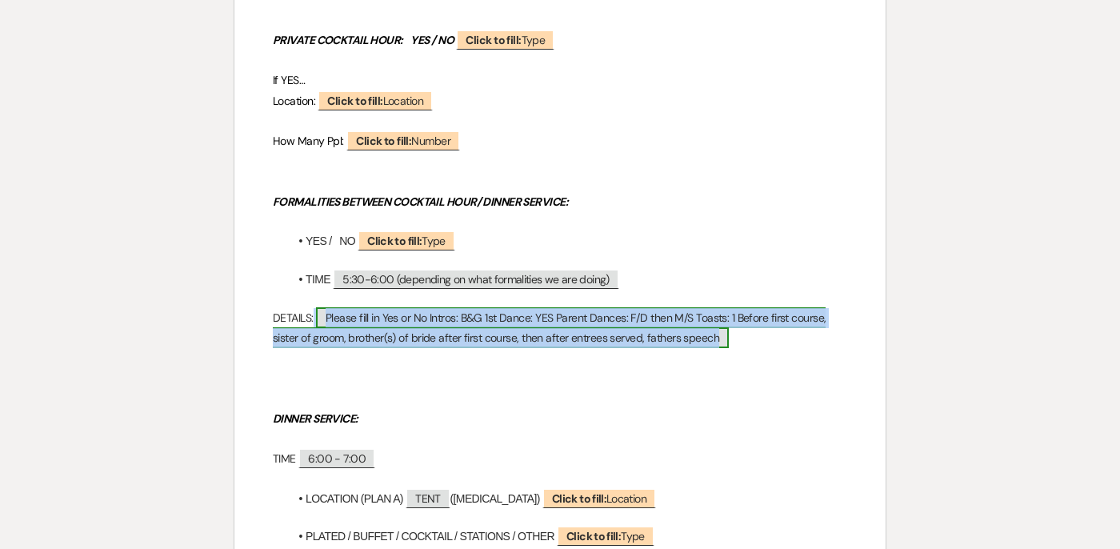
click at [541, 330] on span "Please fill in Yes or No Intros: B&G 1st Dance: YES Parent Dances: F/D then M/S…" at bounding box center [549, 327] width 553 height 41
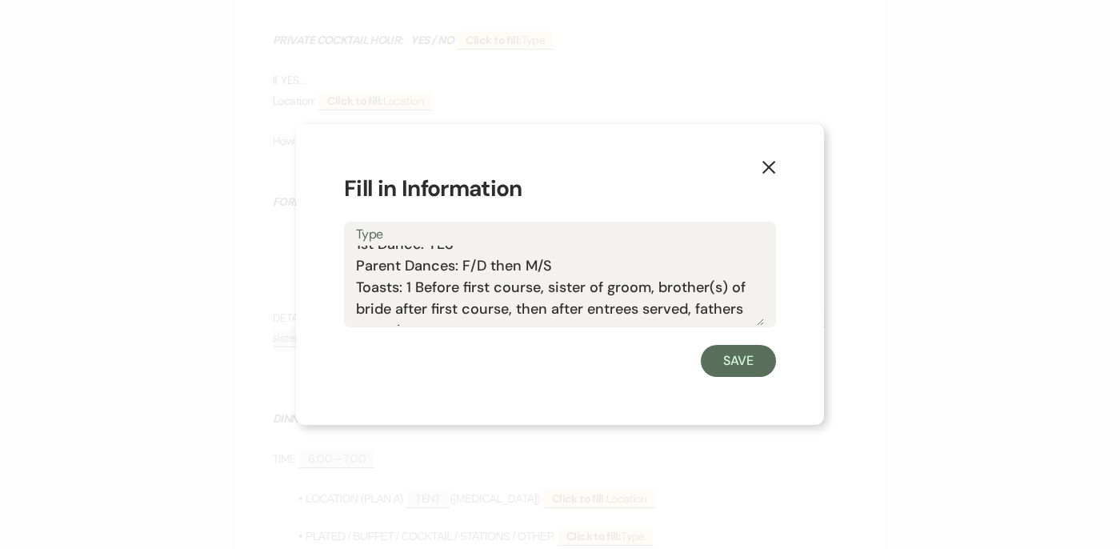
scroll to position [71, 0]
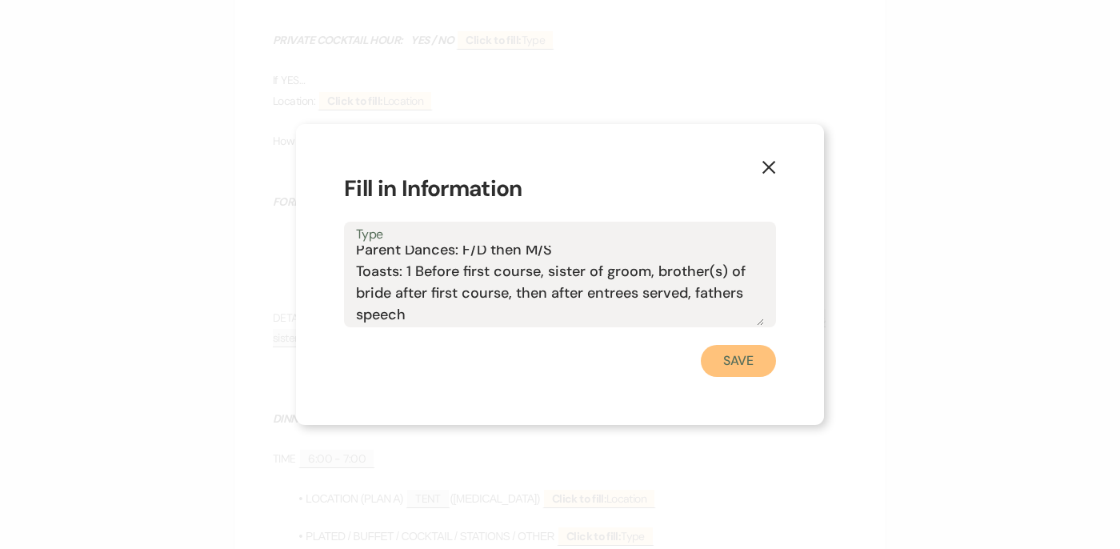
click at [727, 356] on button "Save" at bounding box center [738, 361] width 75 height 32
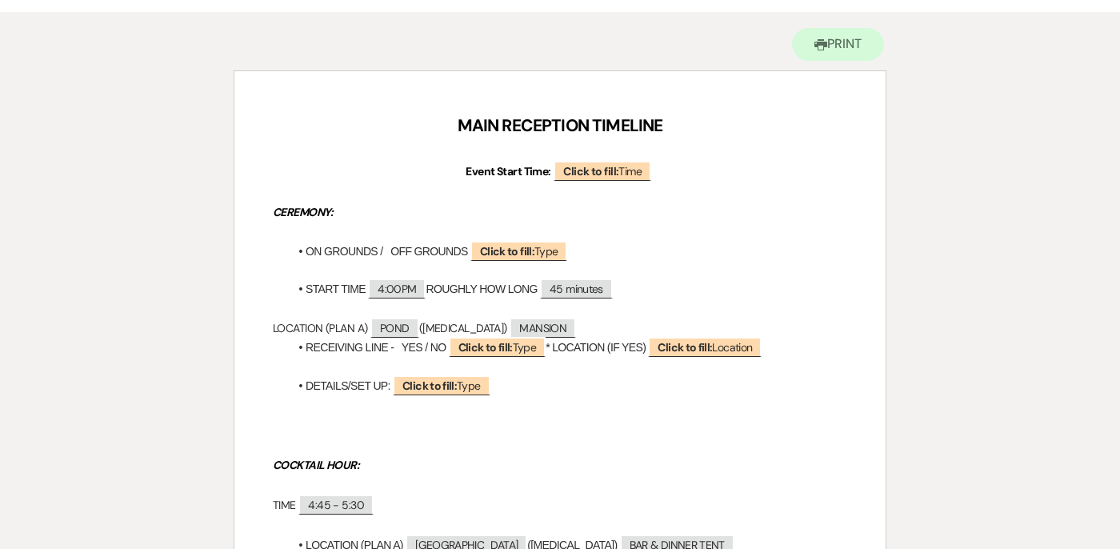
scroll to position [0, 0]
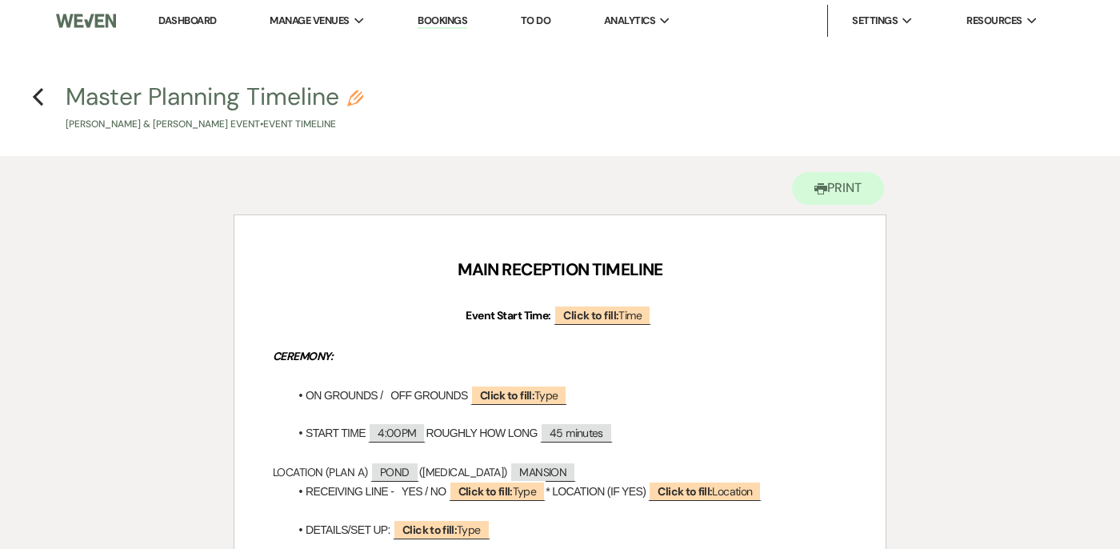
click at [28, 94] on h4 "Previous Master Planning Timeline Pencil Rachel Navarro & Rodrigo Henriquez's E…" at bounding box center [560, 106] width 1120 height 52
click at [38, 95] on icon "Previous" at bounding box center [38, 96] width 12 height 19
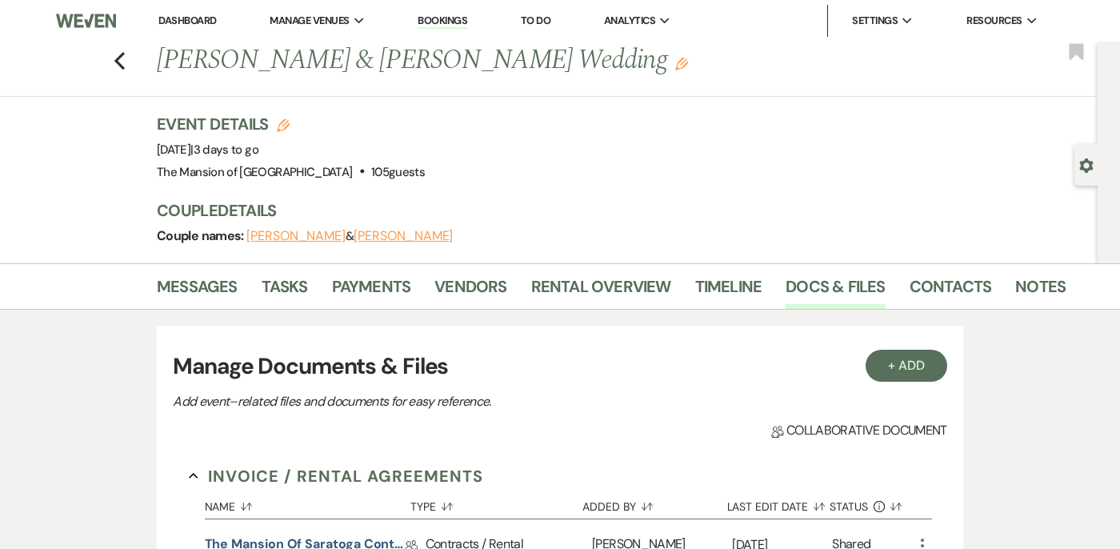
scroll to position [1233, 0]
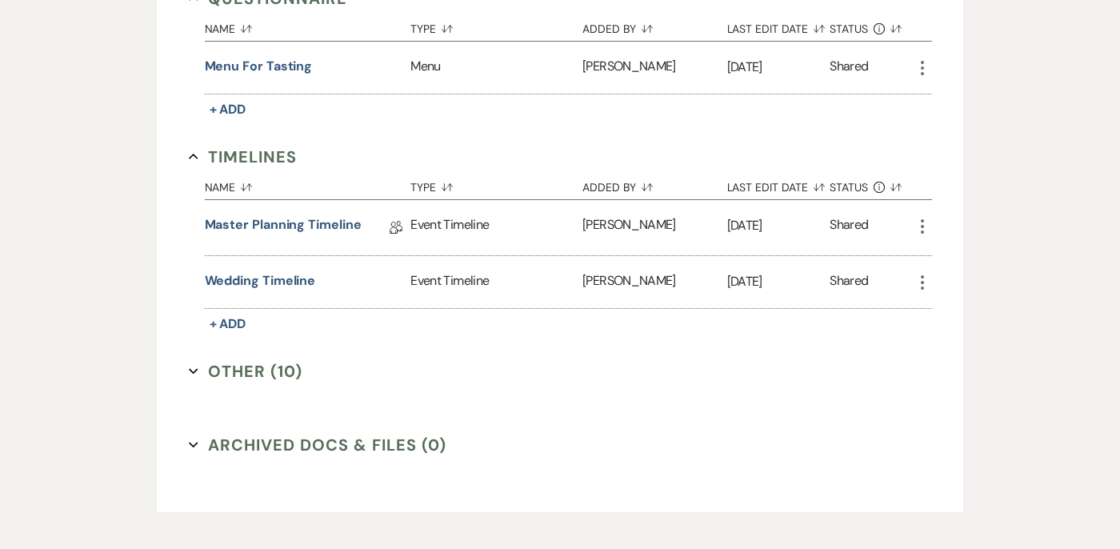
click at [190, 370] on use "button" at bounding box center [193, 371] width 9 height 6
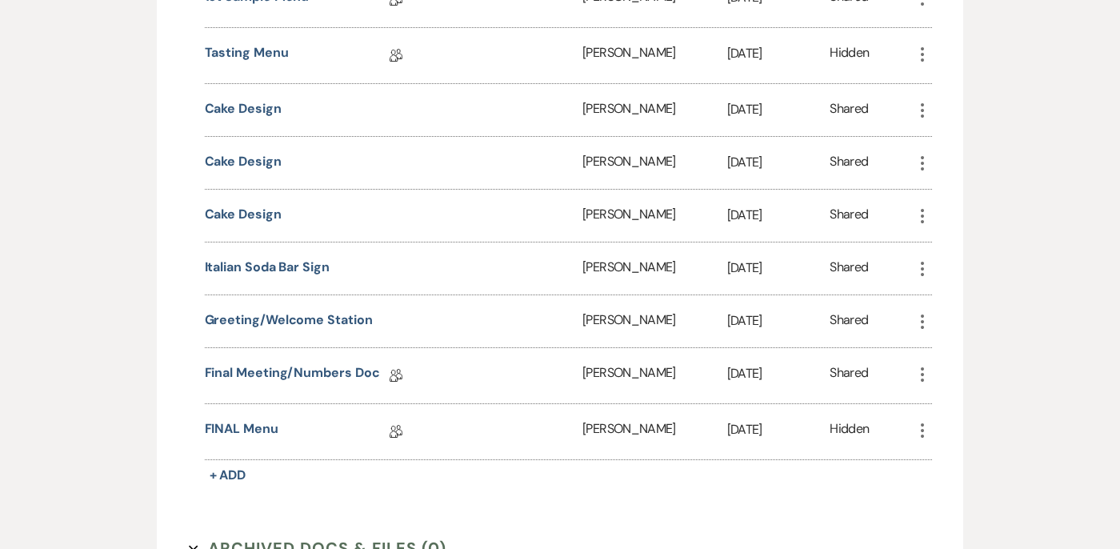
scroll to position [1917, 0]
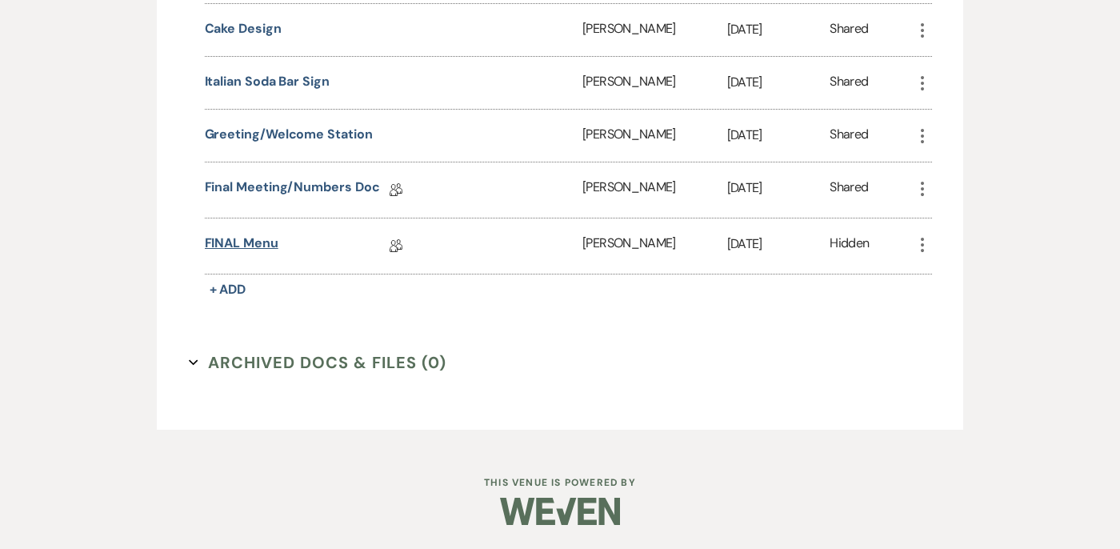
click at [252, 242] on link "FINAL Menu" at bounding box center [242, 246] width 74 height 25
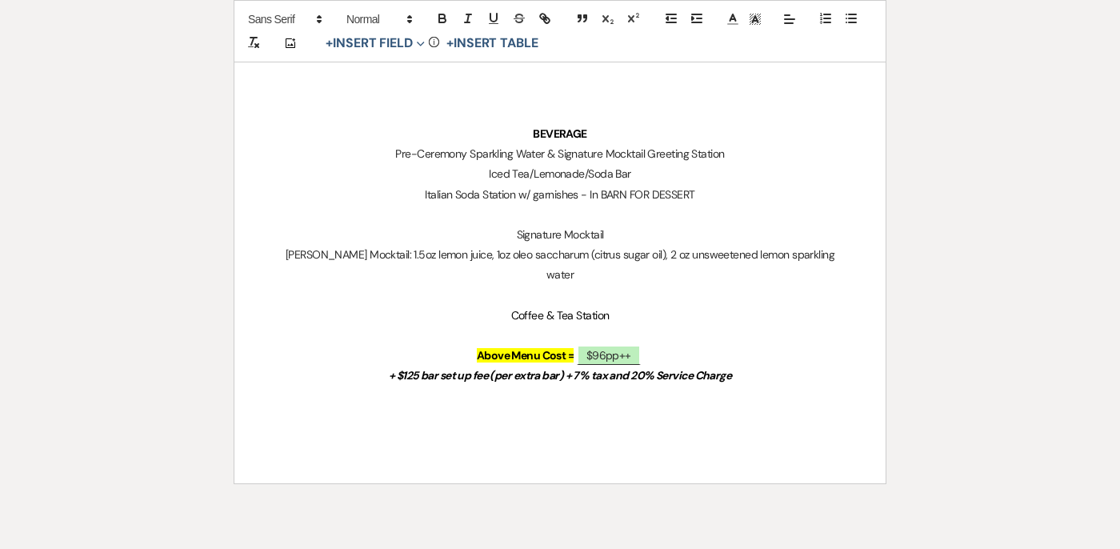
scroll to position [1692, 0]
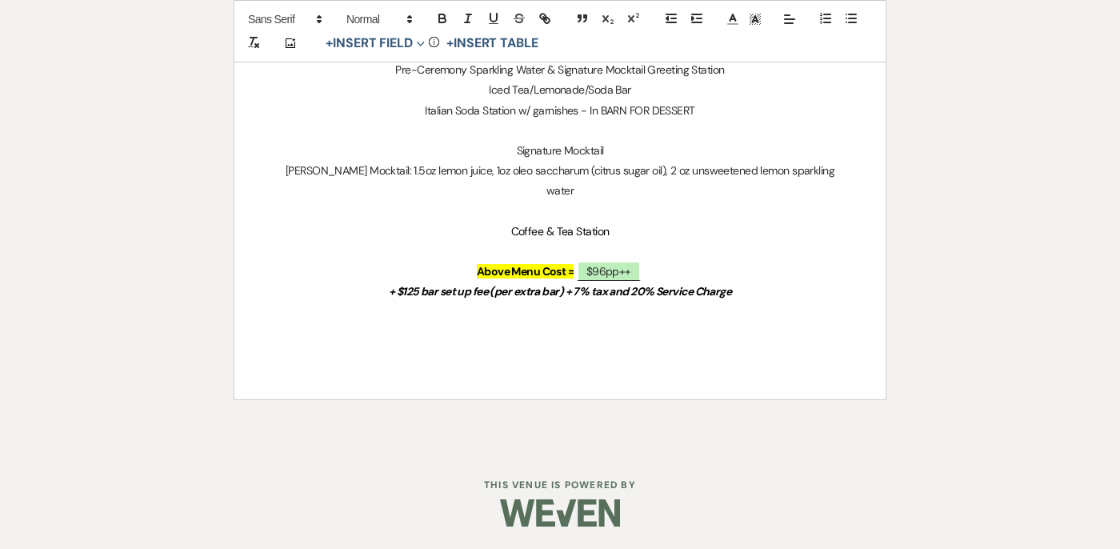
drag, startPoint x: 323, startPoint y: 170, endPoint x: 597, endPoint y: 187, distance: 274.1
click at [597, 187] on p "Rachel - Maracuva Mocktail: 1.5oz lemon juice, 1oz oleo saccharum (citrus sugar…" at bounding box center [560, 181] width 574 height 40
copy p "Maracuva Mocktail: 1.5oz lemon juice, 1oz oleo saccharum (citrus sugar oil), 2 …"
click at [322, 177] on p "Rachel - Maracuva Mocktail: 1.5oz lemon juice, 1oz oleo saccharum (citrus sugar…" at bounding box center [560, 181] width 574 height 40
drag, startPoint x: 322, startPoint y: 177, endPoint x: 285, endPoint y: 177, distance: 36.8
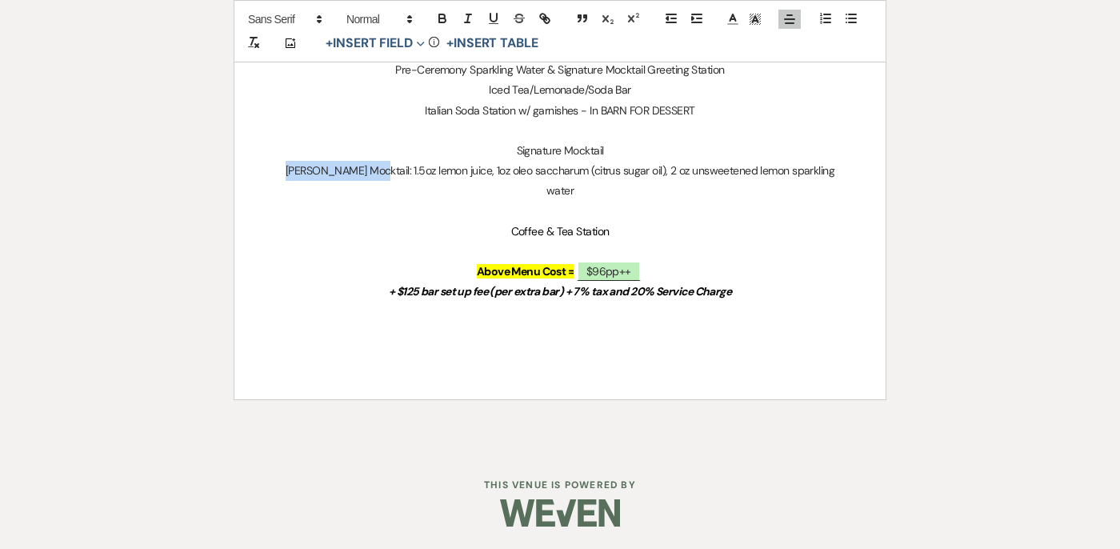
click at [285, 177] on p "Rachel - Maracuva Mocktail: 1.5oz lemon juice, 1oz oleo saccharum (citrus sugar…" at bounding box center [560, 181] width 574 height 40
click at [298, 171] on p "Rachel - Maracuva Mocktail: 1.5oz lemon juice, 1oz oleo saccharum (citrus sugar…" at bounding box center [560, 181] width 574 height 40
drag, startPoint x: 321, startPoint y: 170, endPoint x: 272, endPoint y: 170, distance: 48.8
click at [273, 170] on p "Rachel - Maracuva Mocktail: 1.5oz lemon juice, 1oz oleo saccharum (citrus sugar…" at bounding box center [560, 181] width 574 height 40
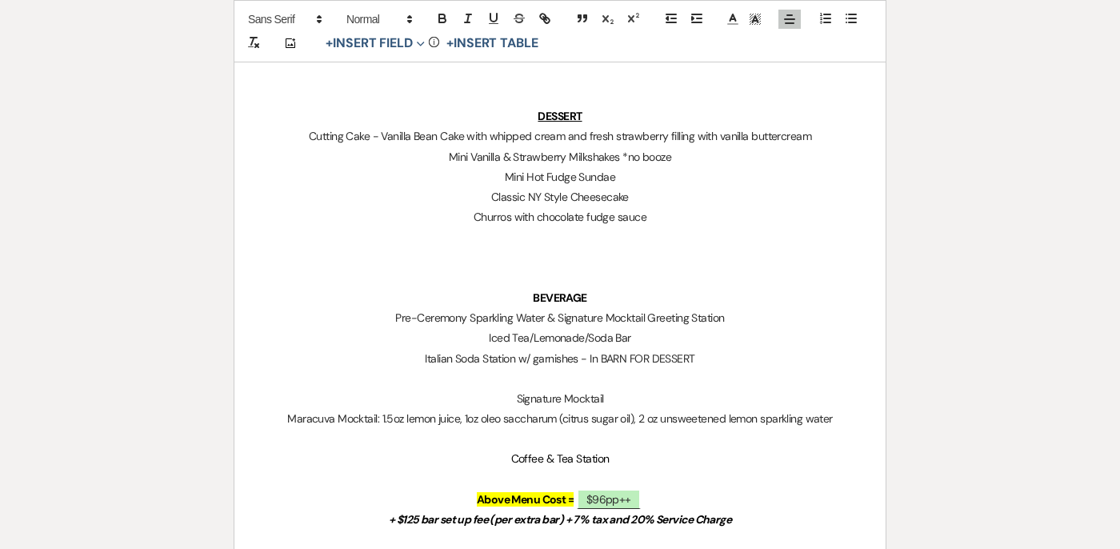
scroll to position [1428, 0]
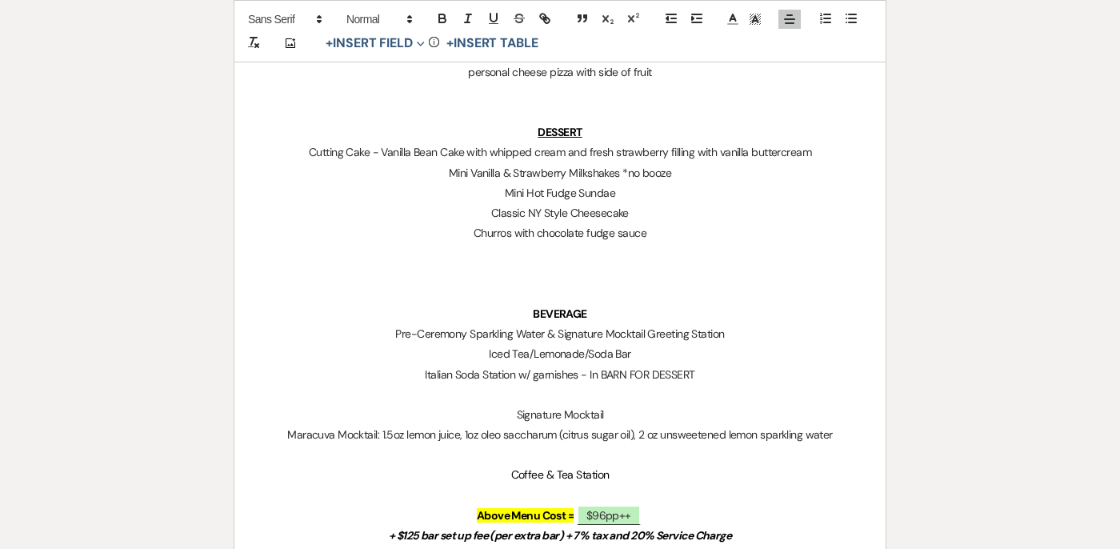
click at [445, 174] on p "Mini Vanilla & Strawberry Milkshakes *no booze" at bounding box center [560, 173] width 574 height 20
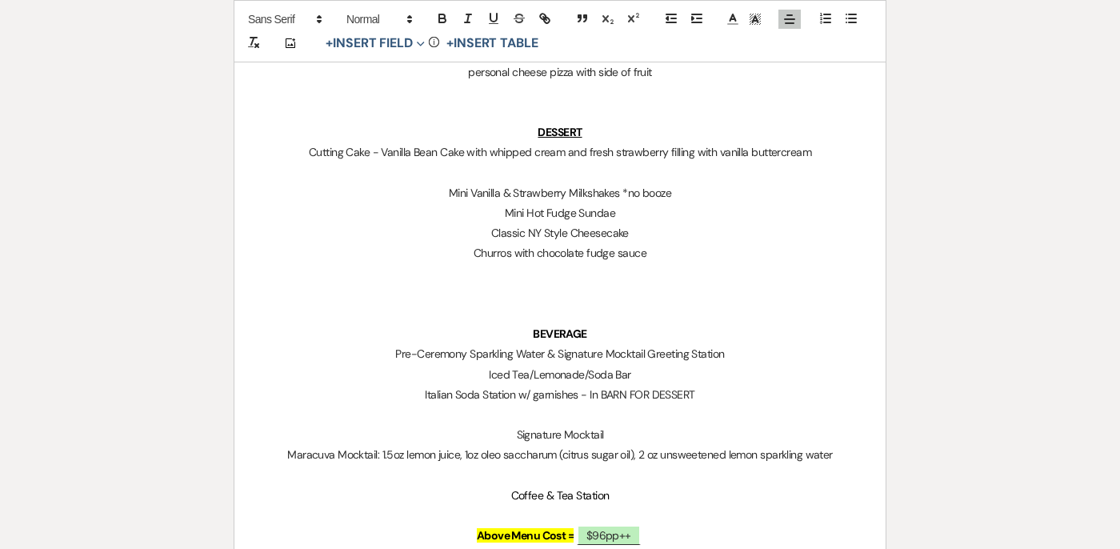
click at [385, 149] on p "Cutting Cake - Vanilla Bean Cake with whipped cream and fresh strawberry fillin…" at bounding box center [560, 152] width 574 height 20
click at [381, 150] on p "Cutting Cake - Vanilla Bean Cake with whipped cream and fresh strawberry fillin…" at bounding box center [560, 152] width 574 height 20
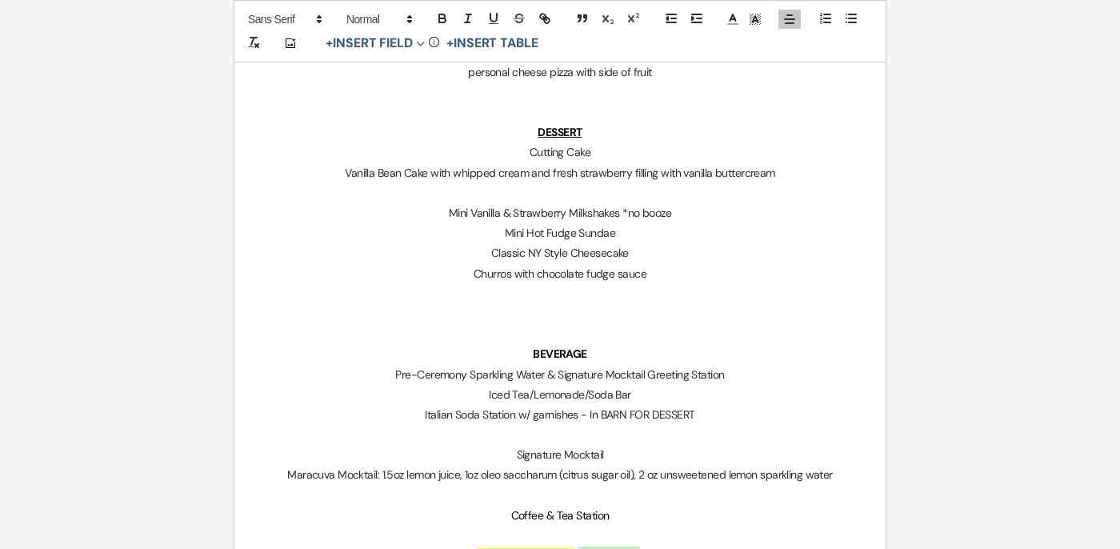
click at [595, 155] on p "Cutting Cake" at bounding box center [560, 152] width 574 height 20
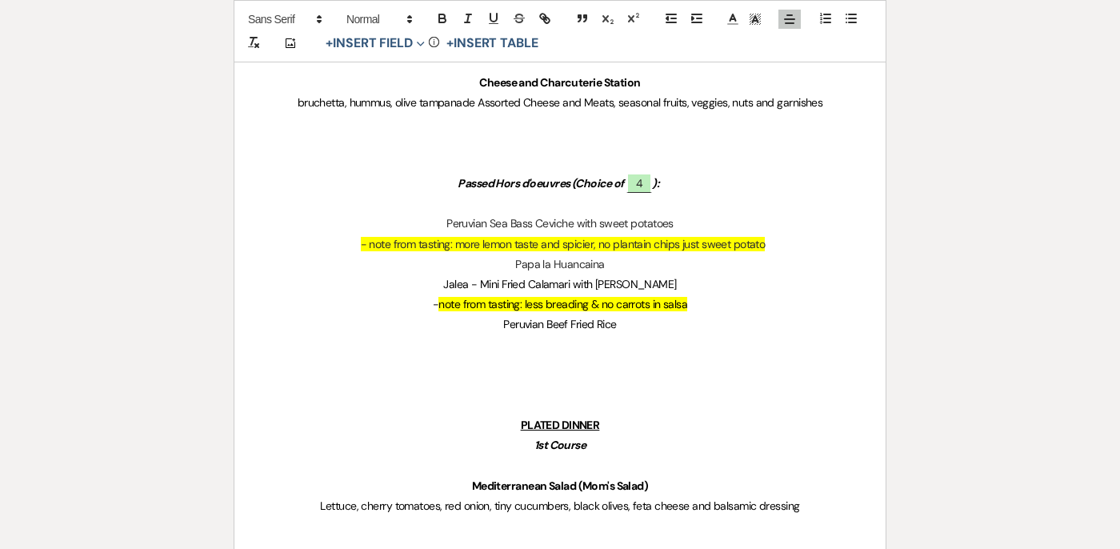
scroll to position [68, 0]
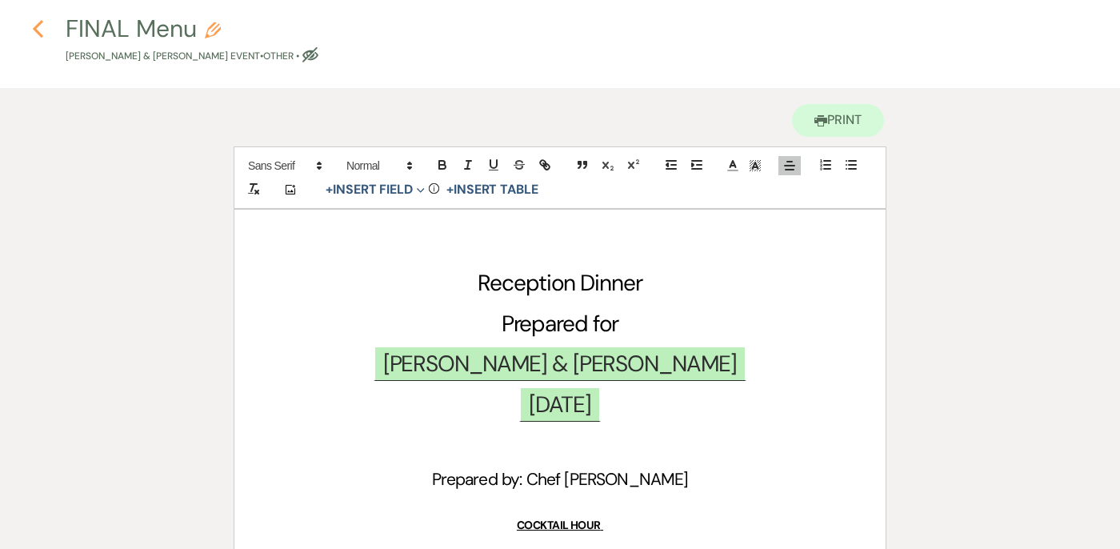
click at [43, 26] on icon "Previous" at bounding box center [38, 28] width 12 height 19
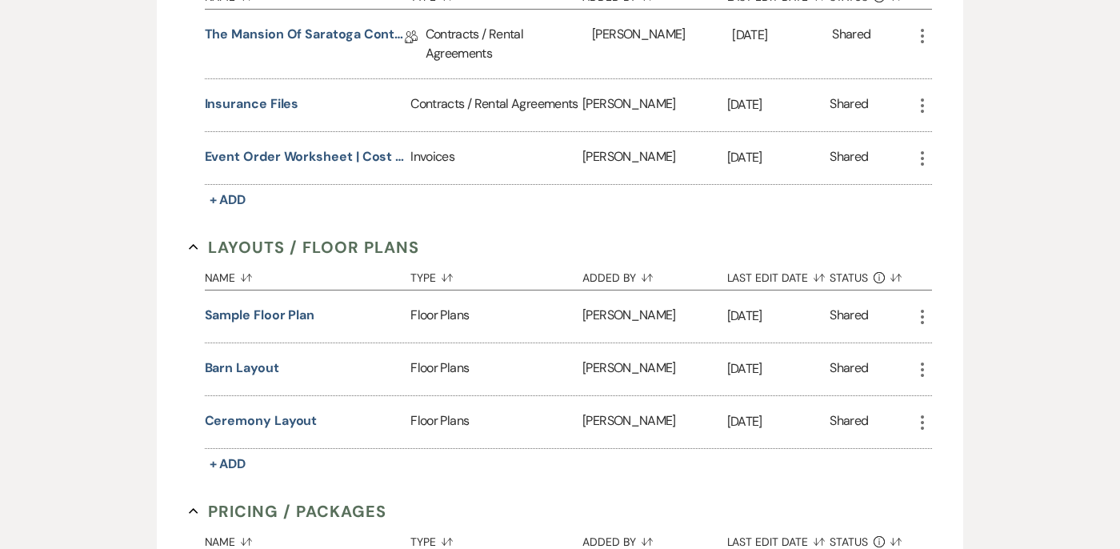
scroll to position [520, 0]
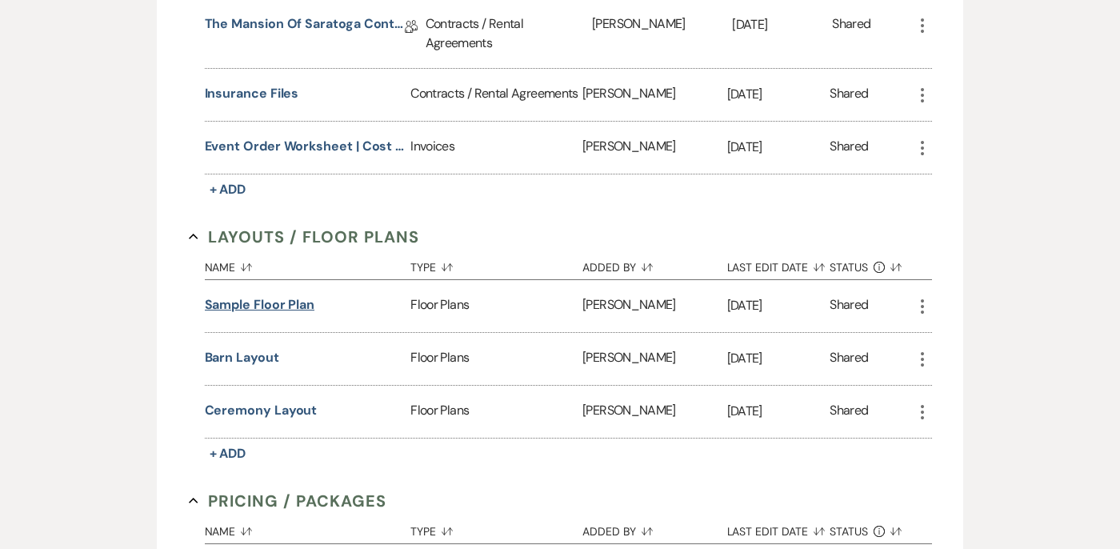
click at [262, 306] on button "Sample Floor Plan" at bounding box center [260, 304] width 110 height 19
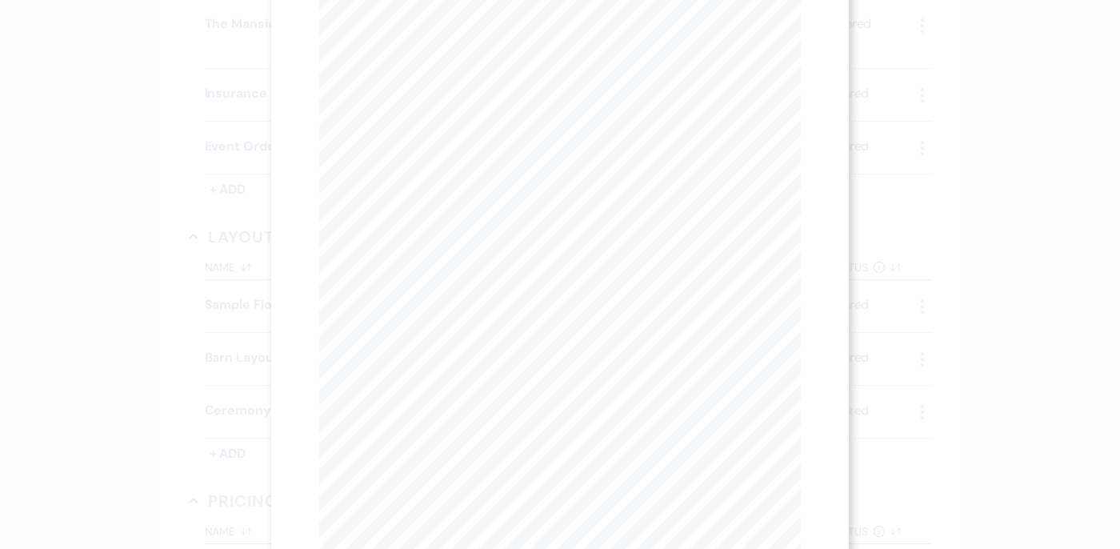
scroll to position [115, 0]
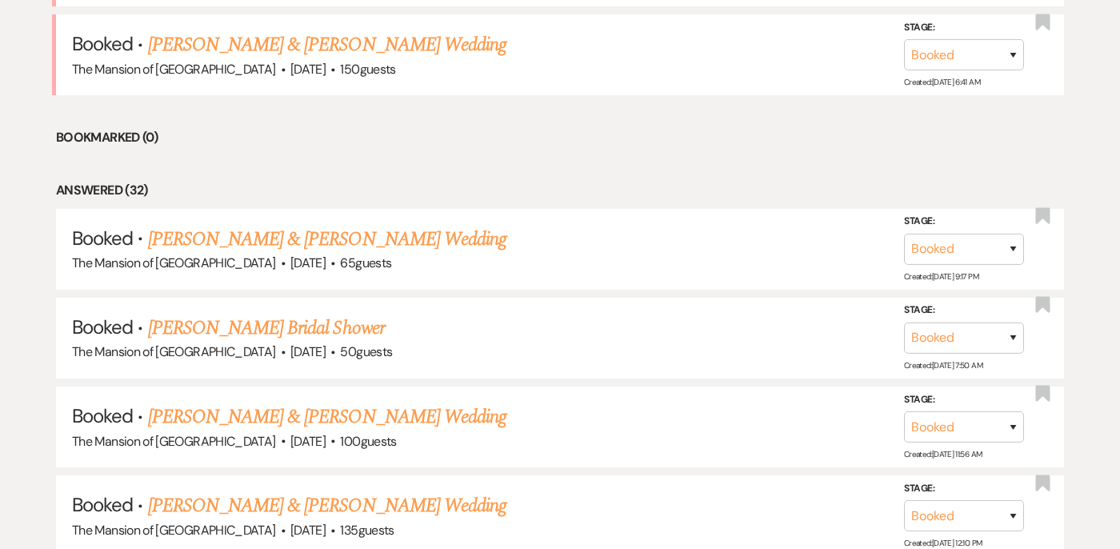
scroll to position [957, 0]
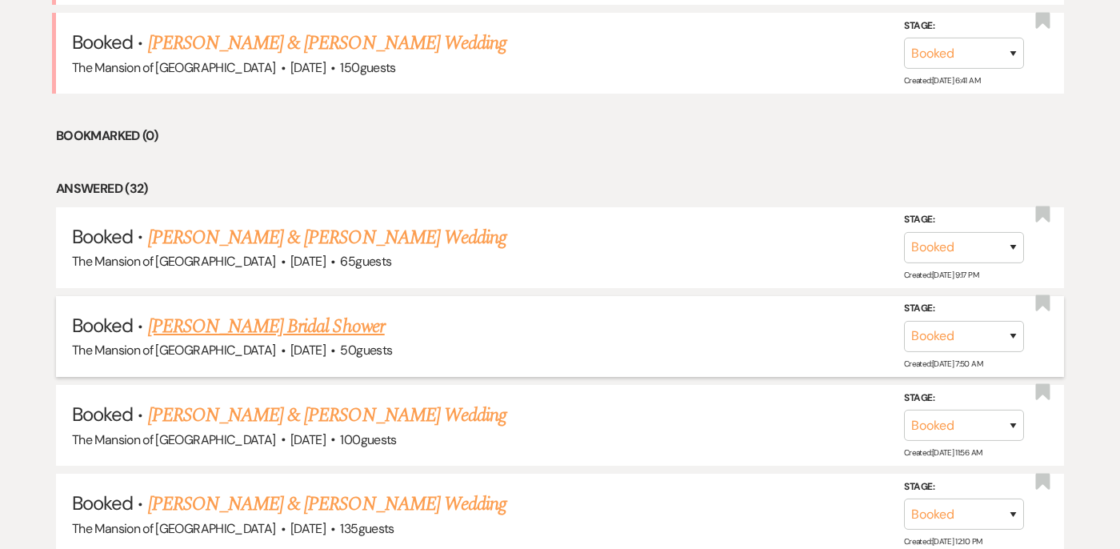
click at [249, 326] on link "[PERSON_NAME] Bridal Shower" at bounding box center [266, 326] width 237 height 29
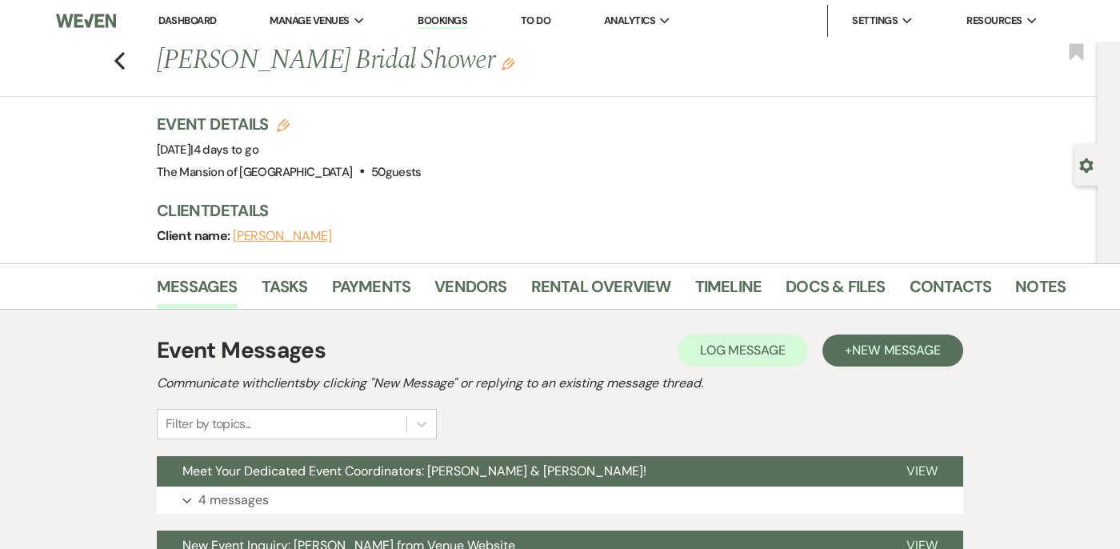
scroll to position [166, 0]
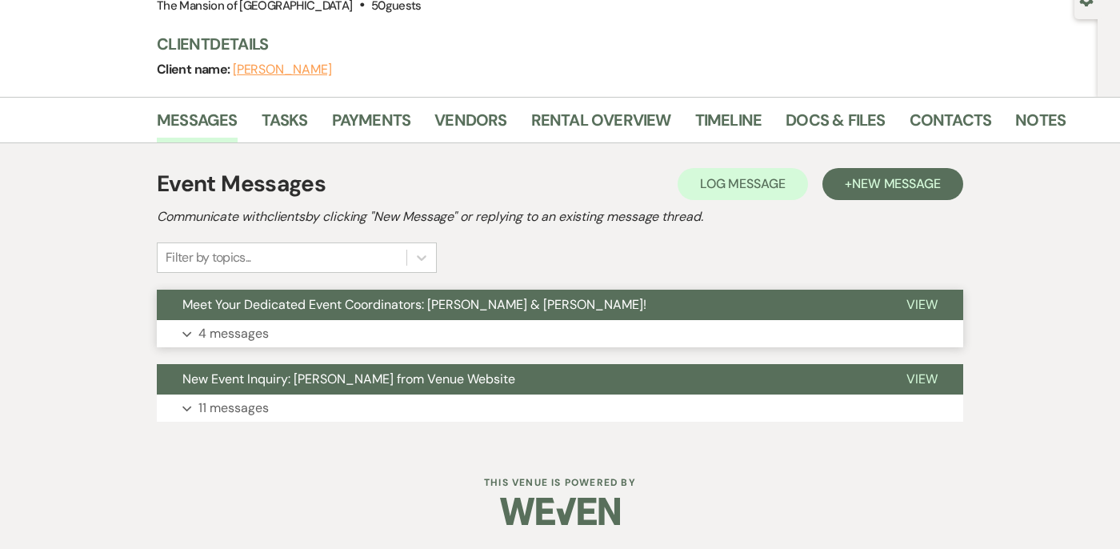
click at [501, 330] on button "Expand 4 messages" at bounding box center [560, 333] width 806 height 27
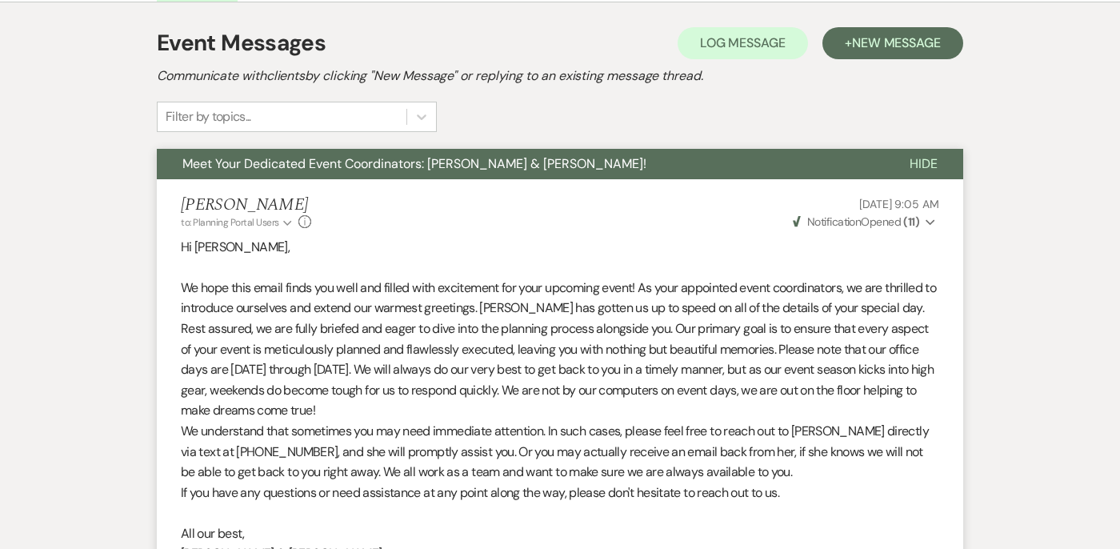
scroll to position [0, 0]
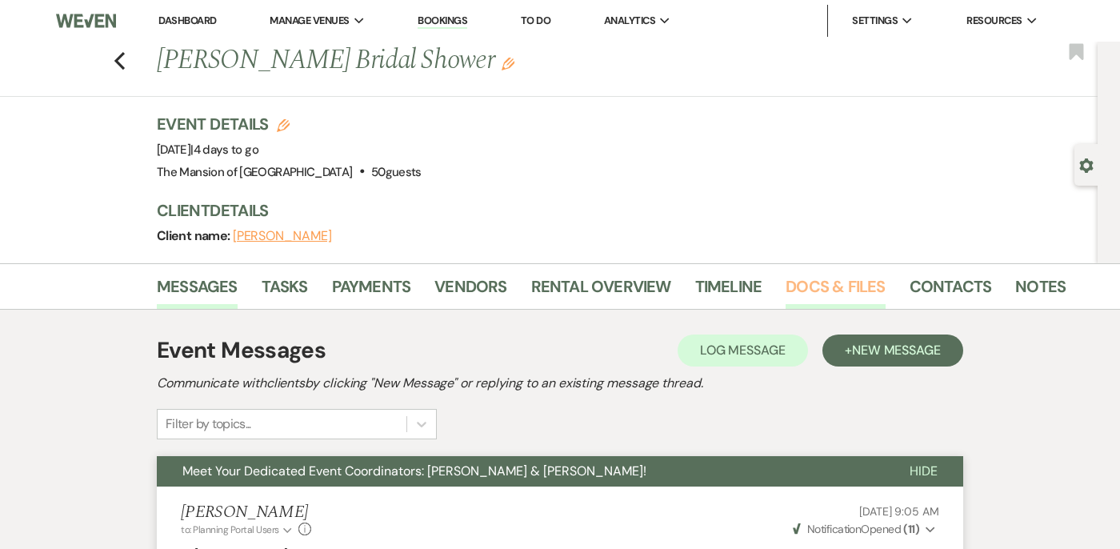
click at [826, 278] on link "Docs & Files" at bounding box center [834, 291] width 99 height 35
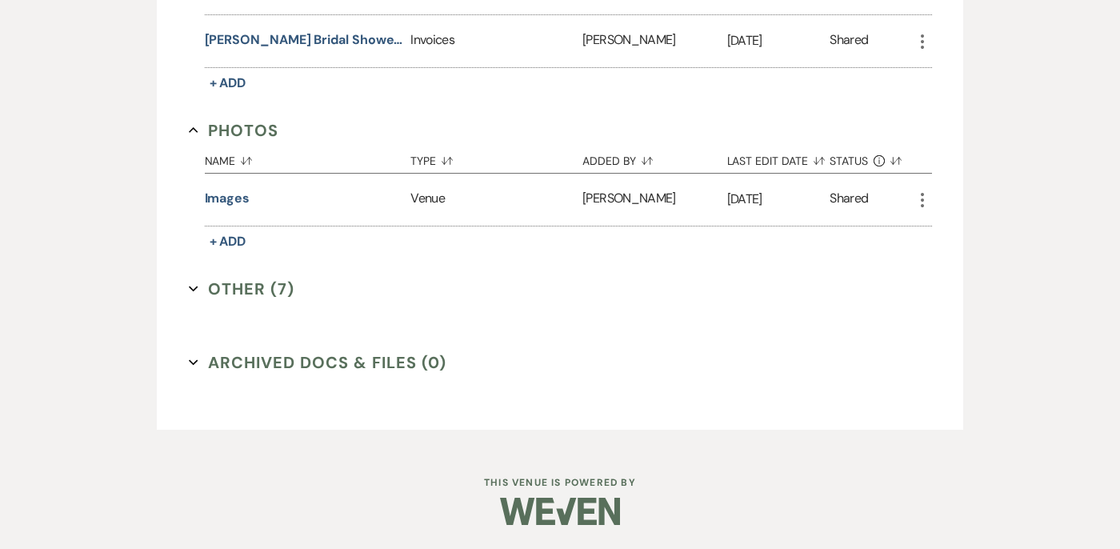
scroll to position [560, 0]
click at [190, 282] on button "Other (7) Expand" at bounding box center [242, 289] width 106 height 24
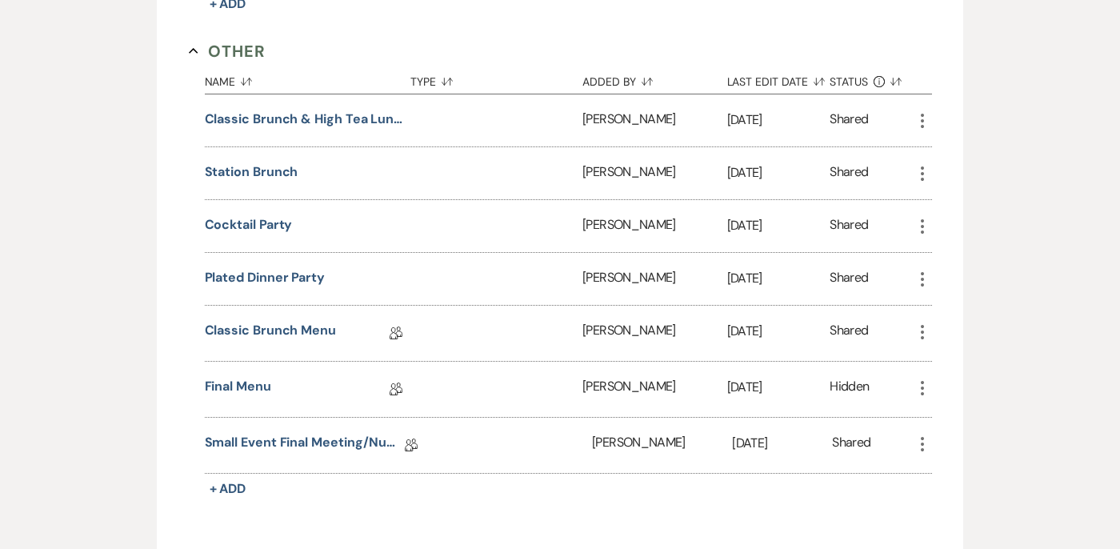
scroll to position [997, 0]
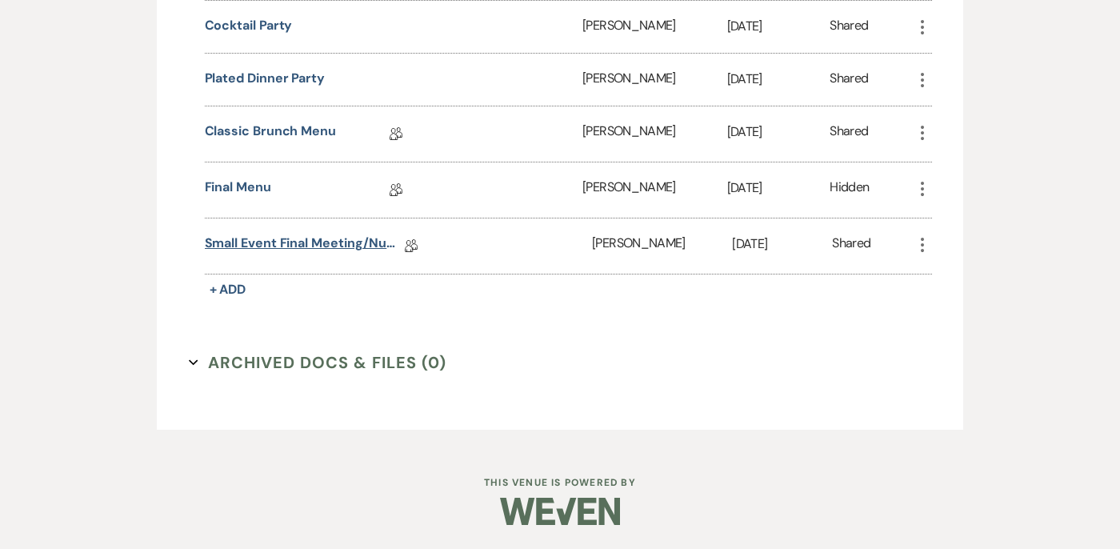
click at [264, 246] on link "Small Event Final Meeting/Numbers Doc" at bounding box center [305, 246] width 200 height 25
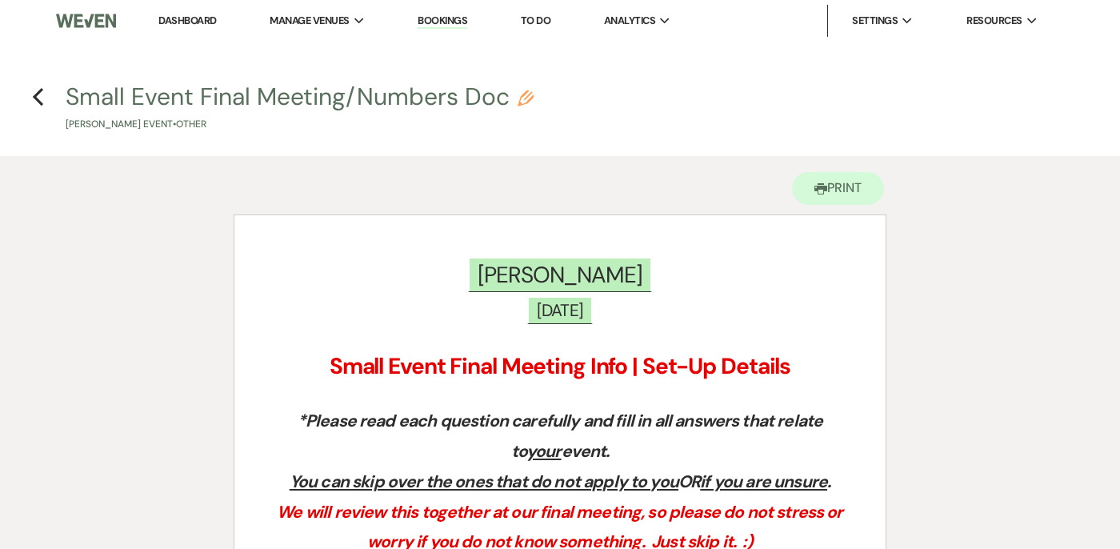
click at [40, 110] on h4 "Previous Small Event Final Meeting/Numbers Doc Pencil [PERSON_NAME] Event • Oth…" at bounding box center [560, 106] width 1120 height 52
click at [40, 99] on icon "Previous" at bounding box center [38, 96] width 12 height 19
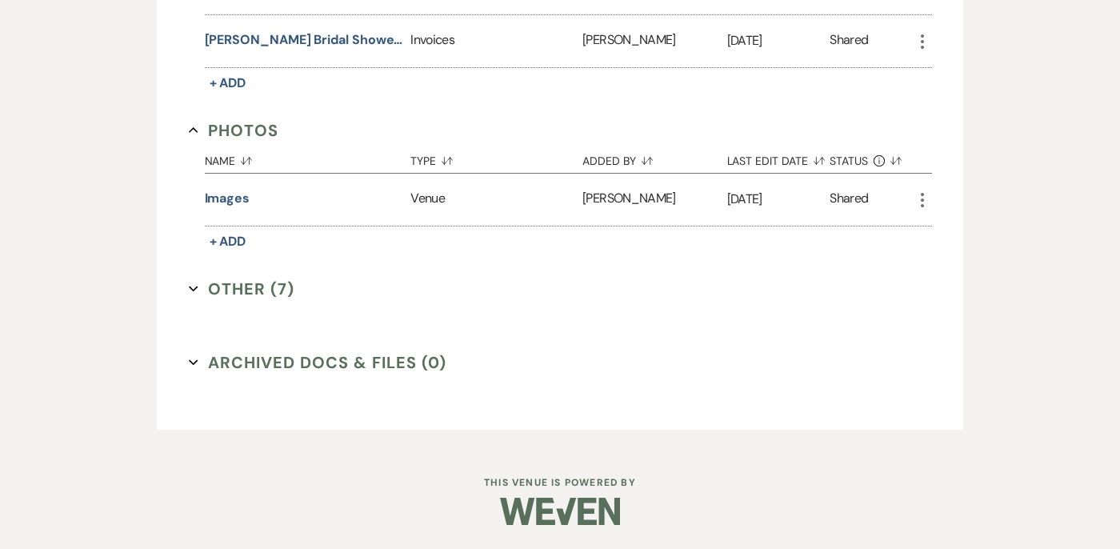
click at [197, 282] on button "Other (7) Expand" at bounding box center [242, 289] width 106 height 24
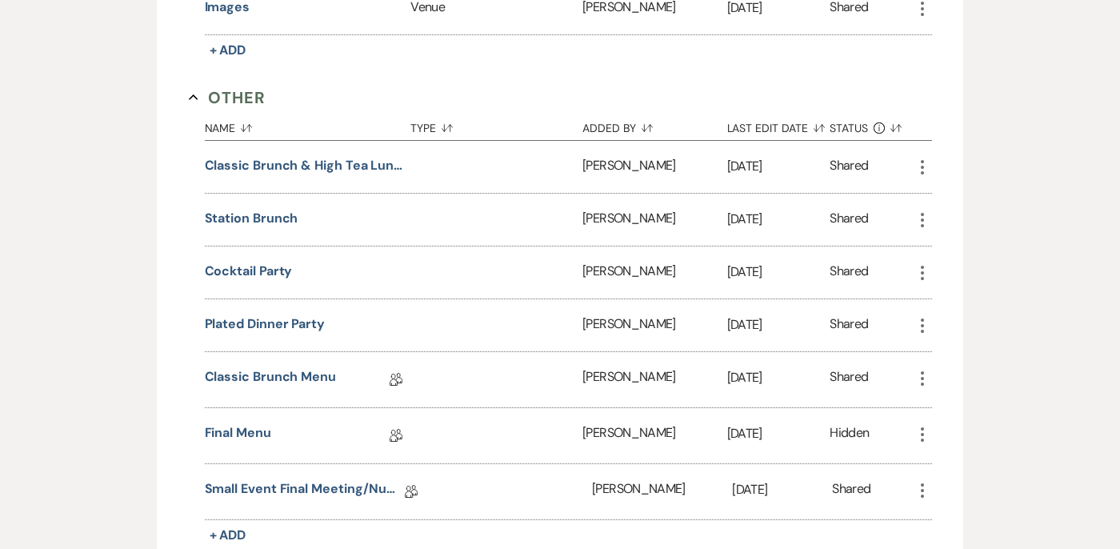
scroll to position [824, 0]
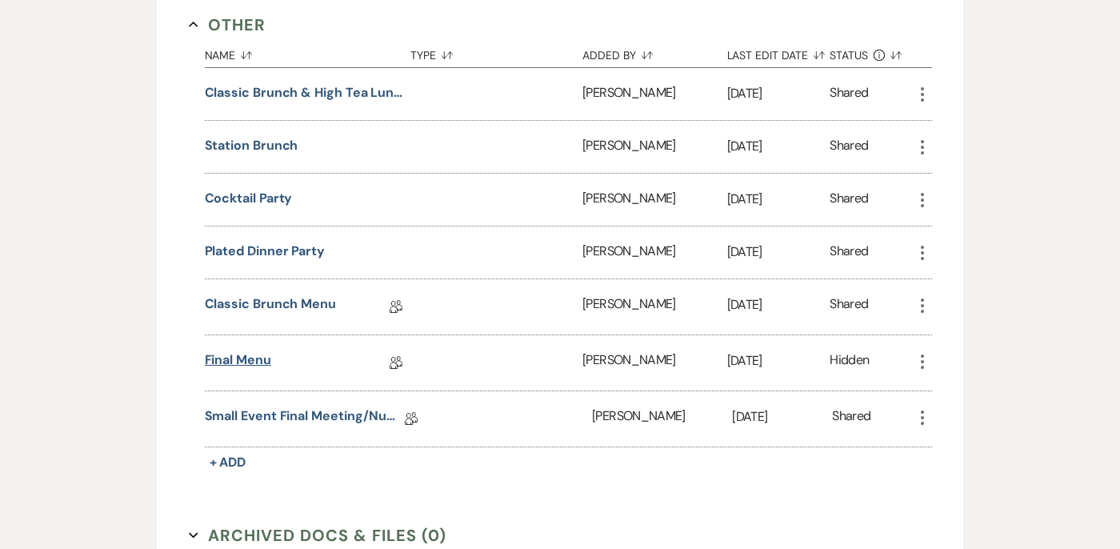
click at [238, 358] on link "Final Menu" at bounding box center [238, 362] width 66 height 25
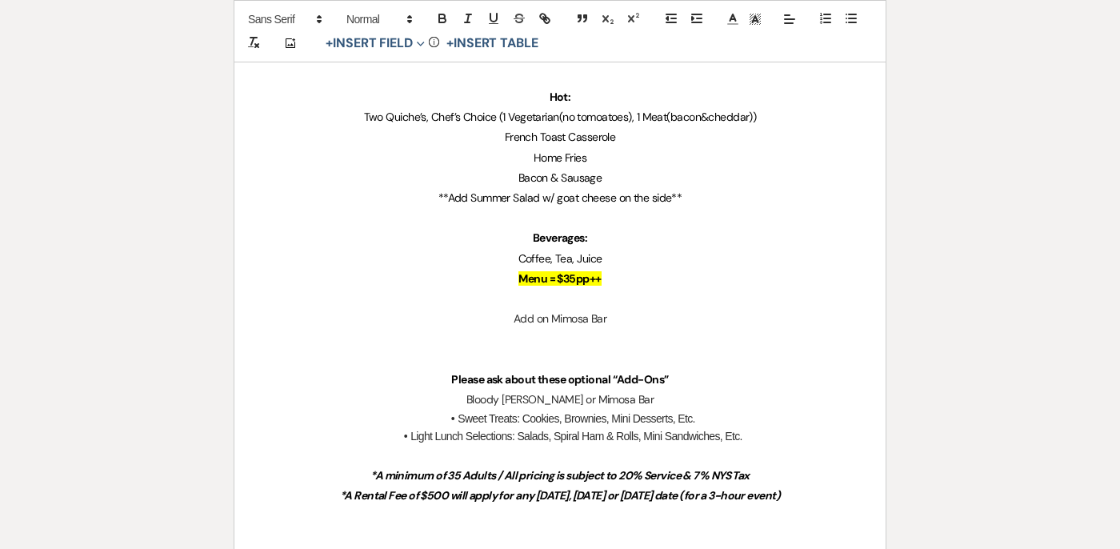
scroll to position [540, 0]
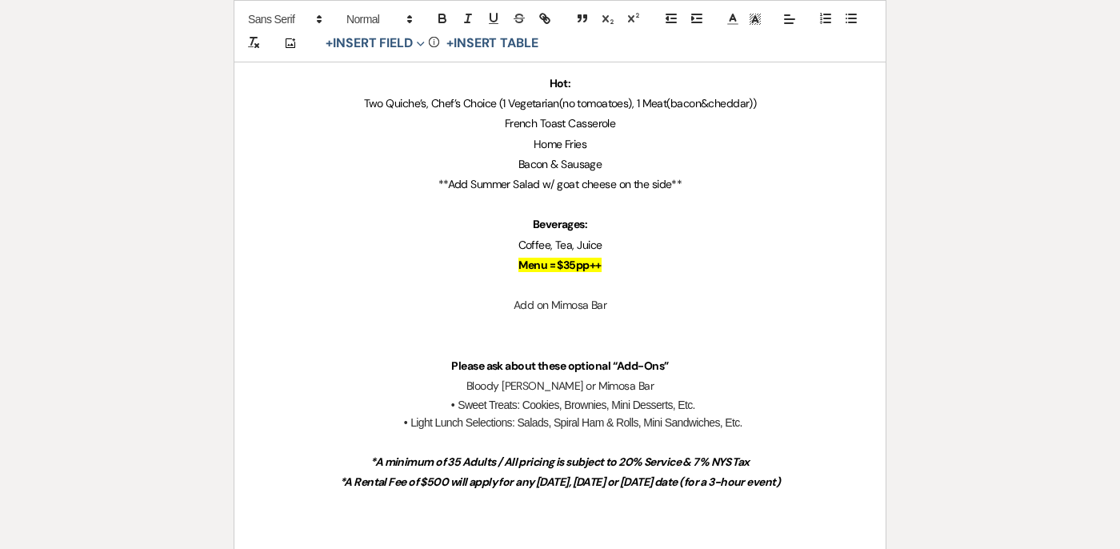
drag, startPoint x: 504, startPoint y: 305, endPoint x: 613, endPoint y: 302, distance: 109.6
click at [613, 302] on p "Add on Mimosa Bar" at bounding box center [560, 305] width 574 height 20
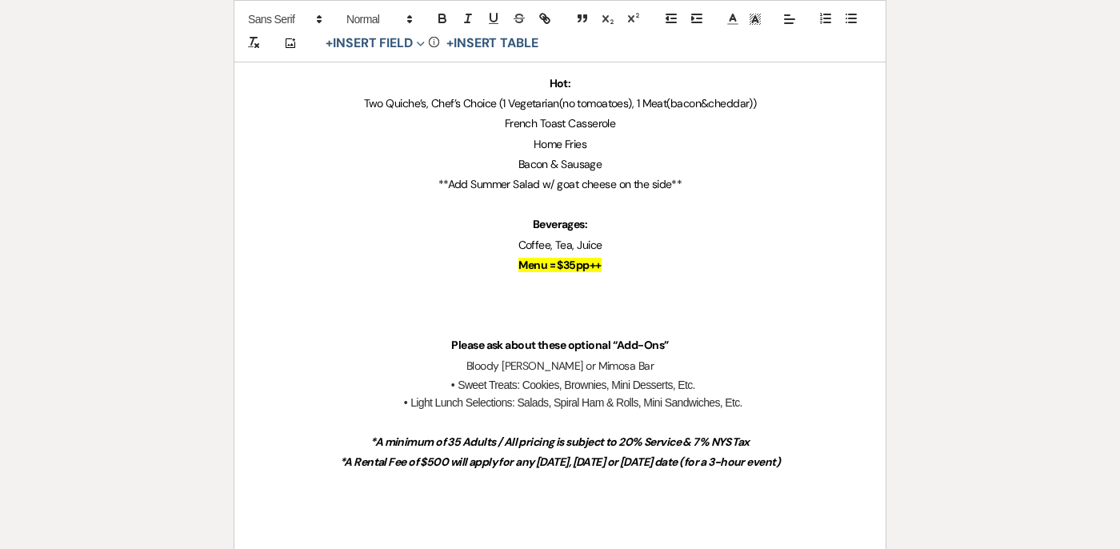
click at [515, 247] on p "Coffee, Tea, Juice" at bounding box center [560, 245] width 574 height 20
click at [600, 219] on p "Beverages:" at bounding box center [560, 224] width 574 height 20
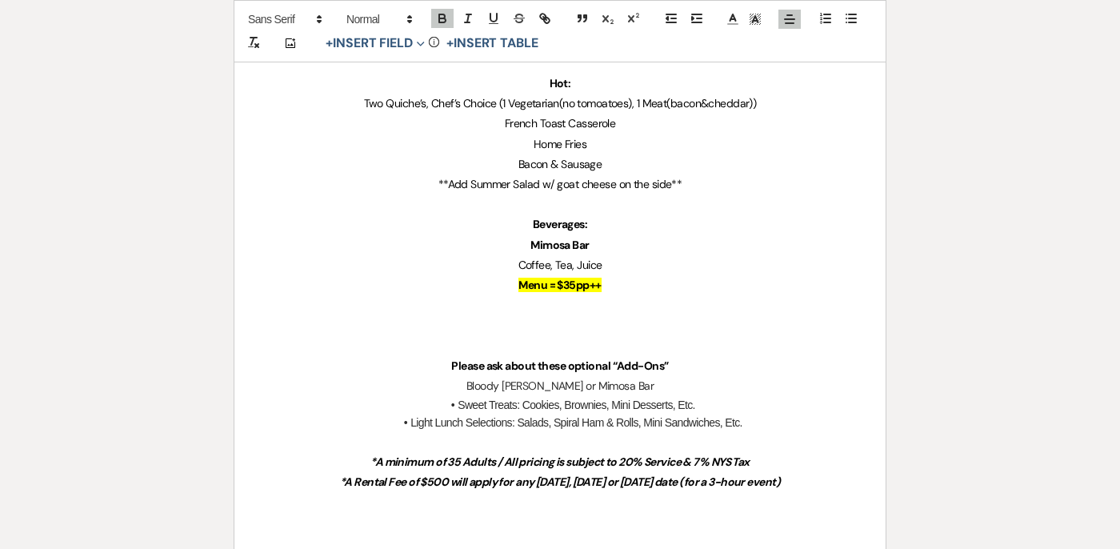
click at [569, 282] on strong "Menu = $35pp++" at bounding box center [559, 285] width 82 height 14
click at [598, 243] on p "Mimosa Bar" at bounding box center [560, 245] width 574 height 20
drag, startPoint x: 477, startPoint y: 246, endPoint x: 654, endPoint y: 244, distance: 176.8
click at [654, 244] on p "Mimosa Bar w/ assorted juices" at bounding box center [560, 245] width 574 height 20
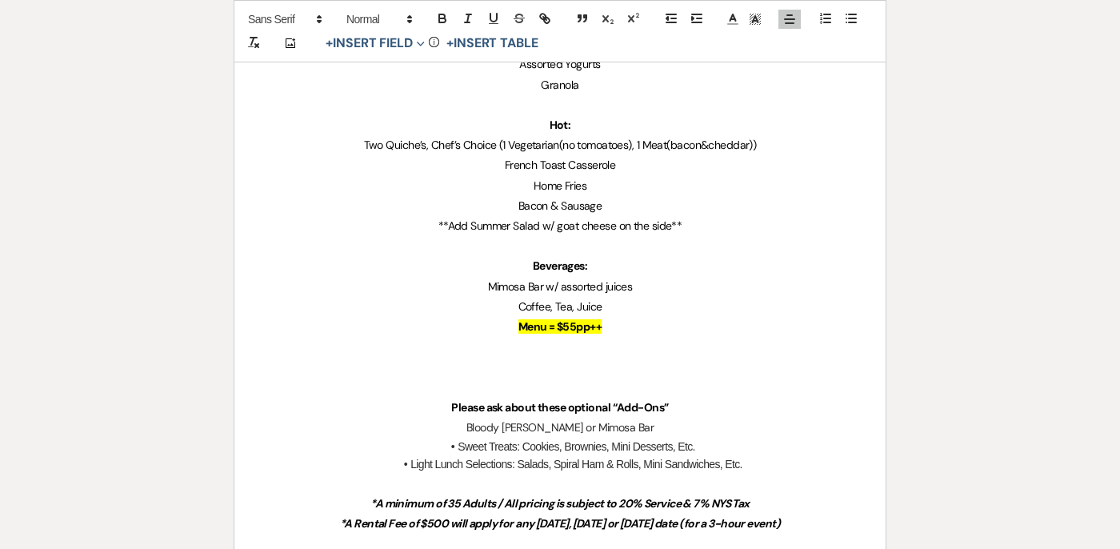
scroll to position [494, 0]
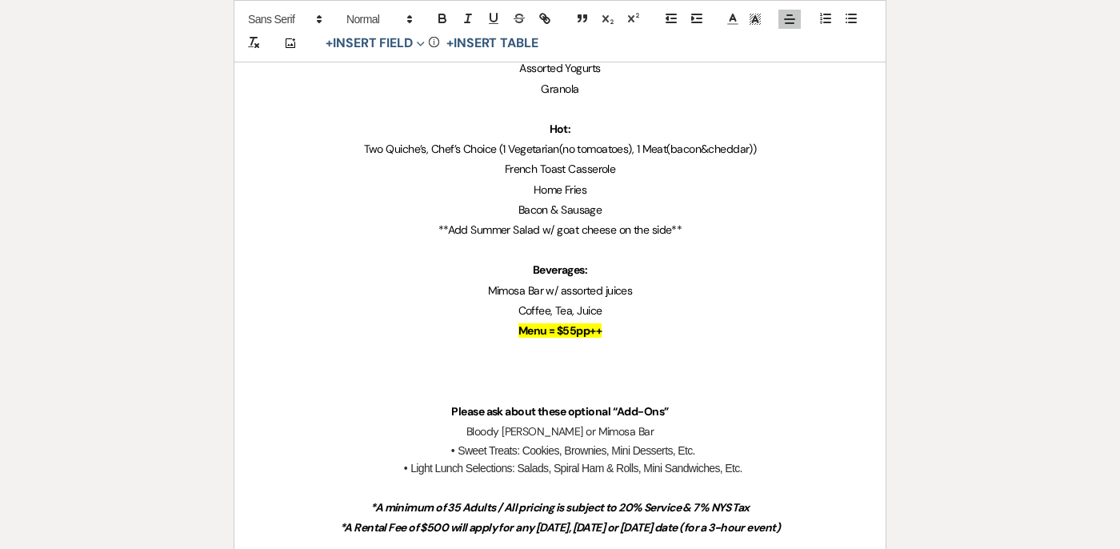
click at [604, 147] on span "Two Quiche’s, Chef’s Choice (1 Vegetarian(no tomoatoes), 1 Meat(bacon&cheddar))" at bounding box center [560, 149] width 393 height 14
drag, startPoint x: 499, startPoint y: 150, endPoint x: 432, endPoint y: 146, distance: 67.3
click at [432, 146] on span "Two Quiche’s, Chef’s Choice (1 Vegetarian(no tomatoes), 1 Meat(bacon&cheddar))" at bounding box center [559, 149] width 386 height 14
click at [490, 186] on p "Home Fries" at bounding box center [560, 190] width 574 height 20
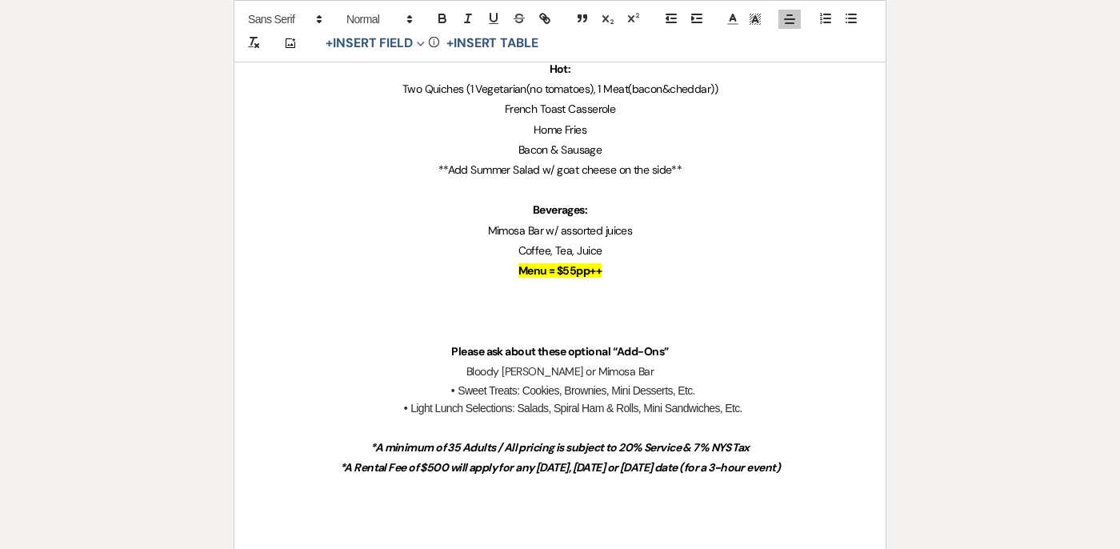
scroll to position [0, 0]
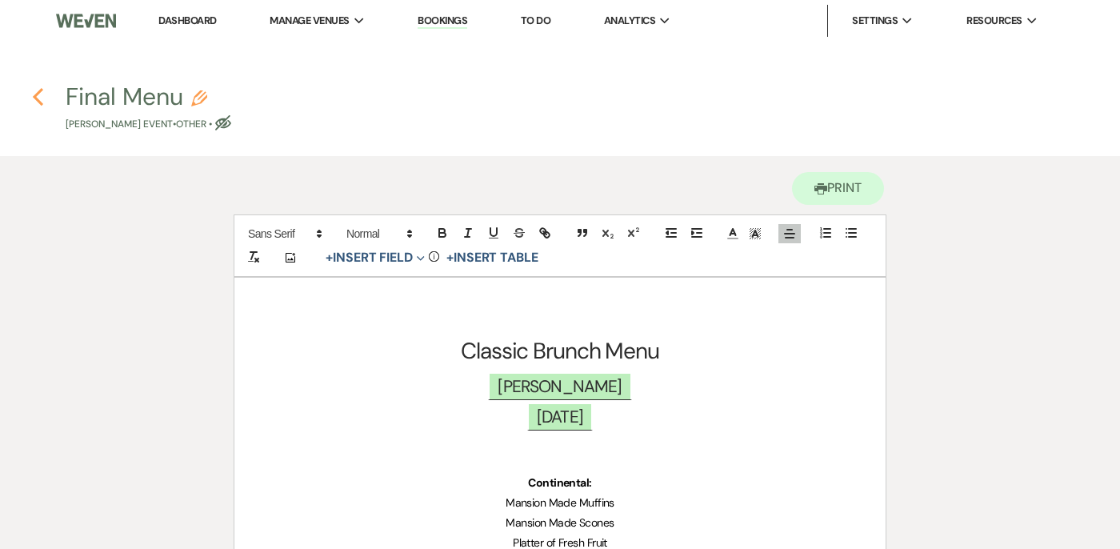
click at [40, 102] on use "button" at bounding box center [38, 97] width 10 height 18
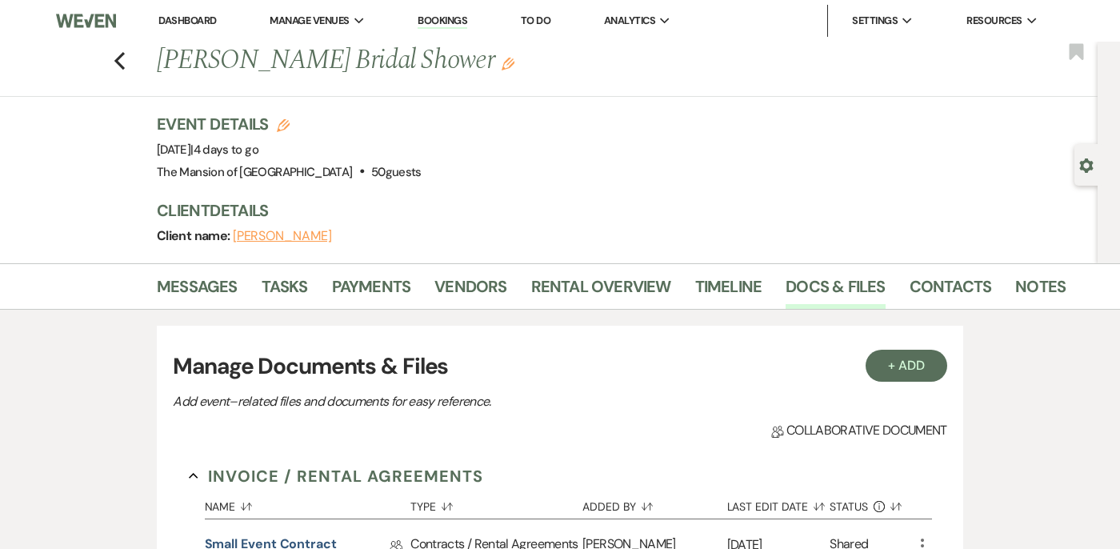
scroll to position [560, 0]
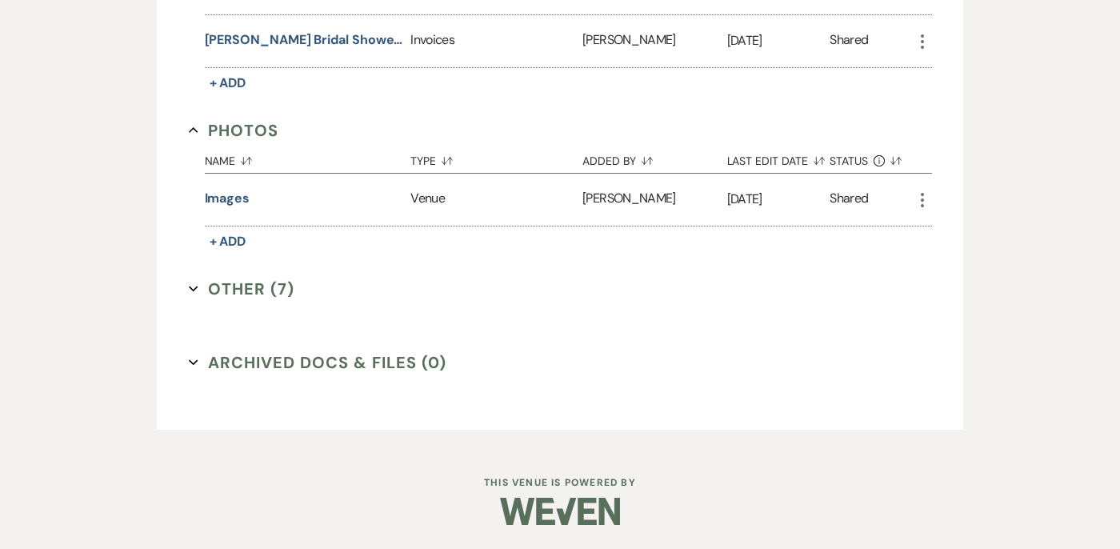
click at [203, 294] on button "Other (7) Expand" at bounding box center [242, 289] width 106 height 24
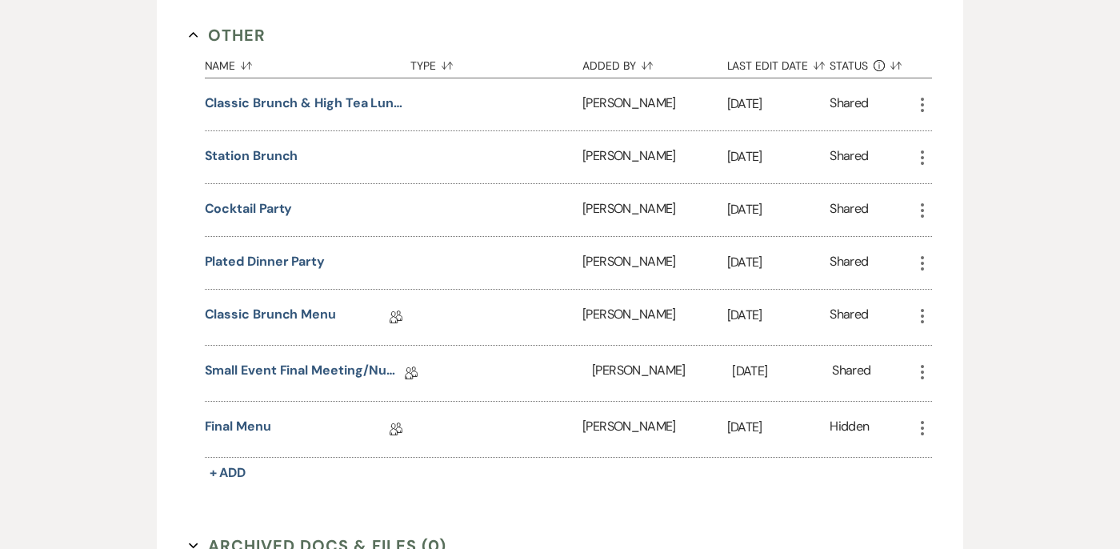
scroll to position [816, 0]
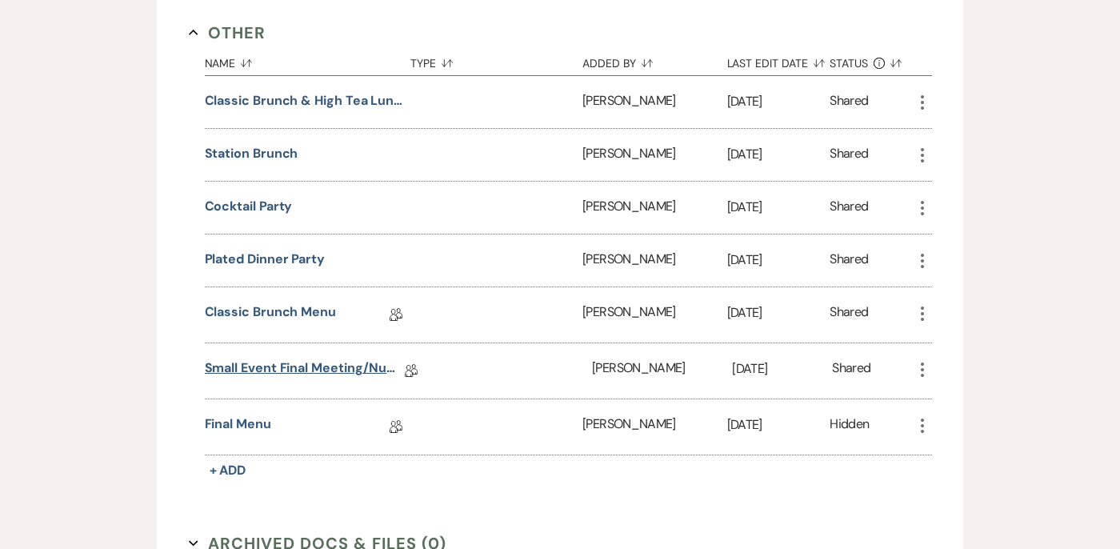
click at [242, 369] on link "Small Event Final Meeting/Numbers Doc" at bounding box center [305, 370] width 200 height 25
